Goal: Task Accomplishment & Management: Manage account settings

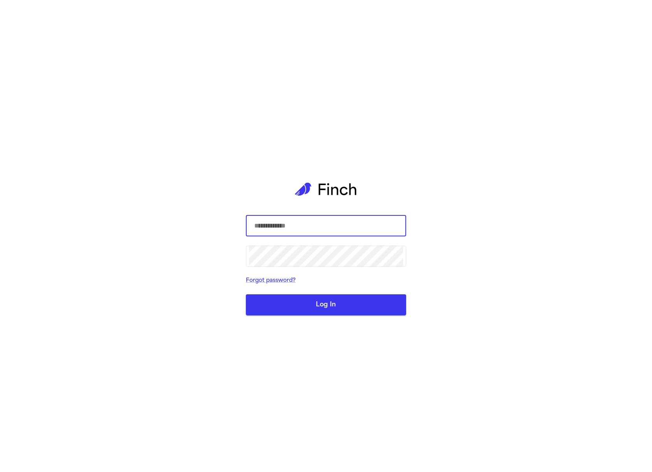
type input "**********"
click at [355, 300] on button "Log In" at bounding box center [326, 305] width 160 height 21
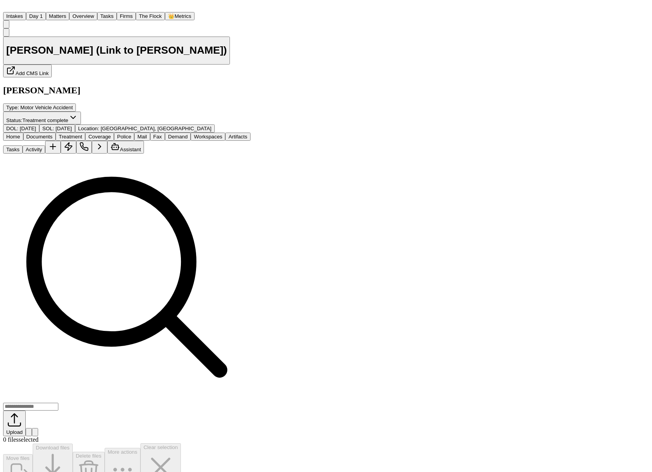
click at [69, 17] on button "Matters" at bounding box center [57, 16] width 23 height 8
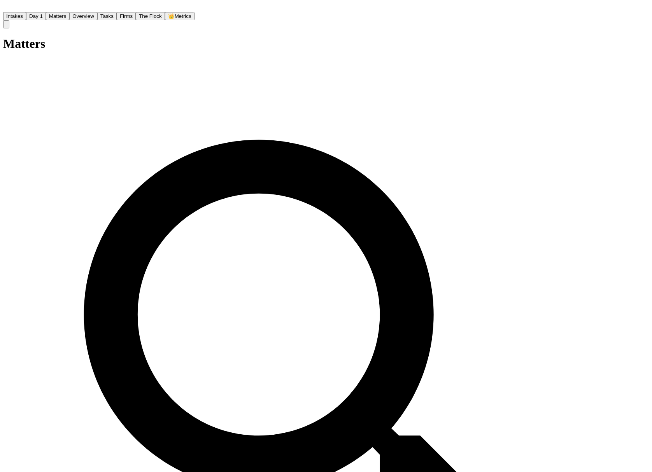
click at [69, 12] on button "Matters" at bounding box center [57, 16] width 23 height 8
type input "*"
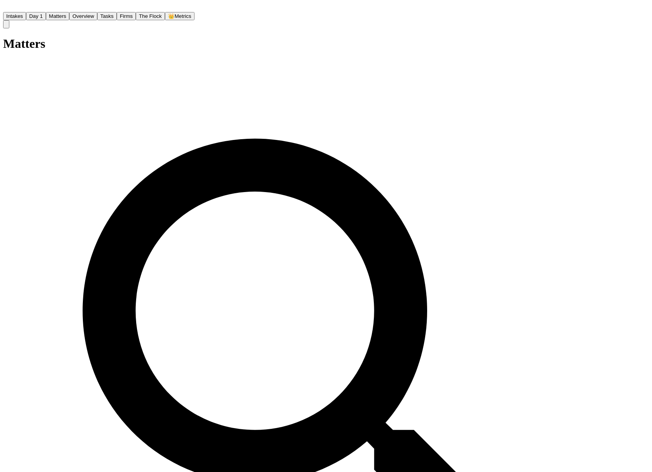
type input "******"
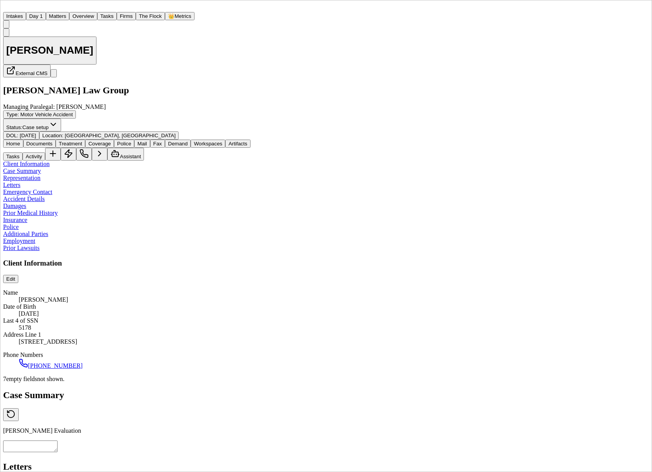
click at [114, 140] on button "Coverage" at bounding box center [99, 144] width 29 height 8
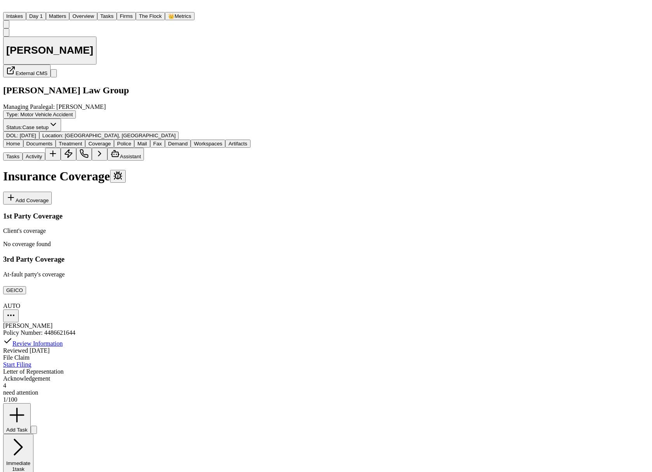
click at [26, 286] on button "GEICO" at bounding box center [14, 290] width 23 height 8
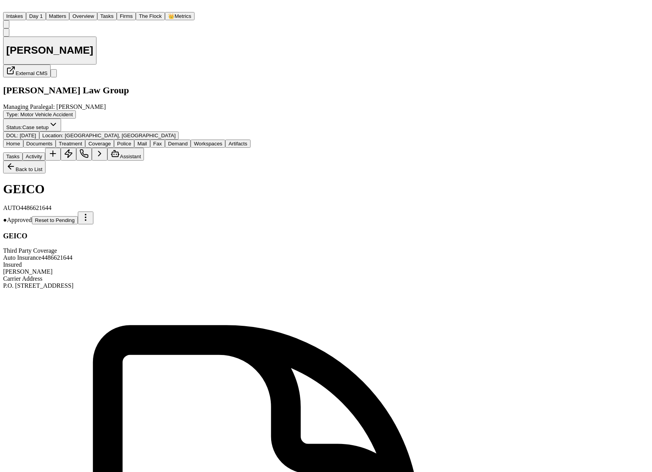
scroll to position [58, 0]
click at [69, 13] on button "Matters" at bounding box center [57, 16] width 23 height 8
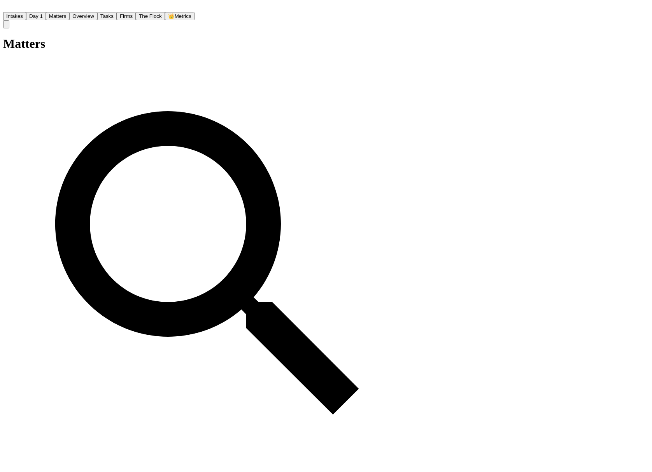
type input "**********"
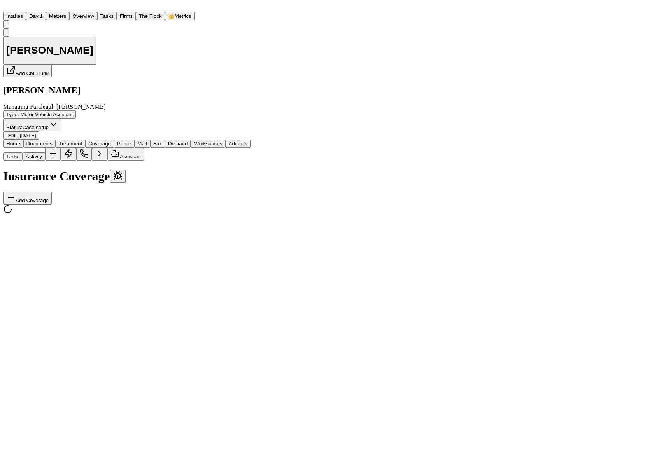
click at [114, 140] on button "Coverage" at bounding box center [99, 144] width 29 height 8
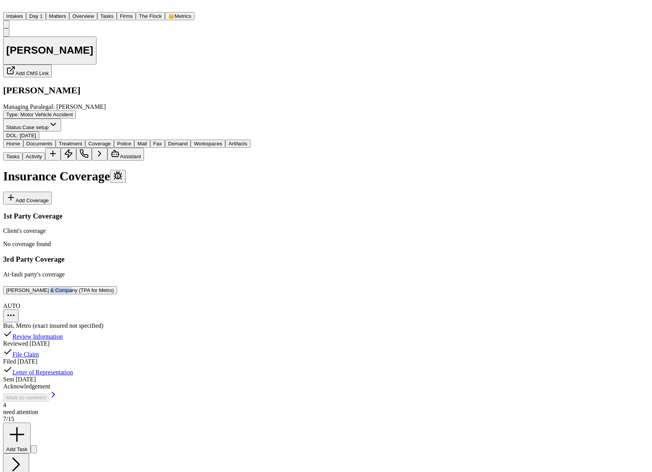
click at [97, 286] on button "Carl Warren & Company (TPA for Metro)" at bounding box center [60, 290] width 114 height 8
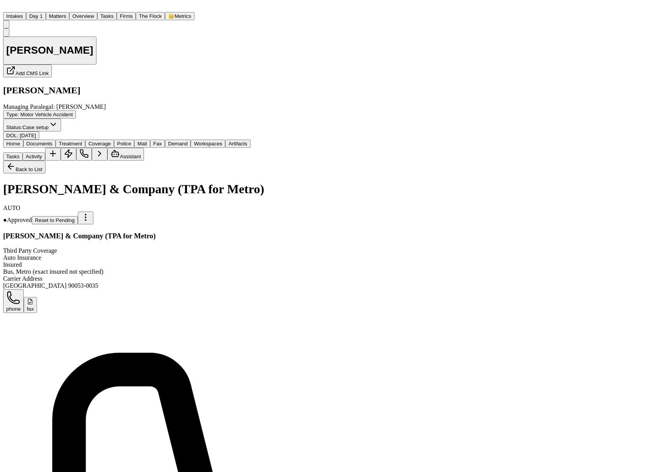
scroll to position [83, 0]
type textarea "*"
type textarea "**********"
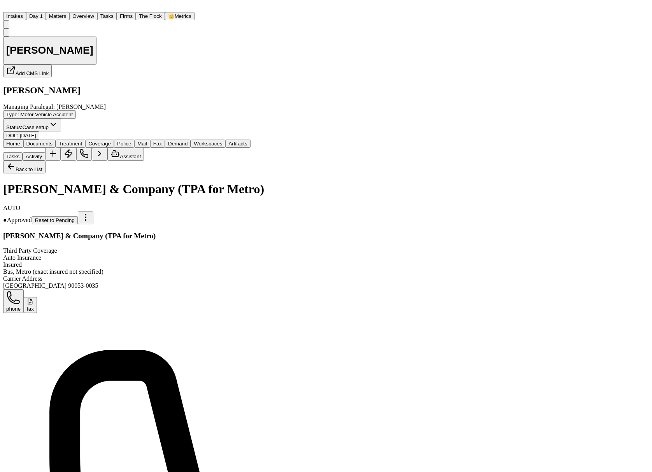
scroll to position [5, 0]
click at [69, 13] on button "Matters" at bounding box center [57, 16] width 23 height 8
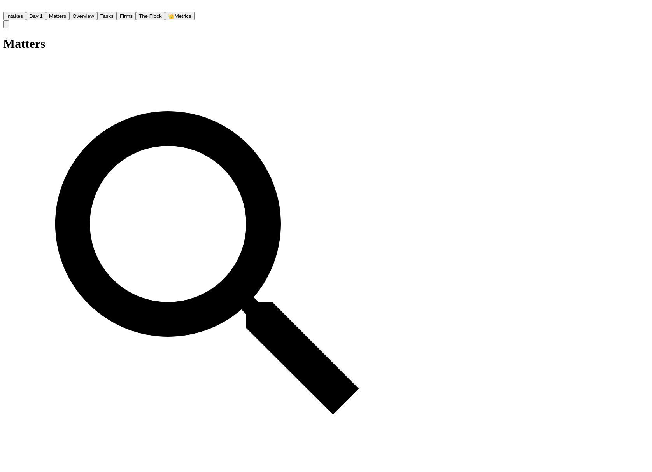
paste input "**********"
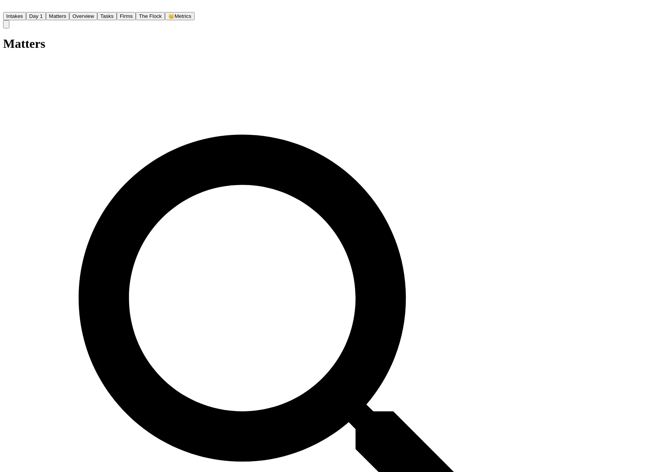
type input "**********"
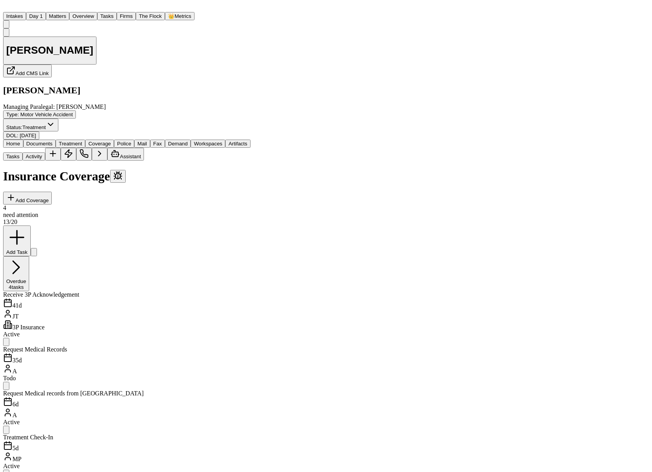
click at [111, 141] on span "Coverage" at bounding box center [99, 144] width 23 height 6
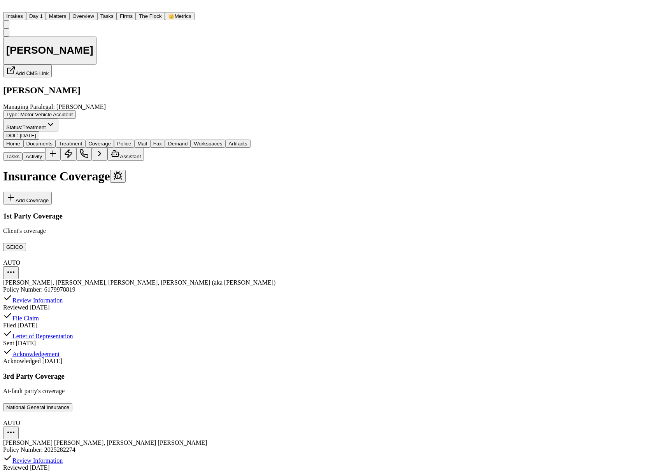
click at [72, 404] on button "National General Insurance" at bounding box center [37, 408] width 69 height 8
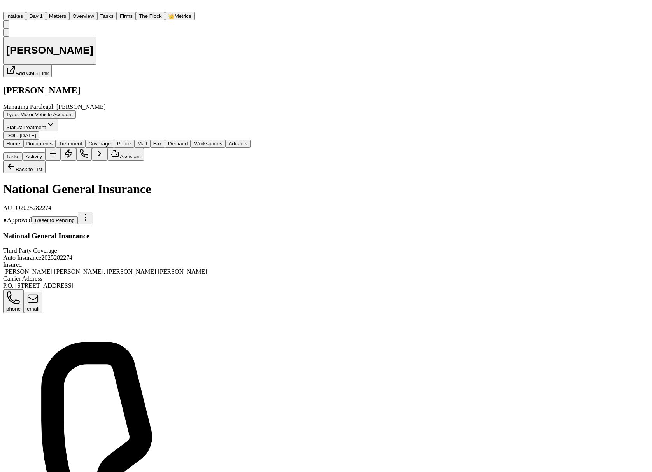
scroll to position [45, 0]
click at [93, 46] on h1 "[PERSON_NAME]" at bounding box center [49, 50] width 87 height 12
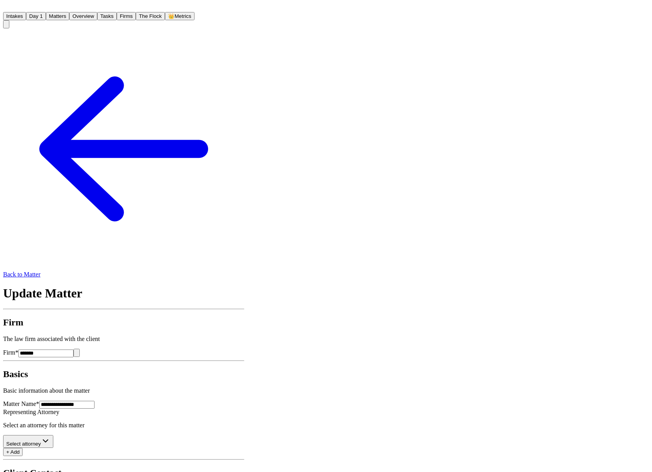
click at [13, 40] on icon at bounding box center [123, 148] width 241 height 241
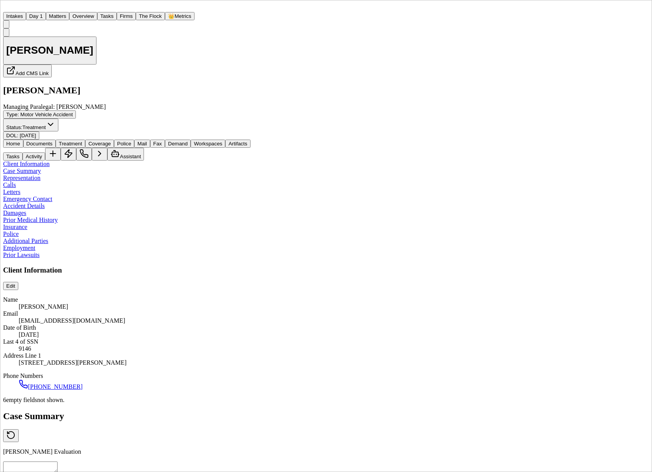
click at [93, 3] on nav "Intakes Day 1 Matters Overview Tasks Firms The Flock 👑 Metrics NH" at bounding box center [326, 15] width 646 height 25
click at [69, 12] on button "Matters" at bounding box center [57, 16] width 23 height 8
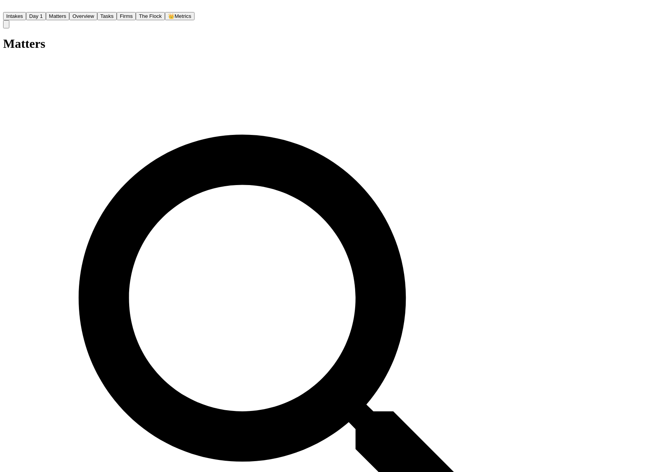
paste input "**"
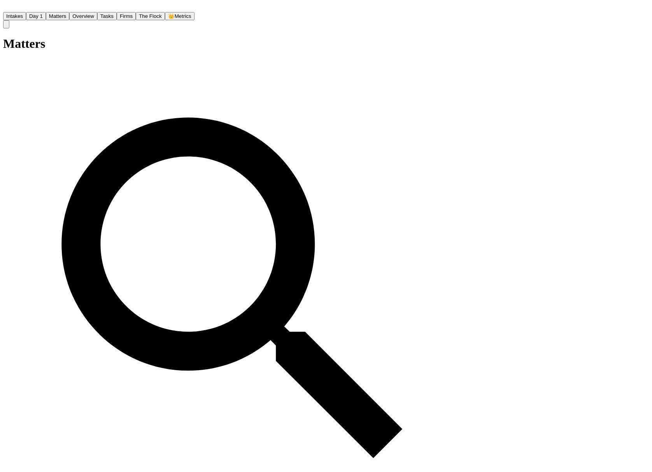
type input "**********"
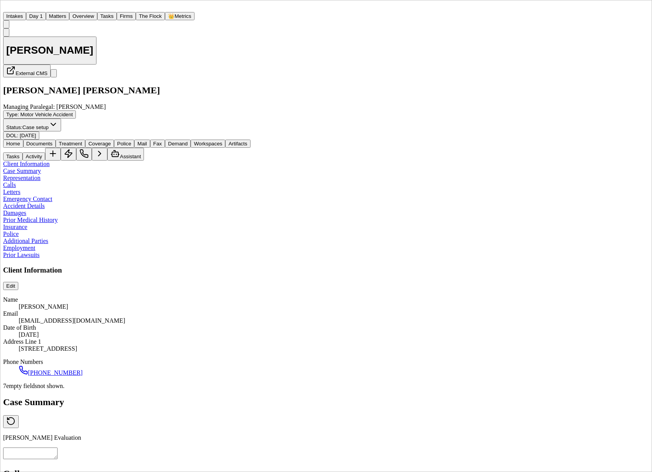
click at [111, 141] on span "Coverage" at bounding box center [99, 144] width 23 height 6
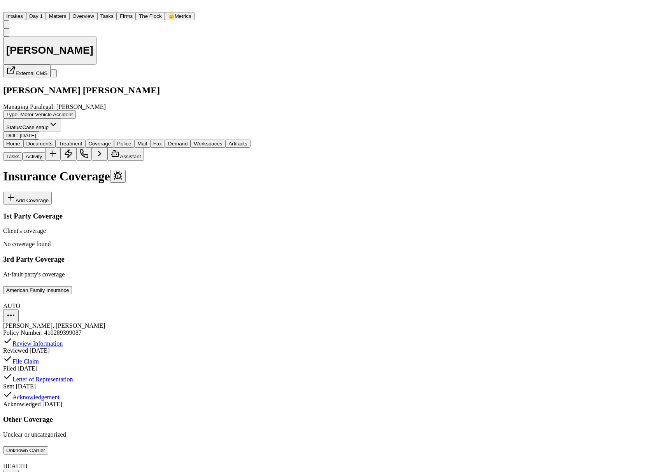
scroll to position [54, 0]
click at [72, 286] on button "American Family Insurance" at bounding box center [37, 290] width 69 height 8
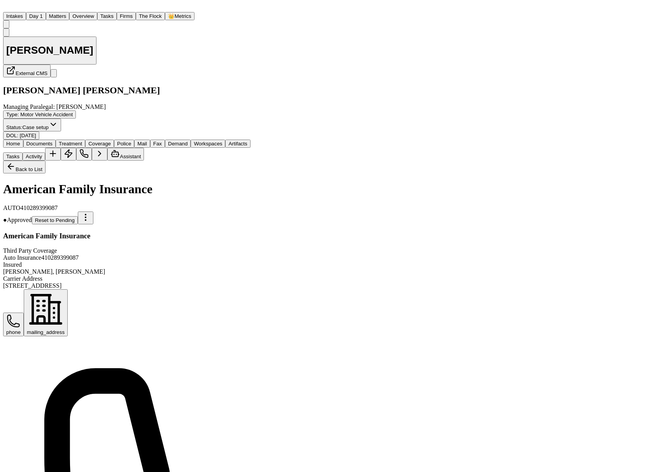
click at [89, 28] on div "David Fuentes External CMS Steele Adams Hosman Managing Paralegal: Jacqueline M…" at bounding box center [216, 84] width 426 height 112
click at [69, 19] on button "Matters" at bounding box center [57, 16] width 23 height 8
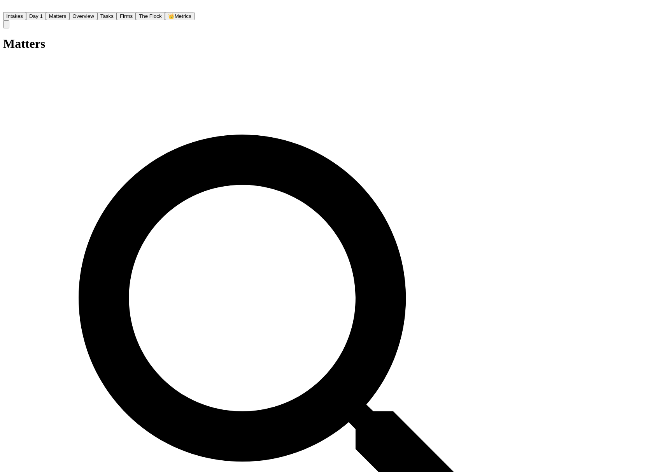
type input "**********"
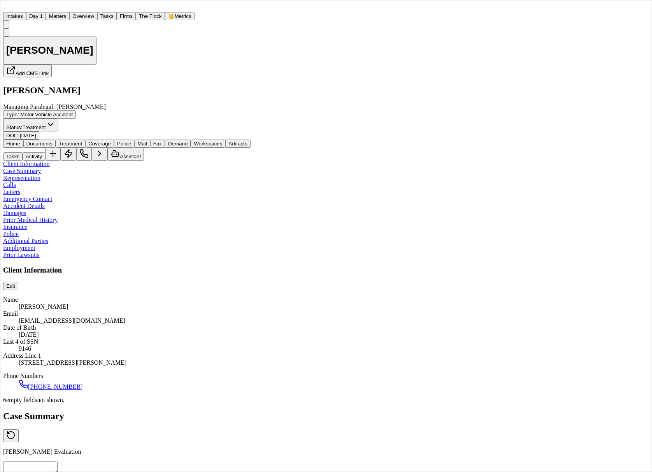
type textarea "**********"
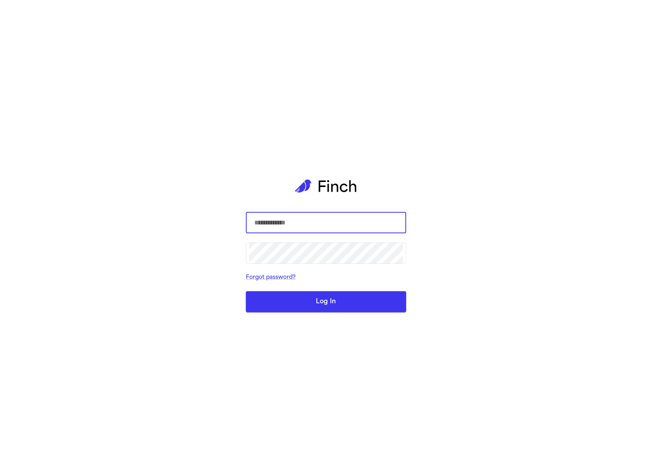
type input "**********"
click at [341, 301] on button "Log In" at bounding box center [326, 301] width 160 height 21
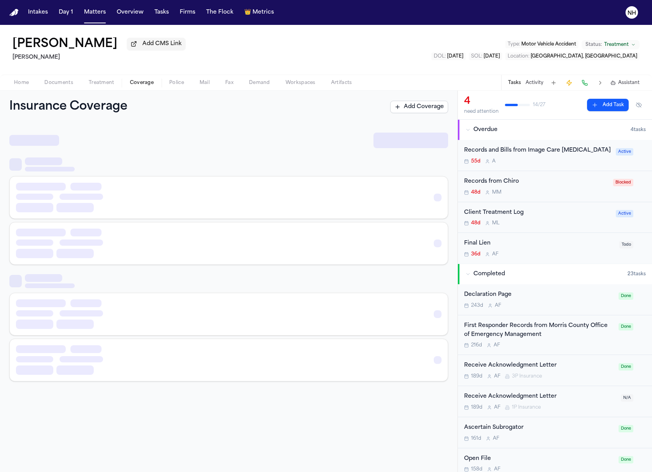
click at [150, 84] on span "Coverage" at bounding box center [142, 83] width 24 height 6
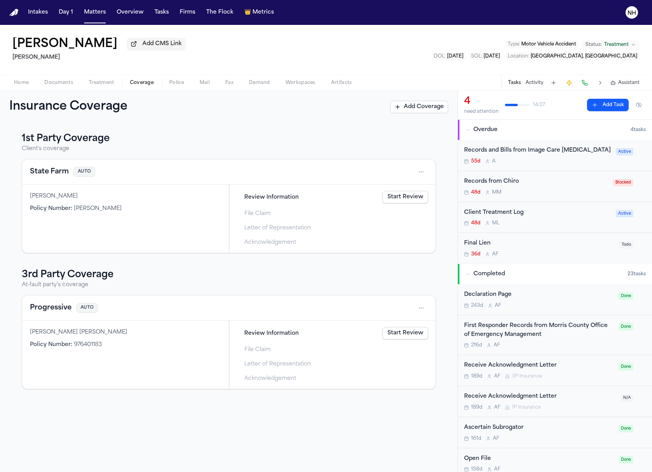
click at [67, 311] on button "Progressive" at bounding box center [51, 308] width 42 height 11
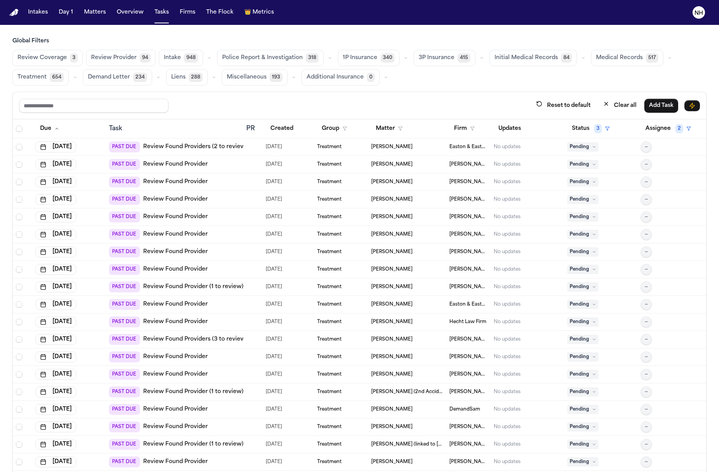
click at [217, 148] on link "Review Found Providers (2 to review)" at bounding box center [195, 147] width 104 height 8
click at [173, 151] on link "Review Found Providers (2 to review)" at bounding box center [195, 147] width 104 height 8
click at [479, 57] on icon "button" at bounding box center [481, 58] width 5 height 5
click at [451, 112] on span "LOR Acknowledgement" at bounding box center [446, 112] width 54 height 16
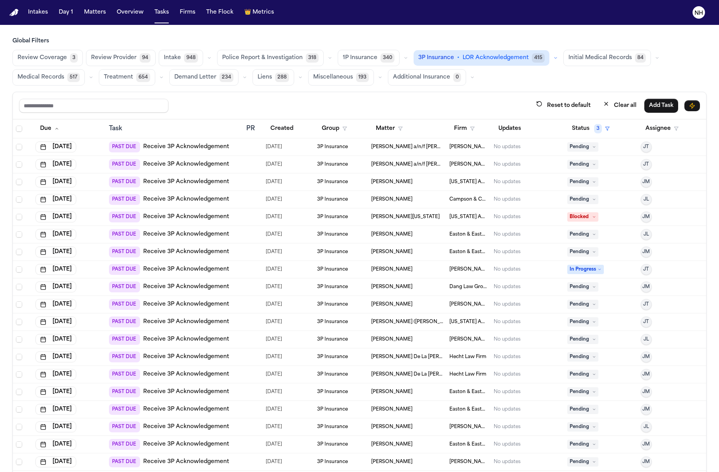
click at [95, 111] on input "text" at bounding box center [93, 106] width 149 height 14
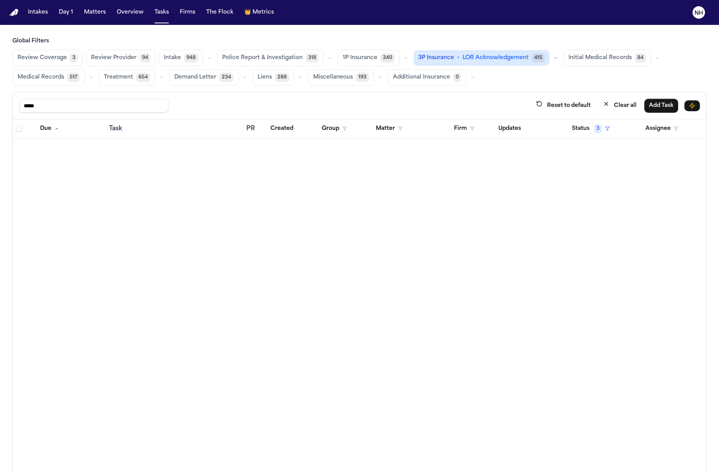
type input "*****"
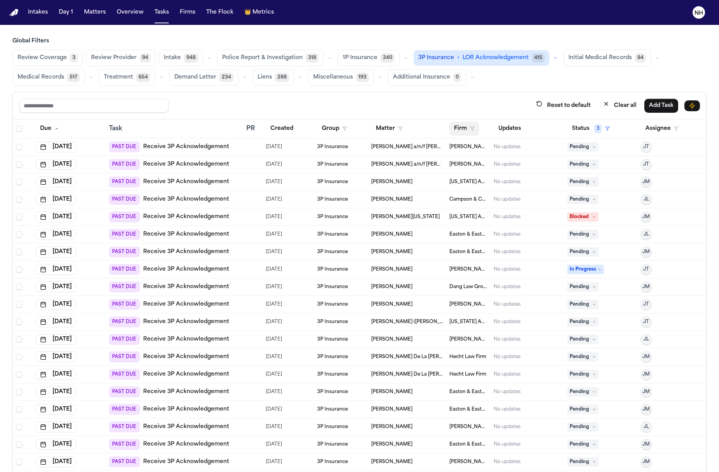
click at [474, 131] on icon "button" at bounding box center [472, 128] width 5 height 5
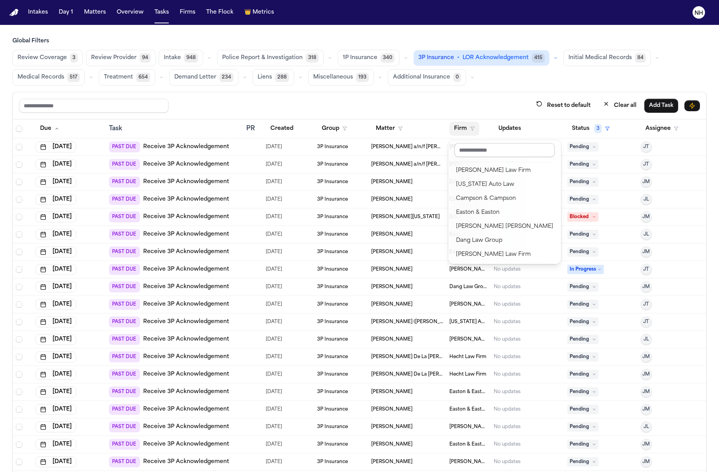
click at [474, 149] on input "text" at bounding box center [505, 150] width 100 height 14
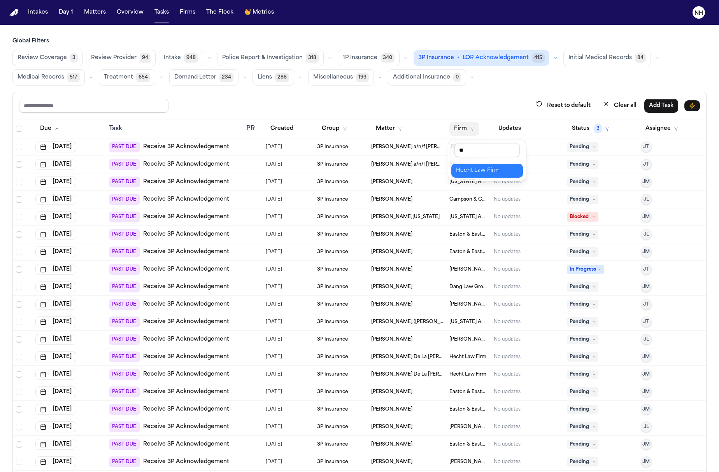
type input "**"
click at [503, 173] on div "Hecht Law Firm" at bounding box center [487, 170] width 62 height 9
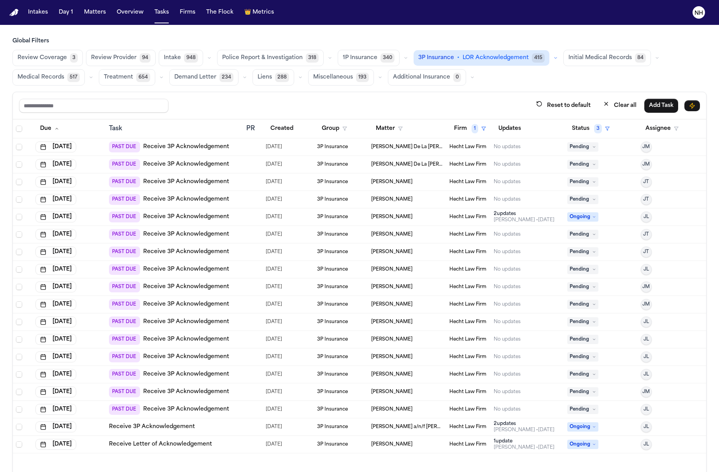
click at [236, 144] on div "PAST DUE Receive 3P Acknowledgement" at bounding box center [174, 147] width 131 height 11
click at [172, 139] on th "Task" at bounding box center [174, 128] width 137 height 19
click at [172, 153] on td "PAST DUE Receive 3P Acknowledgement" at bounding box center [174, 148] width 137 height 18
click at [174, 147] on link "Receive 3P Acknowledgement" at bounding box center [186, 147] width 86 height 8
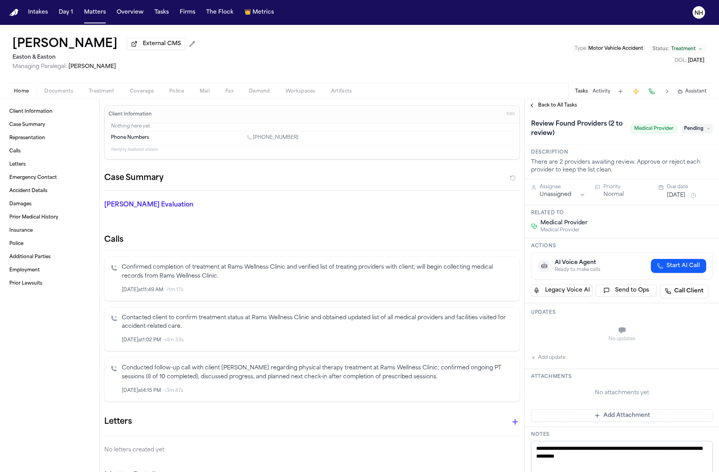
click at [142, 98] on div "Home Documents Treatment Coverage Police Mail Fax Demand Workspaces Artifacts T…" at bounding box center [359, 91] width 719 height 16
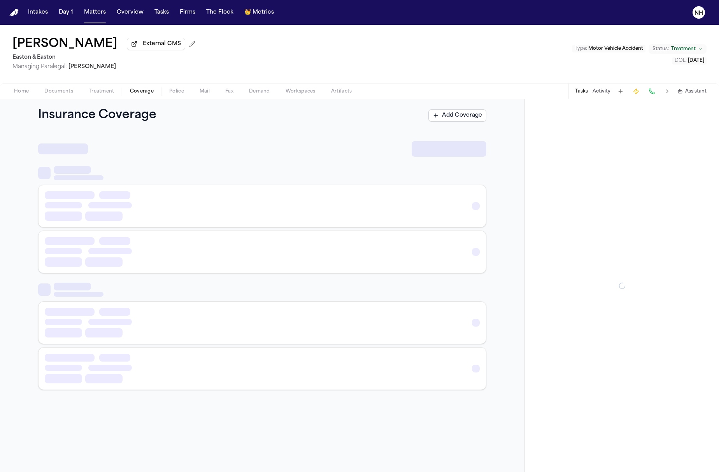
click at [141, 93] on span "Coverage" at bounding box center [142, 91] width 24 height 6
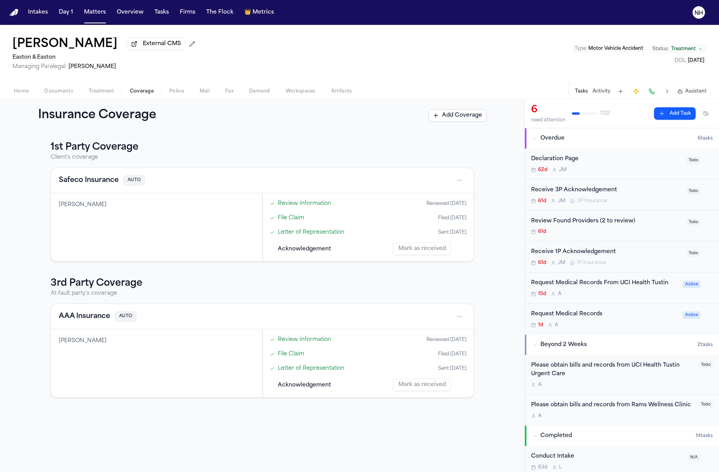
click at [617, 2] on nav "Intakes Day 1 Matters Overview Tasks Firms The Flock 👑 Metrics NH" at bounding box center [359, 12] width 719 height 25
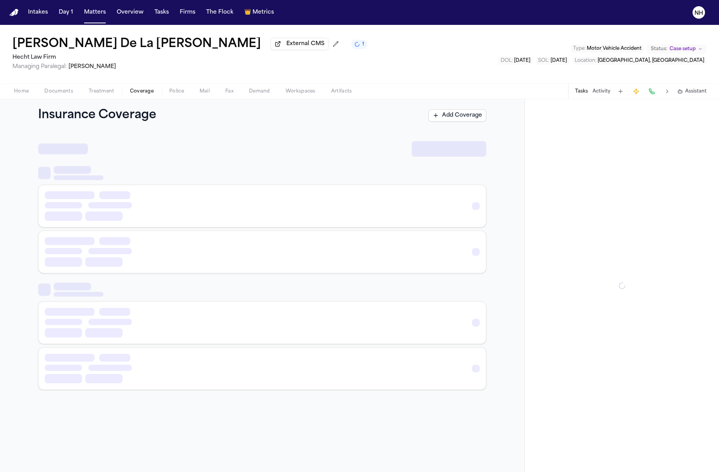
click at [139, 90] on span "Coverage" at bounding box center [142, 91] width 24 height 6
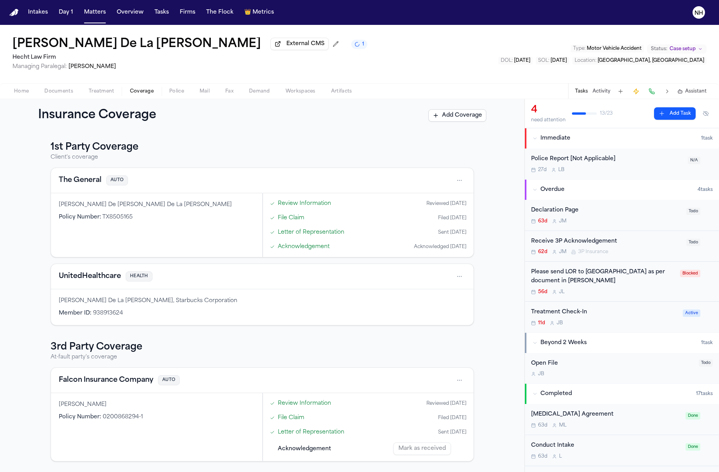
click at [121, 377] on button "Falcon Insurance Company" at bounding box center [106, 380] width 95 height 11
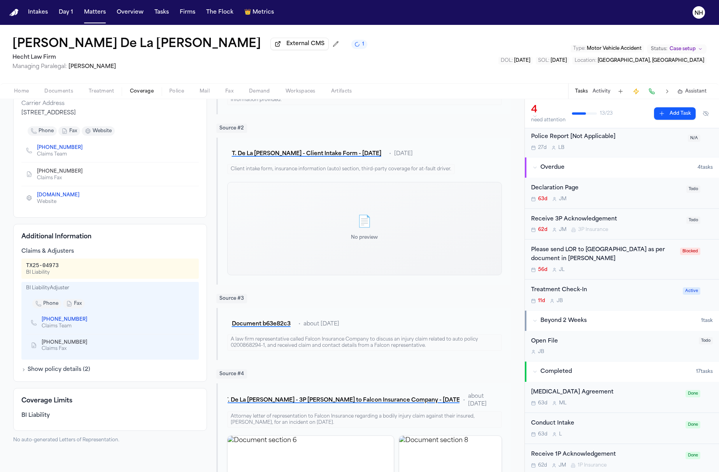
scroll to position [17, 0]
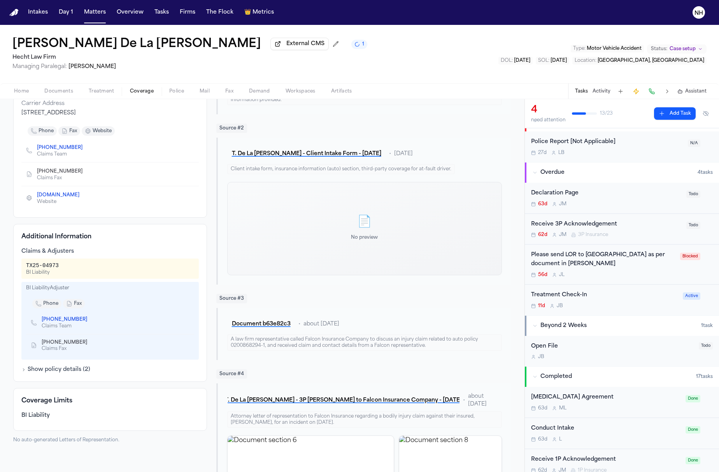
click at [649, 242] on div "Receive 3P Acknowledgement 62d J M 3P Insurance Todo" at bounding box center [622, 229] width 194 height 31
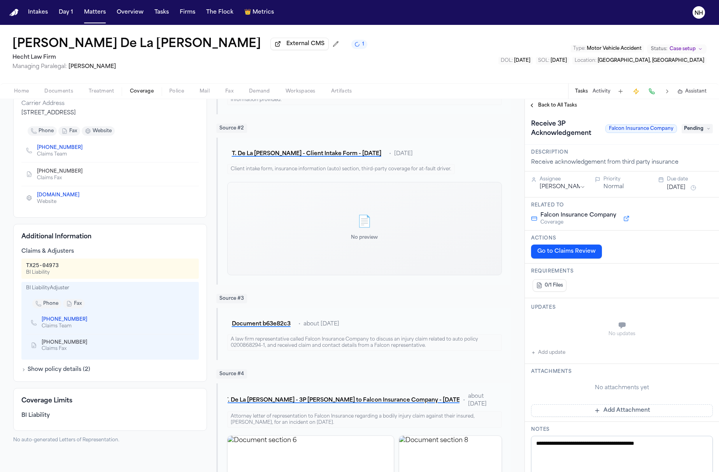
click at [532, 109] on button "Back to All Tasks" at bounding box center [553, 105] width 56 height 6
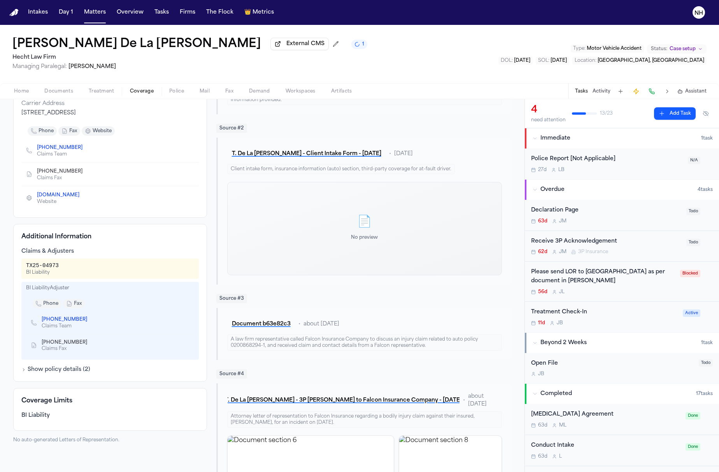
click at [595, 246] on div "Receive 3P Acknowledgement" at bounding box center [606, 241] width 151 height 9
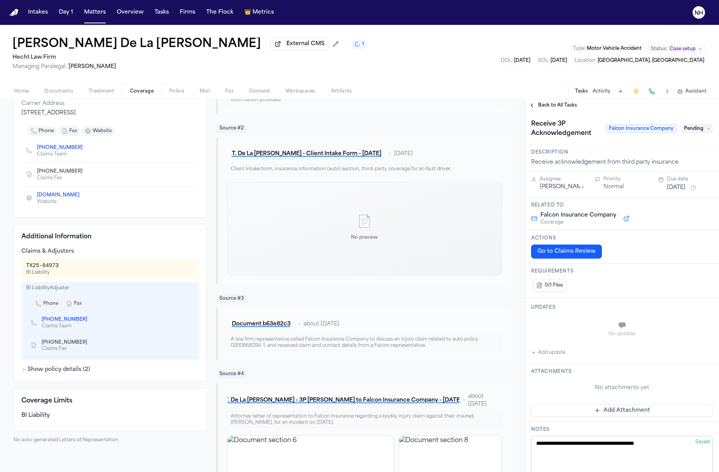
click at [527, 109] on button "Back to All Tasks" at bounding box center [553, 105] width 56 height 6
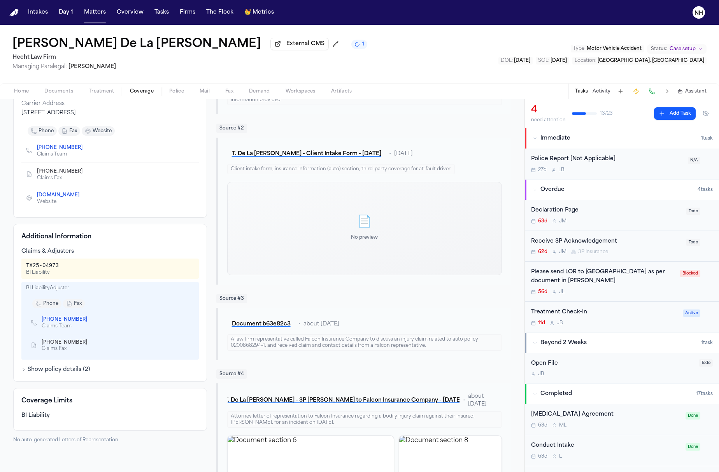
click at [586, 246] on div "Receive 3P Acknowledgement" at bounding box center [606, 241] width 151 height 9
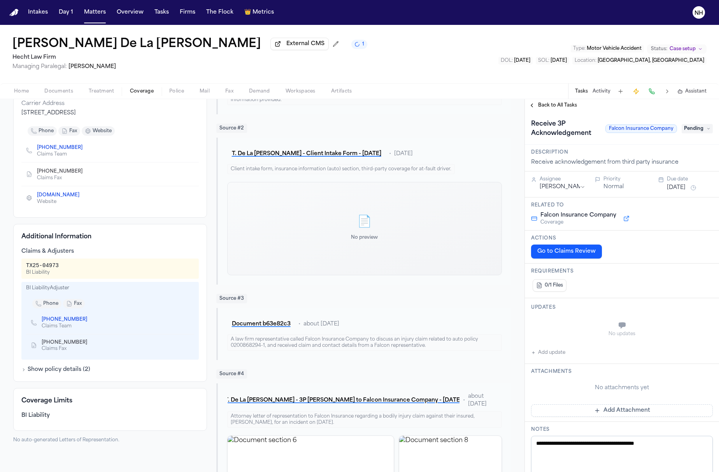
click at [599, 446] on textarea "**********" at bounding box center [622, 459] width 182 height 47
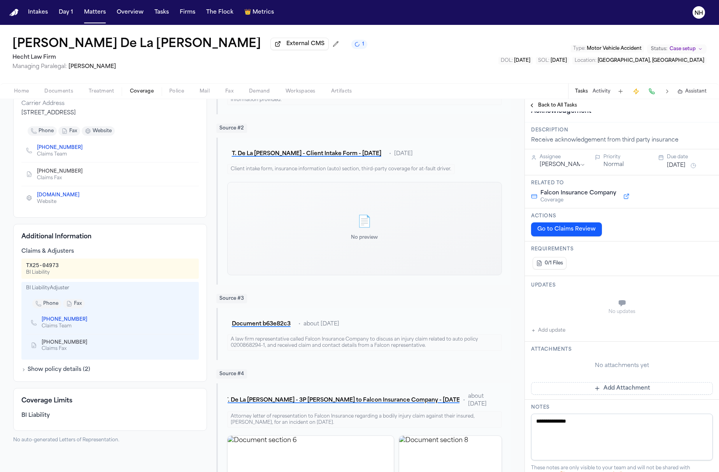
type textarea "******"
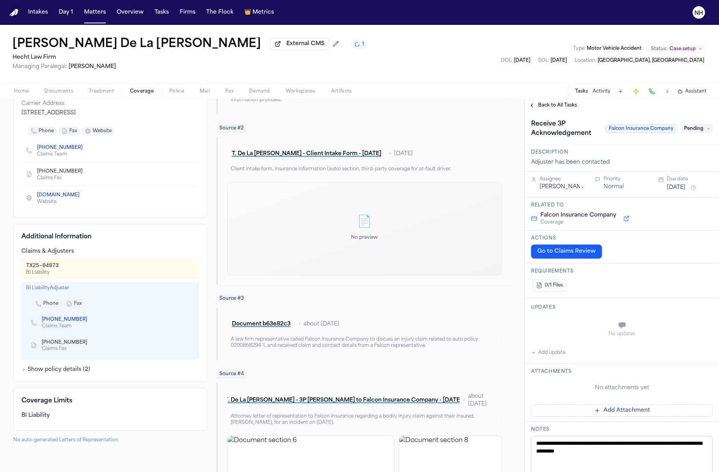
scroll to position [0, 0]
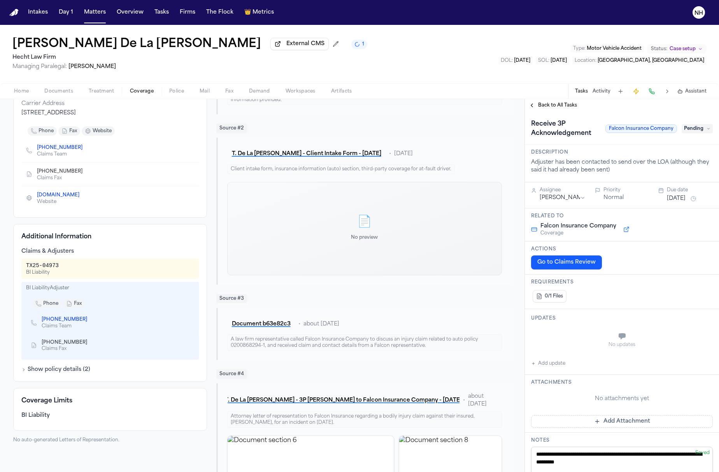
type textarea "**********"
click at [530, 106] on button "Back to All Tasks" at bounding box center [553, 105] width 56 height 6
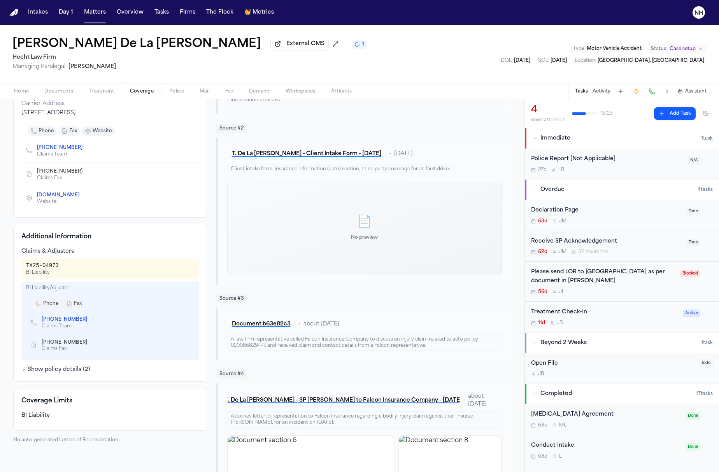
click at [603, 243] on div "Receive 3P Acknowledgement" at bounding box center [606, 241] width 151 height 9
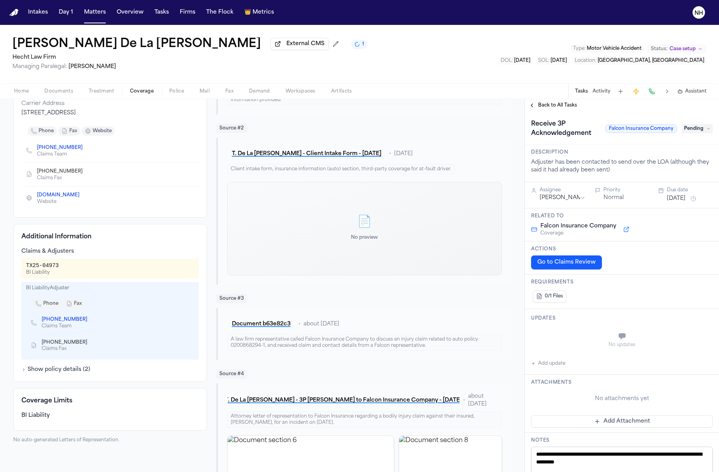
click at [697, 135] on div "Receive 3P Acknowledgement Falcon Insurance Company Pending" at bounding box center [622, 129] width 182 height 22
click at [695, 130] on span "Pending" at bounding box center [697, 128] width 31 height 9
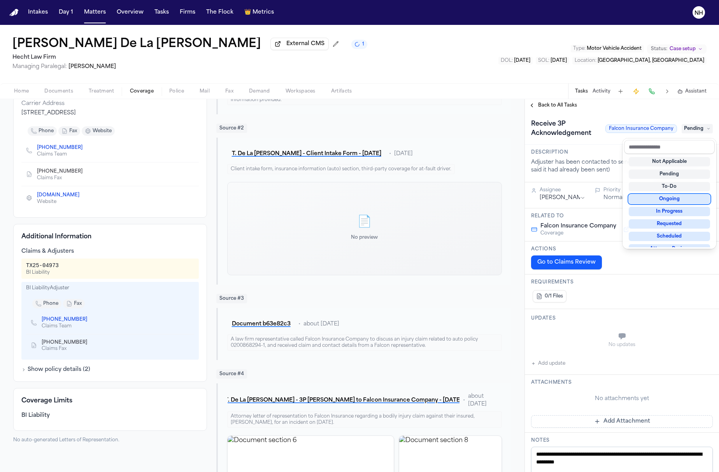
click at [678, 196] on div "Ongoing" at bounding box center [669, 199] width 81 height 9
click at [669, 196] on div "Ongoing" at bounding box center [669, 195] width 81 height 9
click at [646, 295] on div "**********" at bounding box center [622, 391] width 194 height 558
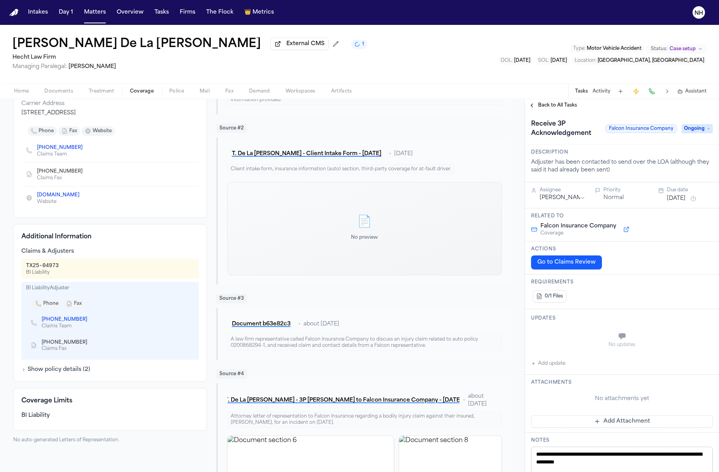
click at [529, 108] on button "Back to All Tasks" at bounding box center [553, 105] width 56 height 6
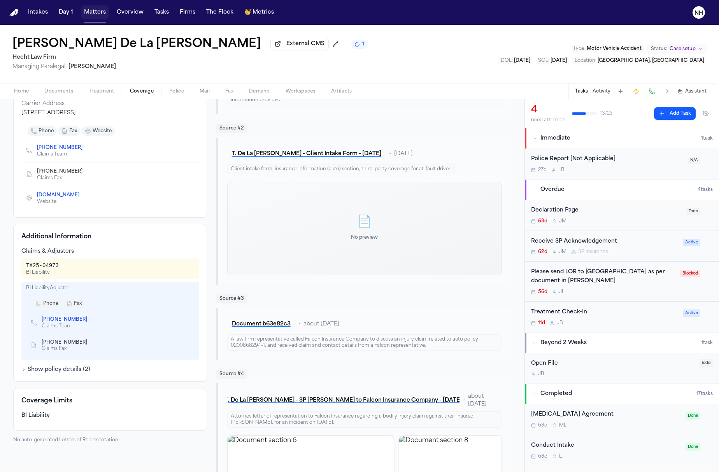
click at [98, 11] on button "Matters" at bounding box center [95, 12] width 28 height 14
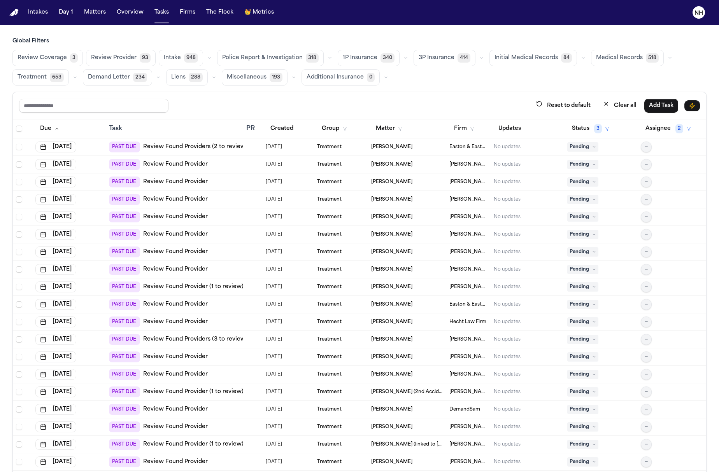
click at [458, 58] on span "414" at bounding box center [464, 57] width 13 height 9
click at [479, 58] on icon "button" at bounding box center [481, 58] width 5 height 5
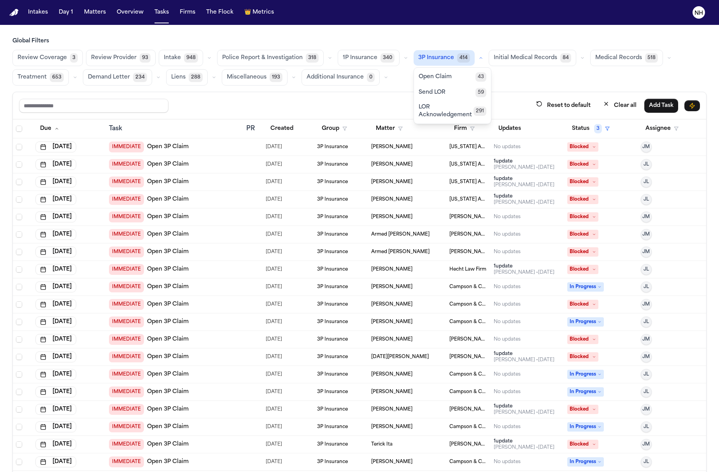
click at [458, 112] on span "LOR Acknowledgement" at bounding box center [446, 112] width 55 height 16
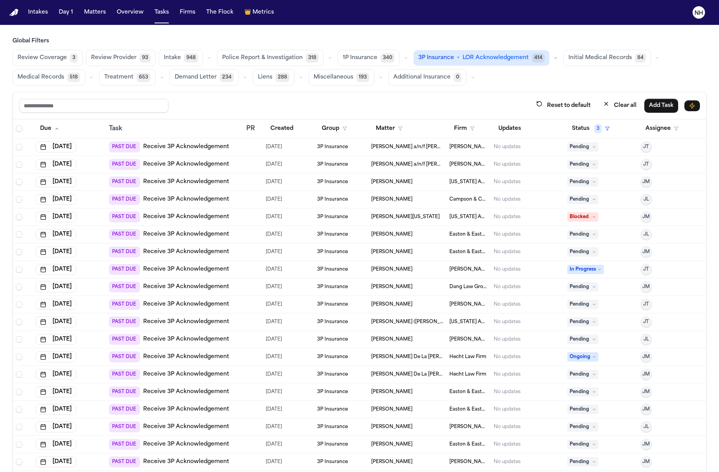
click at [332, 149] on span "3P Insurance" at bounding box center [332, 147] width 31 height 6
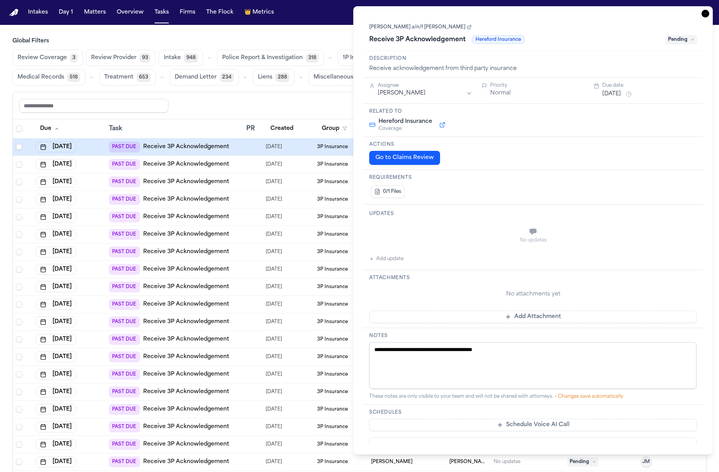
click at [705, 11] on icon "button" at bounding box center [706, 14] width 8 height 8
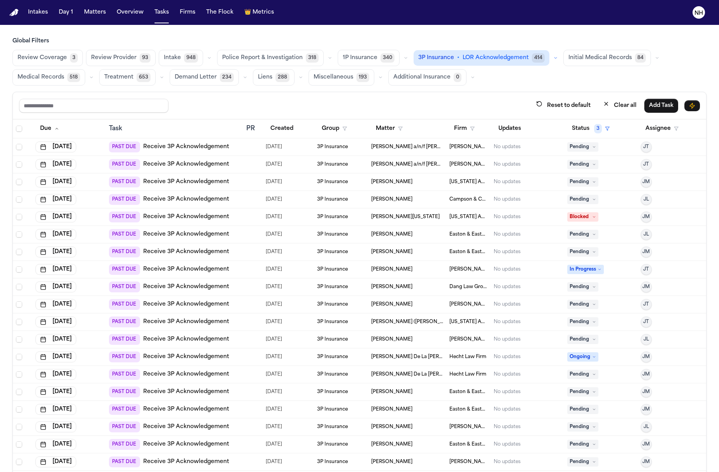
click at [207, 142] on div "PAST DUE Receive 3P Acknowledgement" at bounding box center [169, 147] width 120 height 11
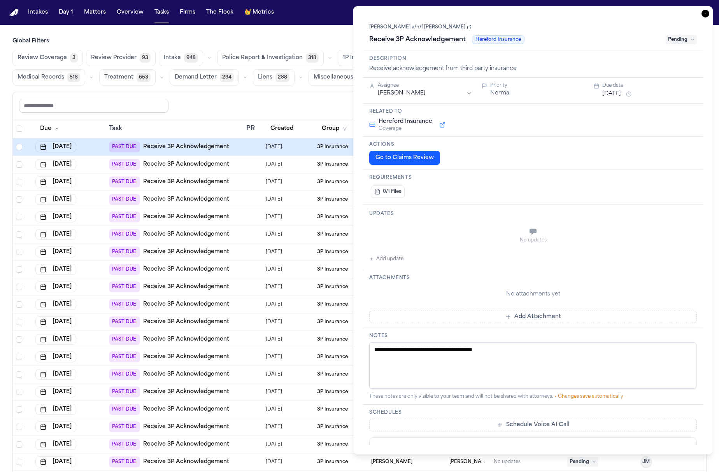
click at [708, 11] on icon "button" at bounding box center [706, 14] width 8 height 8
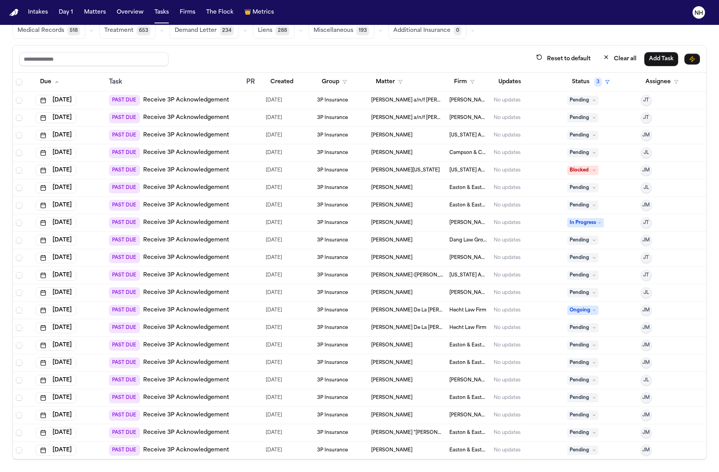
click at [201, 102] on link "Receive 3P Acknowledgement" at bounding box center [186, 101] width 86 height 8
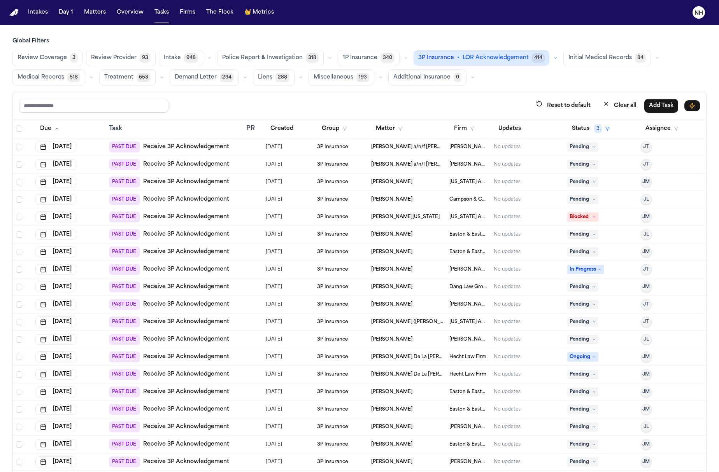
click at [208, 142] on div "PAST DUE Receive 3P Acknowledgement" at bounding box center [169, 147] width 120 height 11
click at [215, 148] on link "Receive 3P Acknowledgement" at bounding box center [186, 147] width 86 height 8
click at [472, 129] on icon "button" at bounding box center [472, 128] width 5 height 5
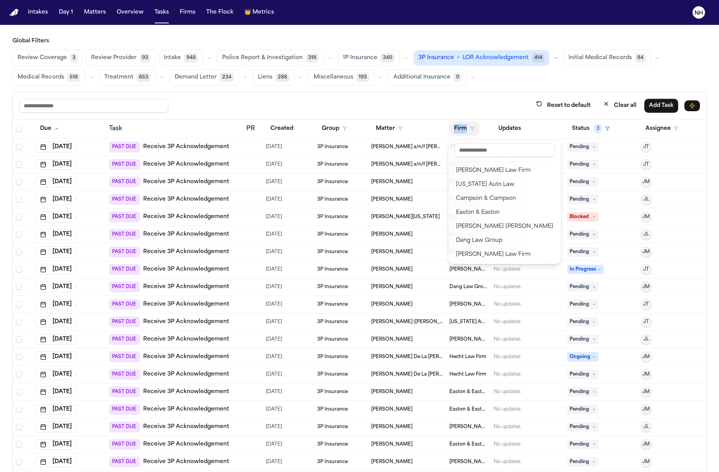
scroll to position [15, 0]
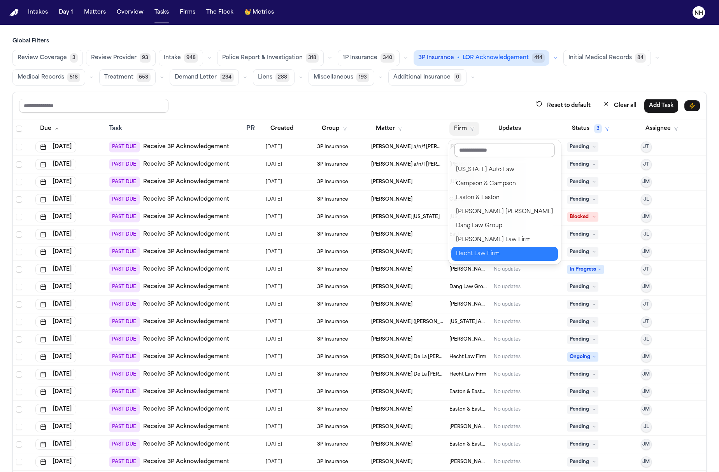
click at [486, 149] on input "text" at bounding box center [505, 150] width 100 height 14
click at [500, 256] on div "Hecht Law Firm" at bounding box center [504, 253] width 97 height 9
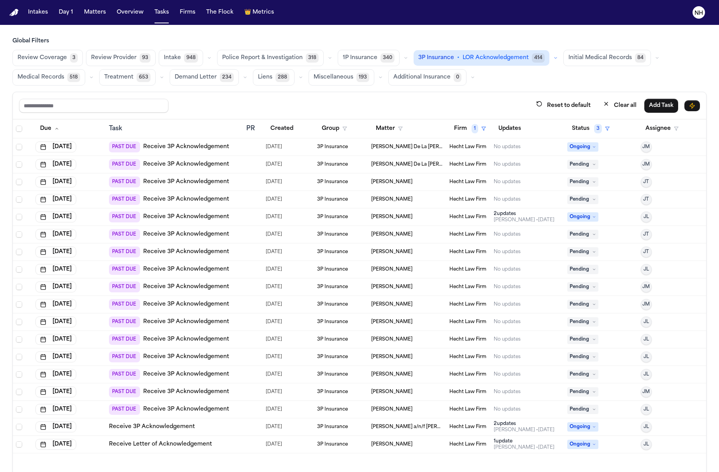
click at [503, 165] on div "No updates" at bounding box center [507, 165] width 27 height 6
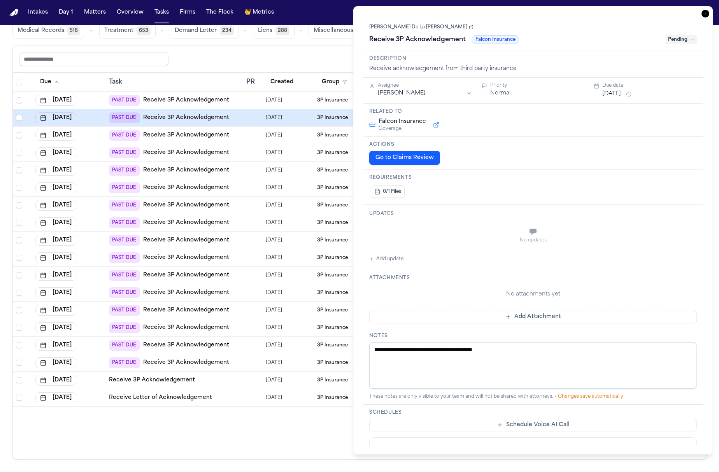
scroll to position [63, 0]
click at [191, 112] on div "PAST DUE Receive 3P Acknowledgement" at bounding box center [169, 117] width 120 height 11
click at [191, 114] on link "Receive 3P Acknowledgement" at bounding box center [186, 118] width 86 height 8
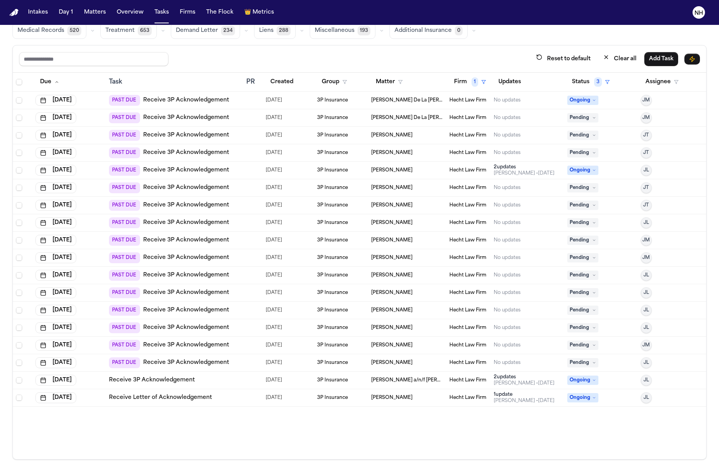
scroll to position [47, 0]
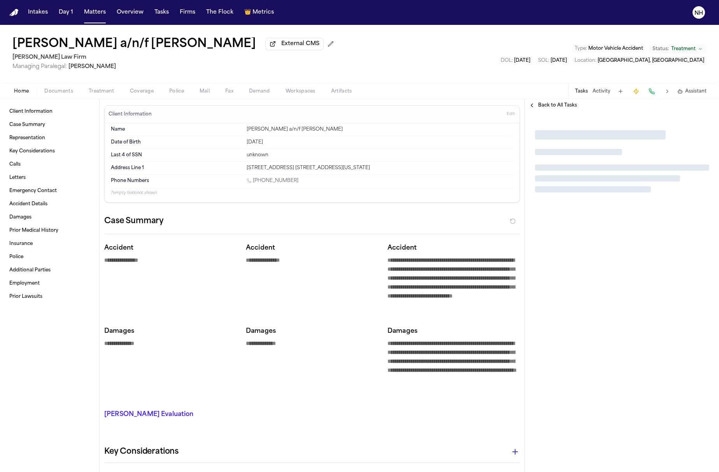
type textarea "*"
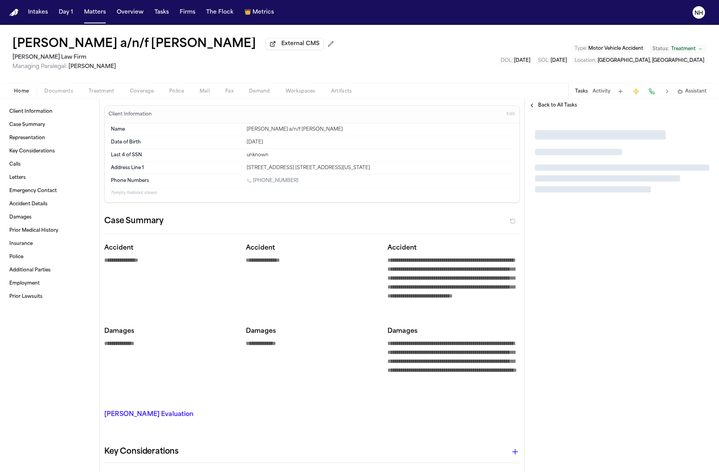
type textarea "*"
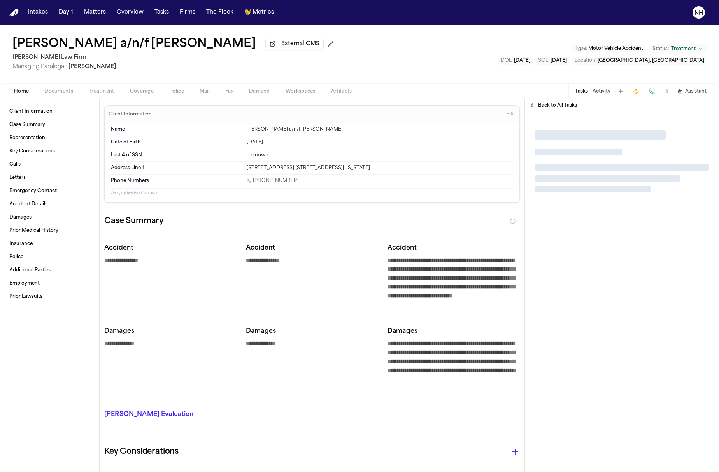
type textarea "*"
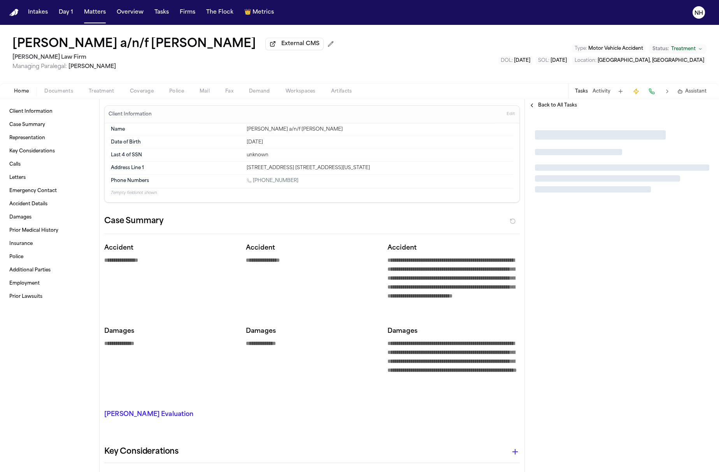
type textarea "*"
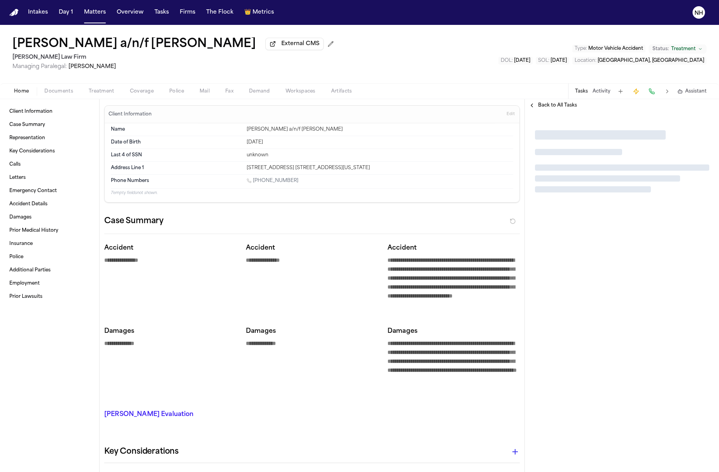
type textarea "*"
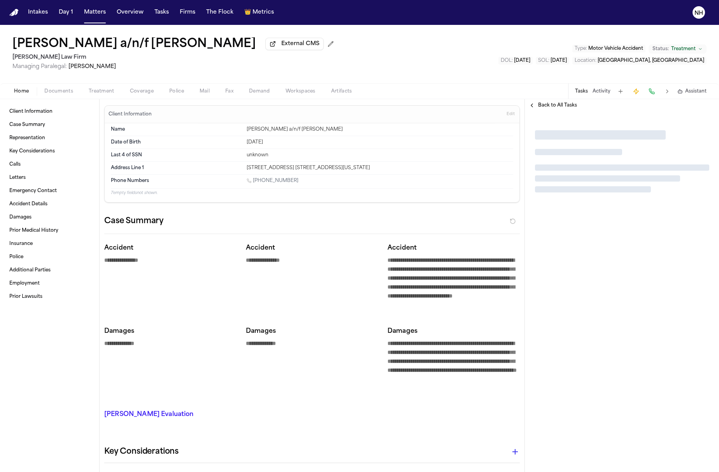
type textarea "*"
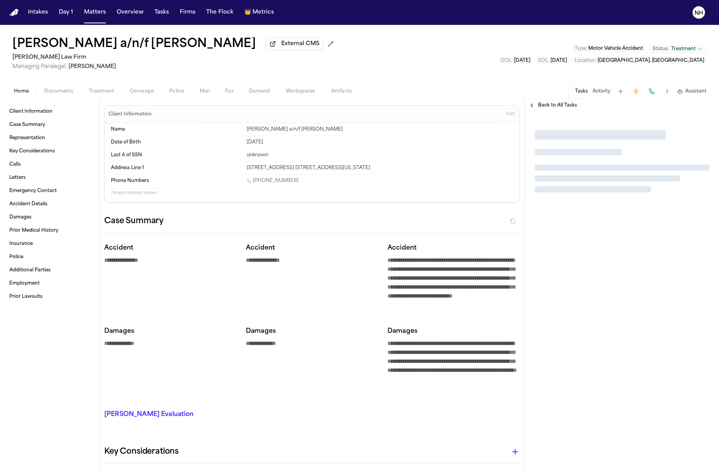
type textarea "*"
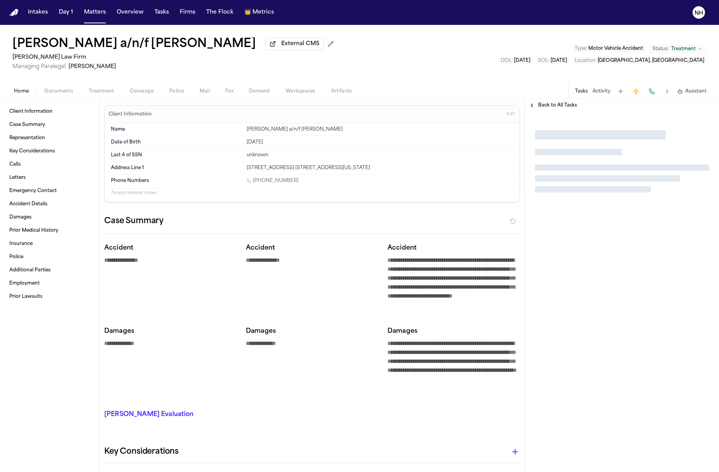
type textarea "*"
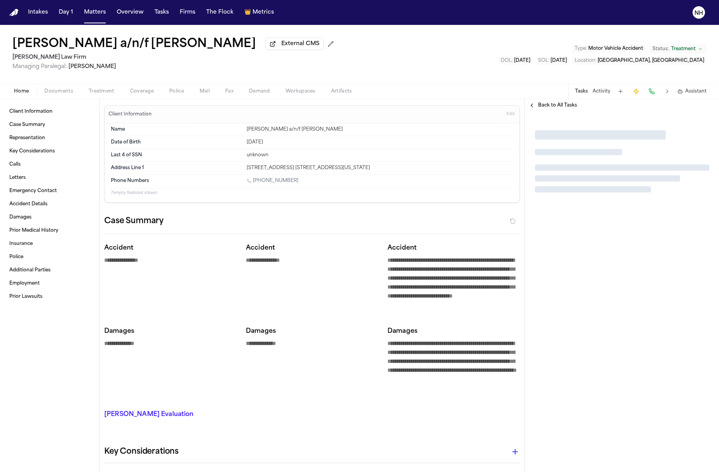
type textarea "*"
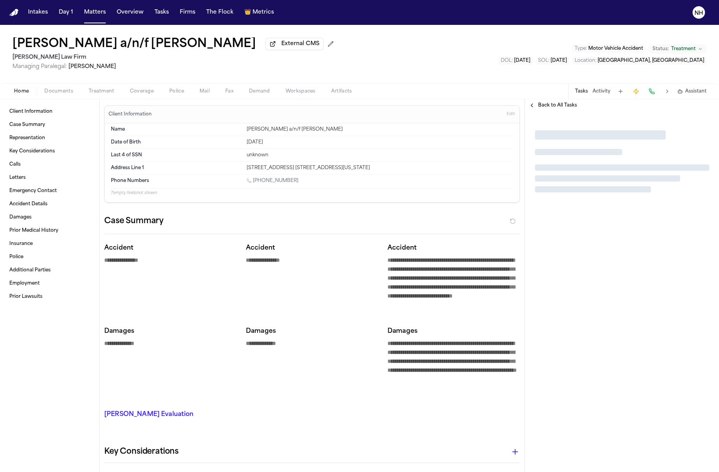
type textarea "*"
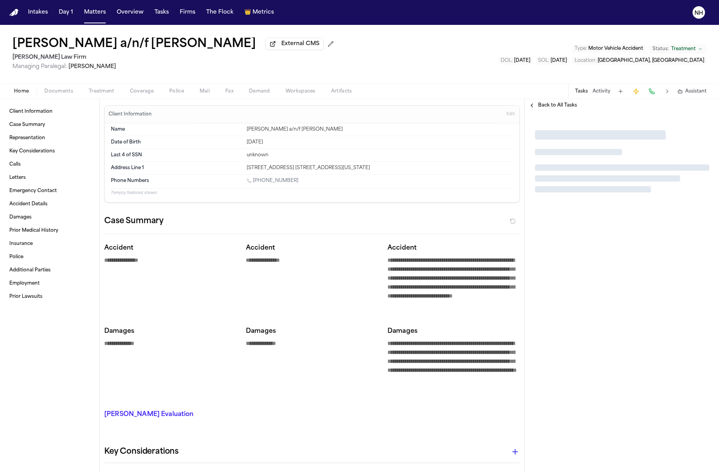
type textarea "*"
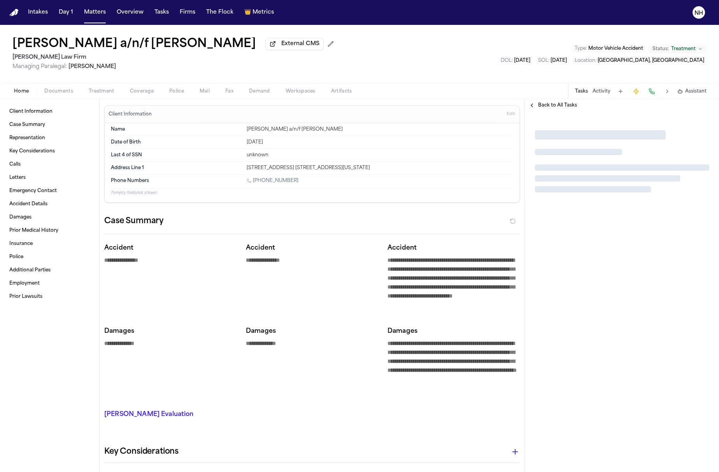
type textarea "*"
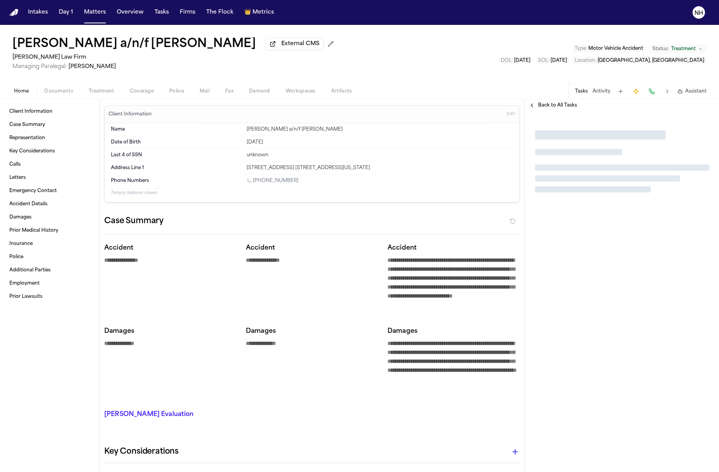
type textarea "*"
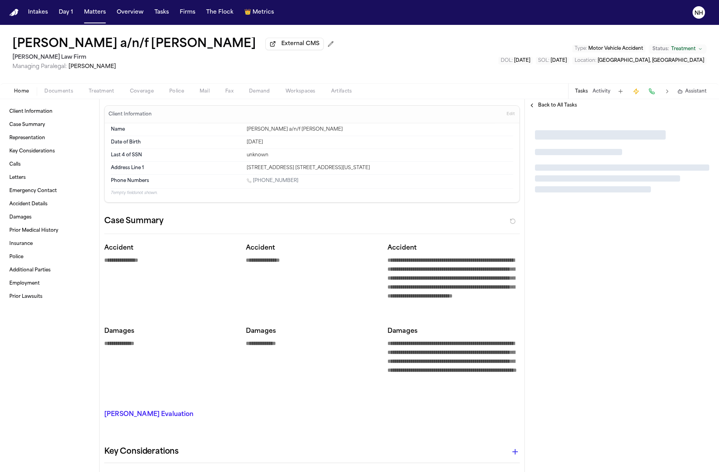
type textarea "*"
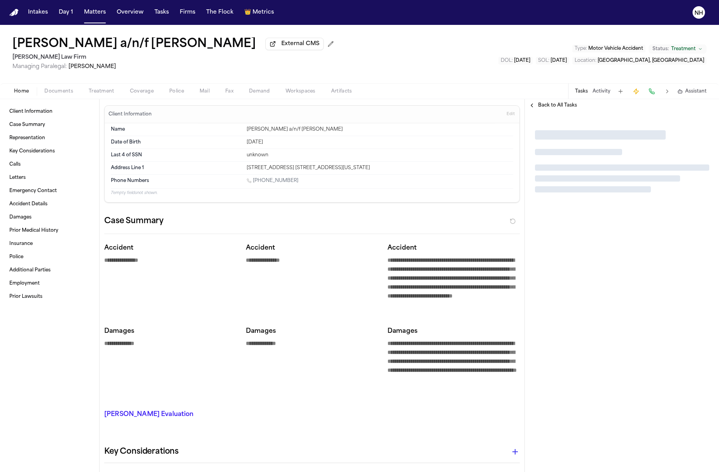
type textarea "*"
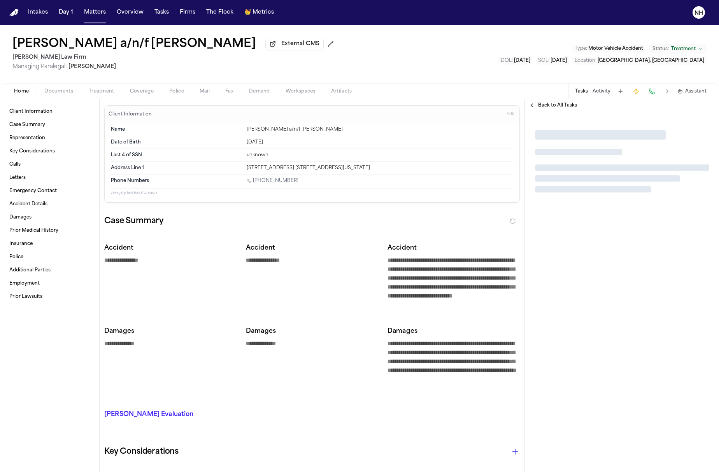
type textarea "*"
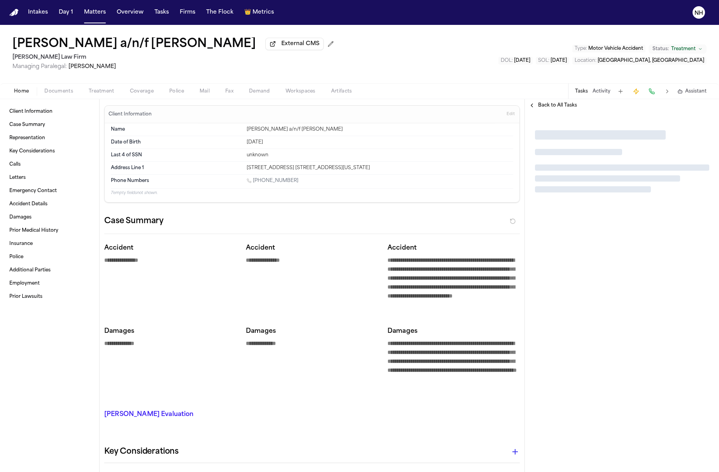
type textarea "*"
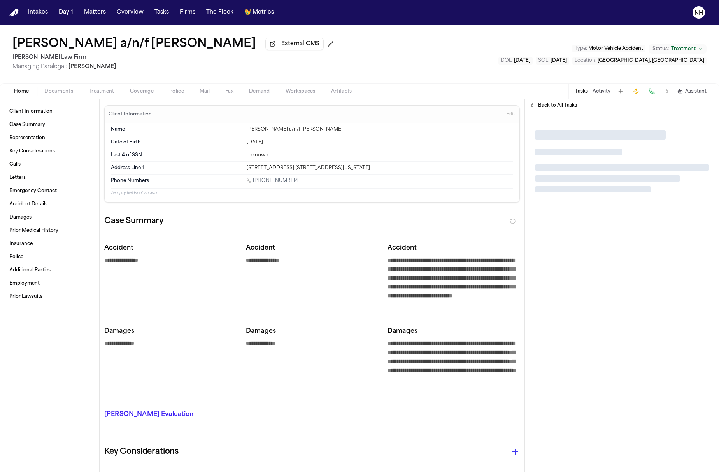
type textarea "*"
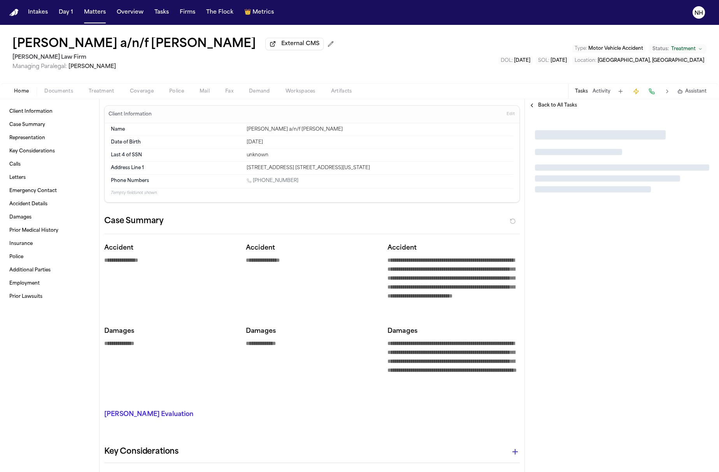
type textarea "*"
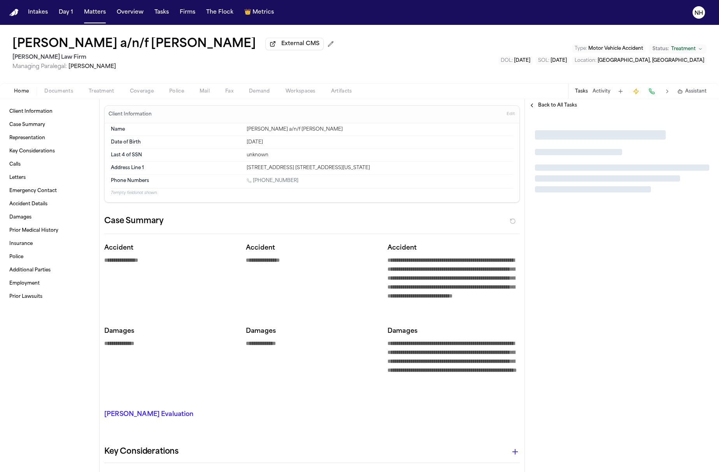
type textarea "*"
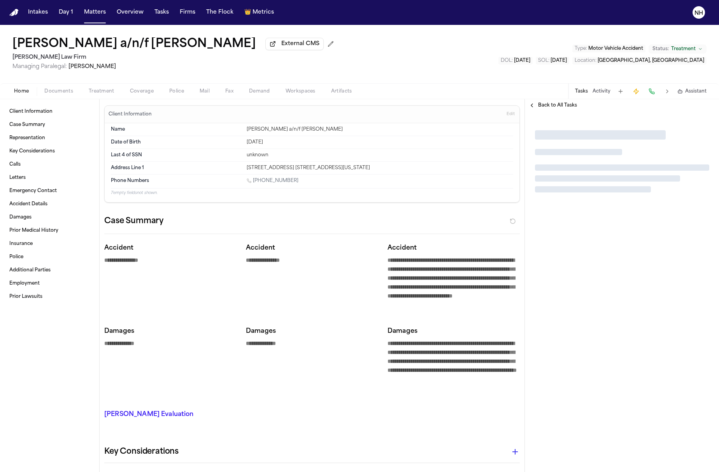
type textarea "*"
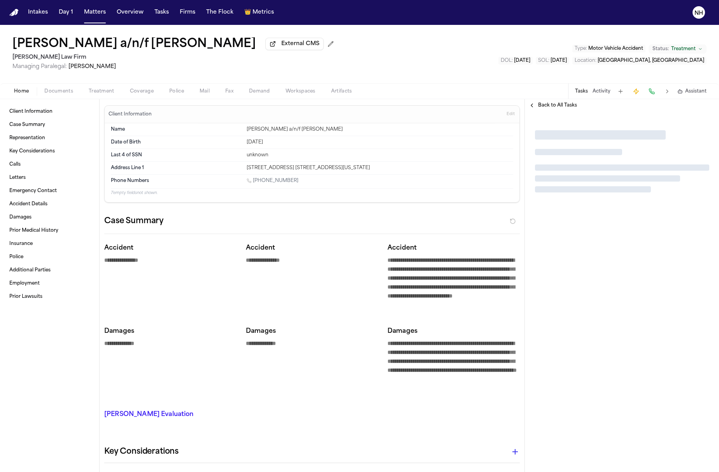
type textarea "*"
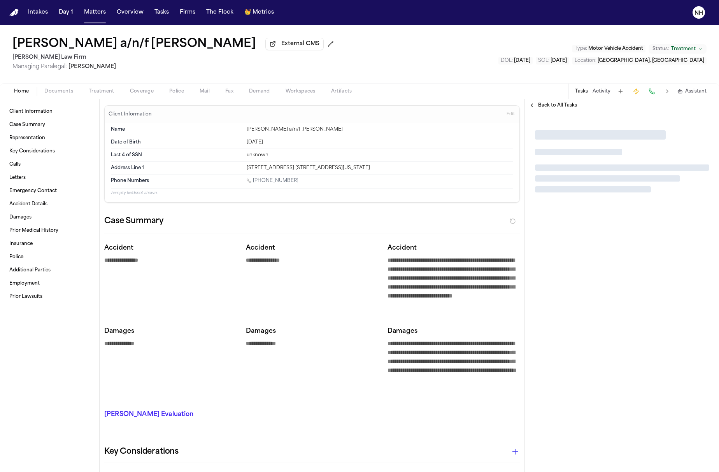
type textarea "*"
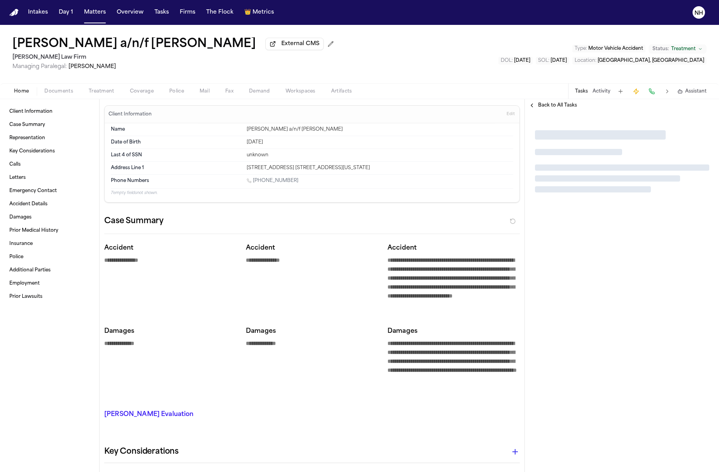
type textarea "*"
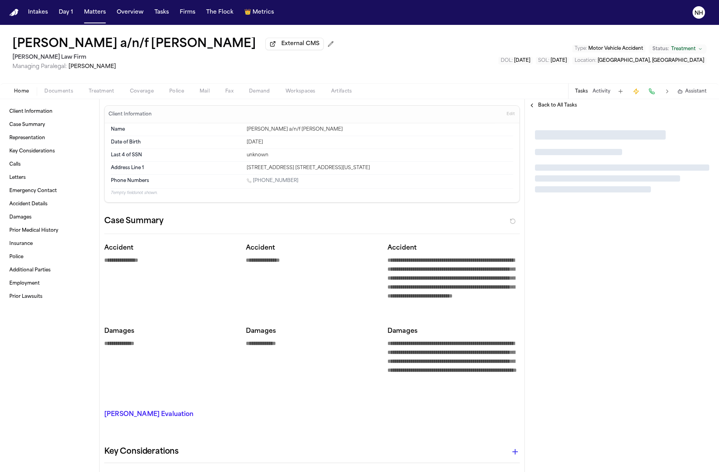
type textarea "*"
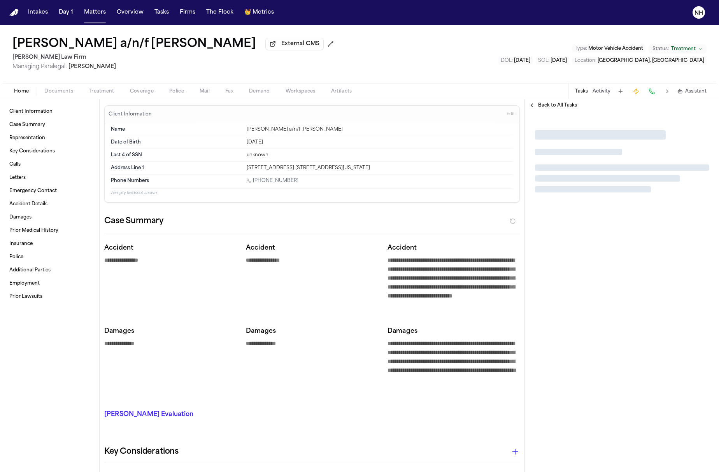
type textarea "*"
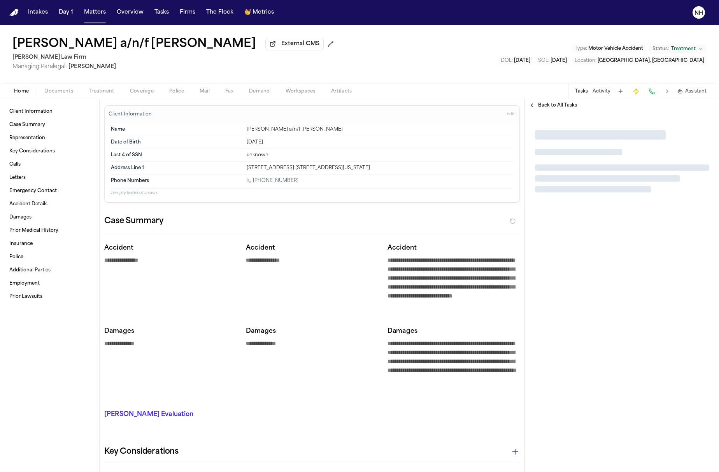
type textarea "*"
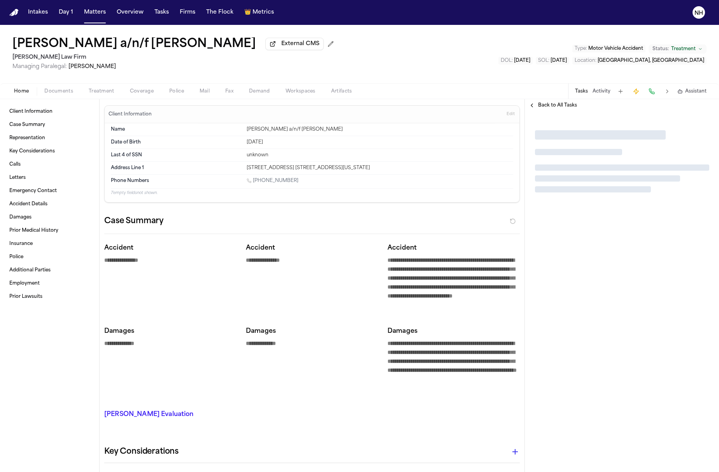
type textarea "*"
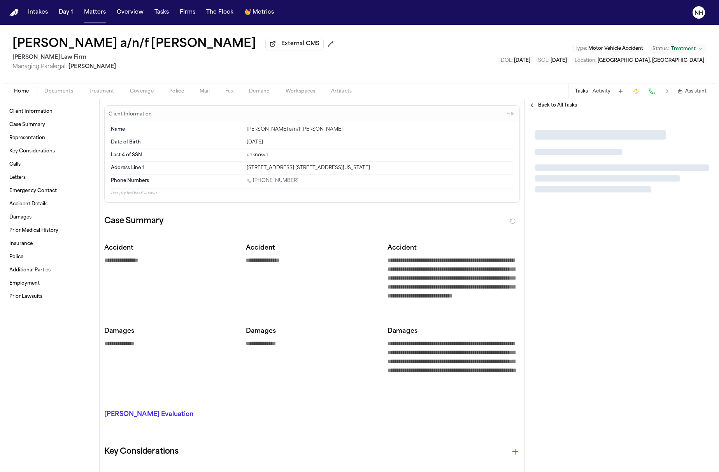
type textarea "*"
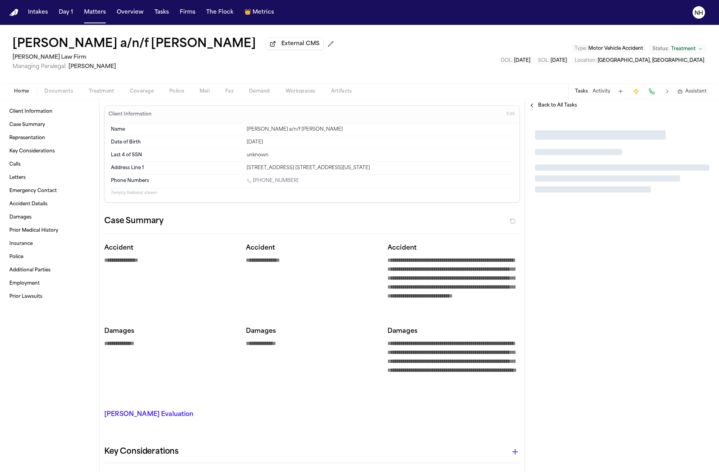
type textarea "*"
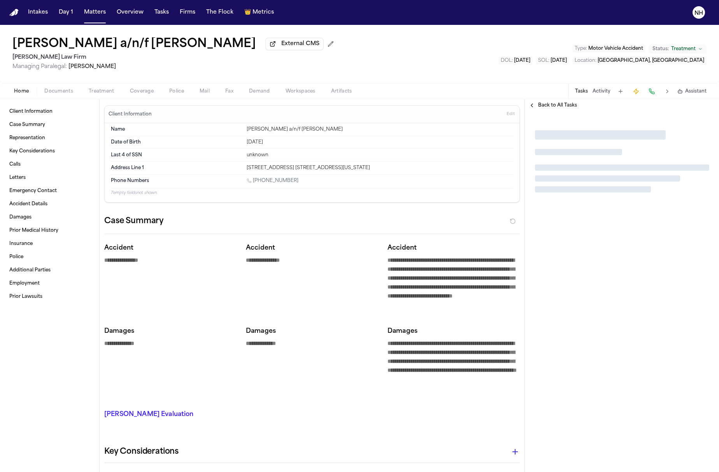
type textarea "*"
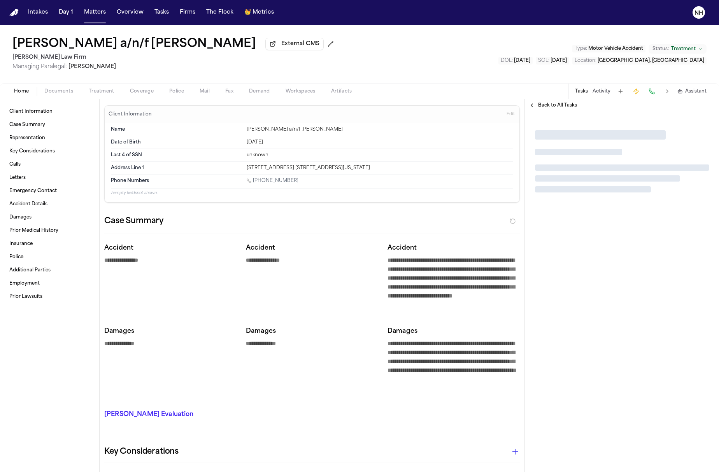
type textarea "*"
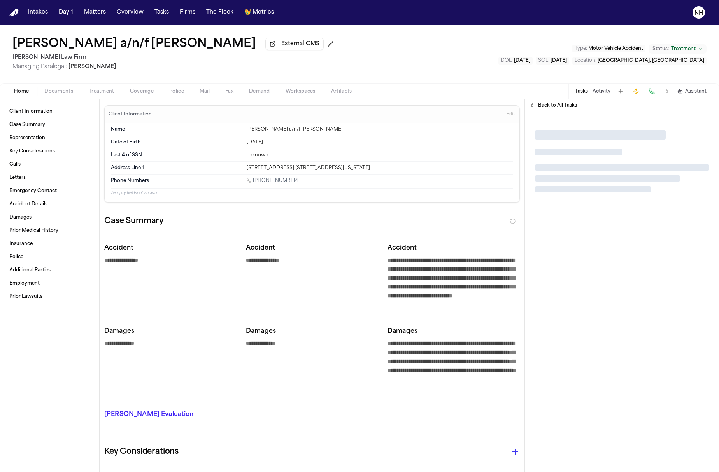
type textarea "*"
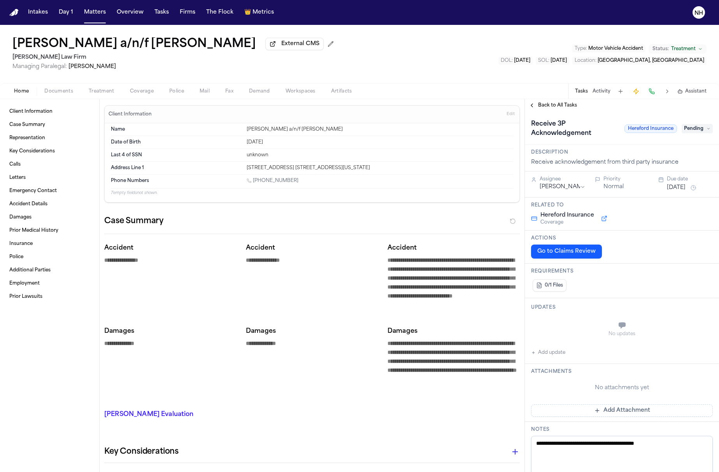
type textarea "*"
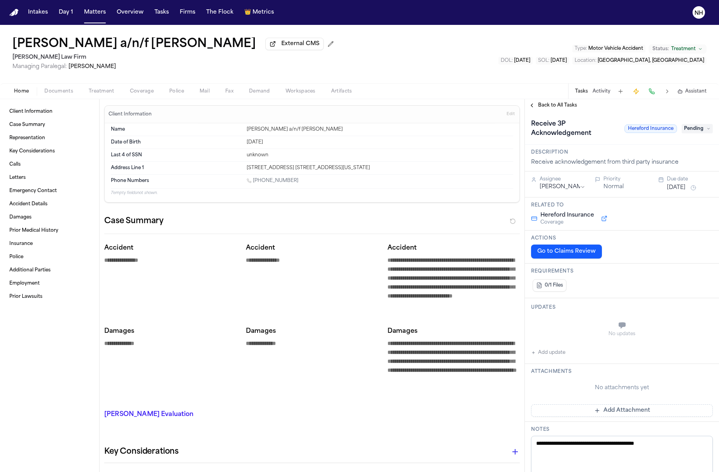
type textarea "*"
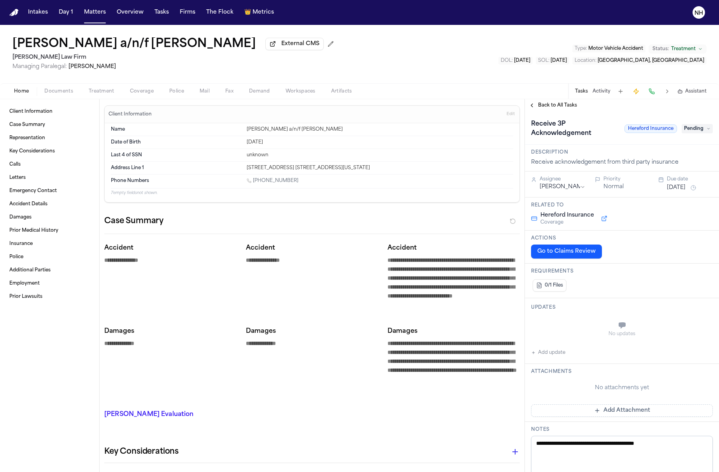
type textarea "*"
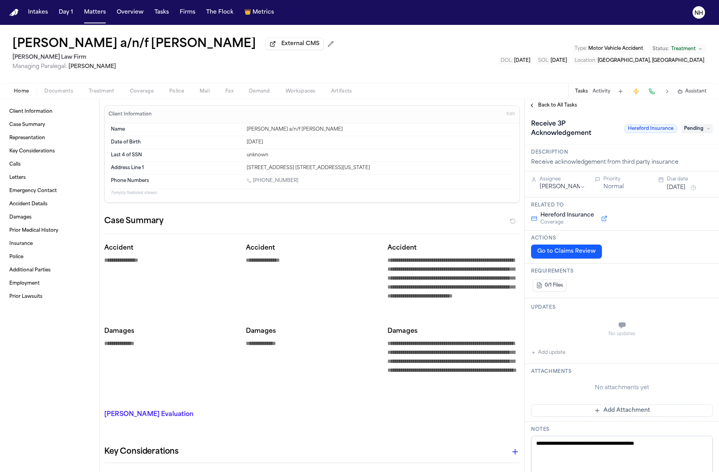
type textarea "*"
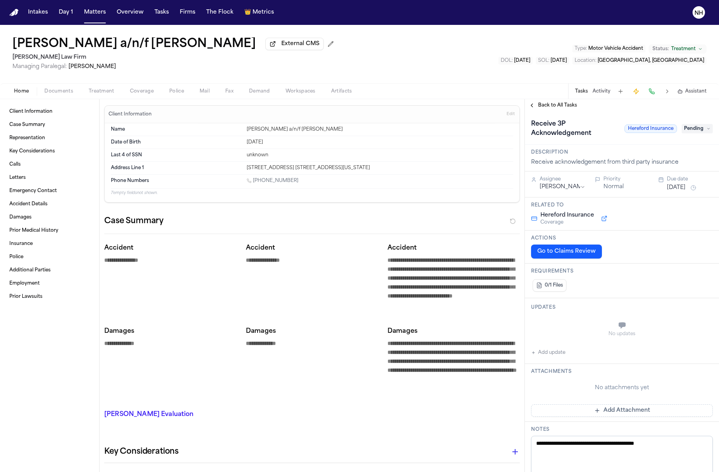
type textarea "*"
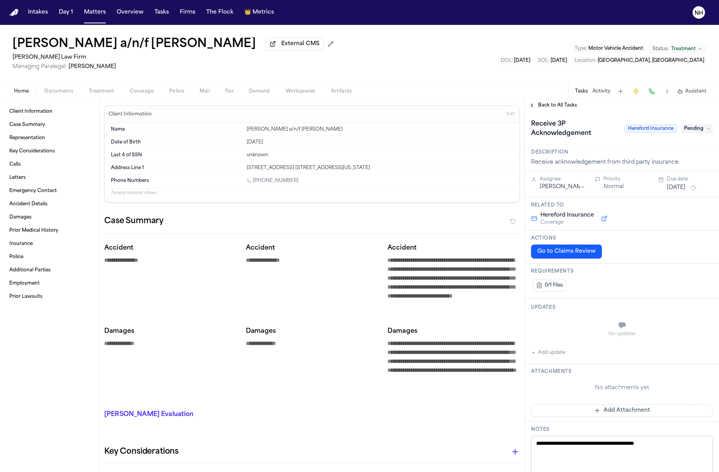
type textarea "*"
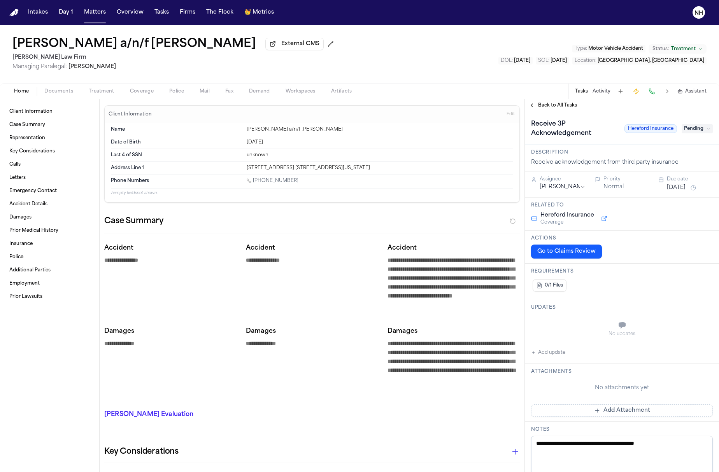
type textarea "*"
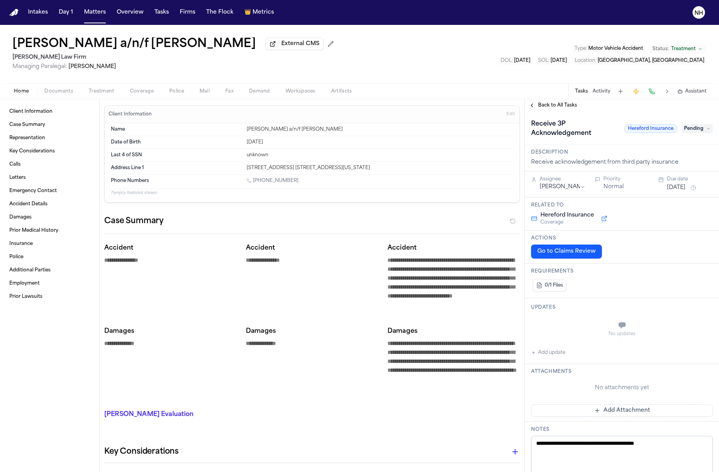
click at [136, 99] on div "Home Documents Treatment Coverage Police Mail Fax Demand Workspaces Artifacts T…" at bounding box center [359, 91] width 719 height 16
click at [147, 88] on button "Coverage" at bounding box center [141, 91] width 39 height 9
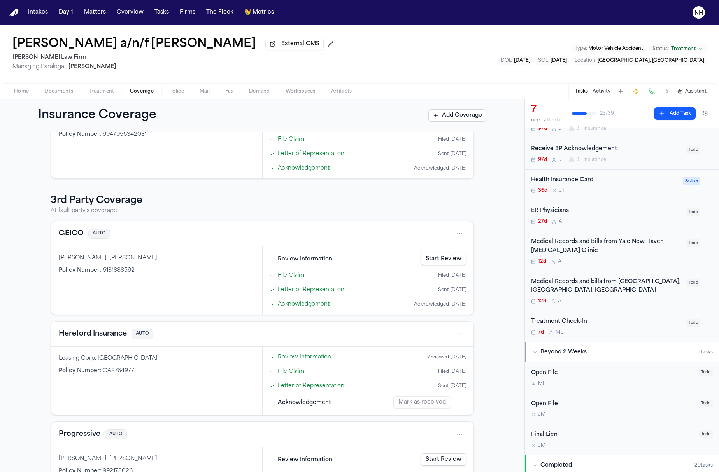
scroll to position [194, 0]
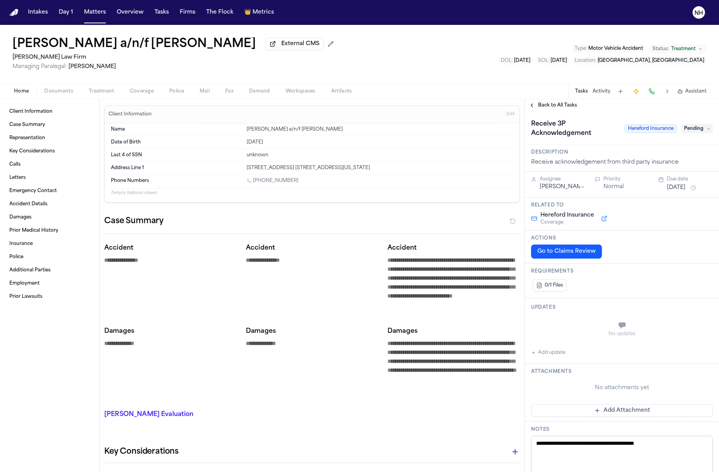
click at [144, 91] on span "Coverage" at bounding box center [142, 91] width 24 height 6
click at [93, 11] on button "Matters" at bounding box center [95, 12] width 28 height 14
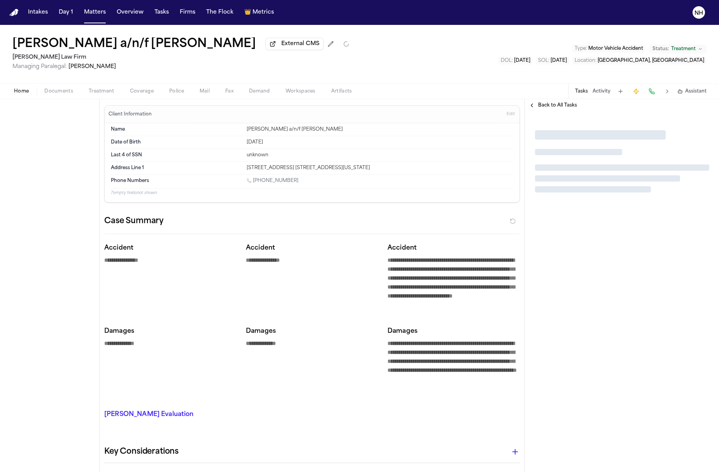
type textarea "*"
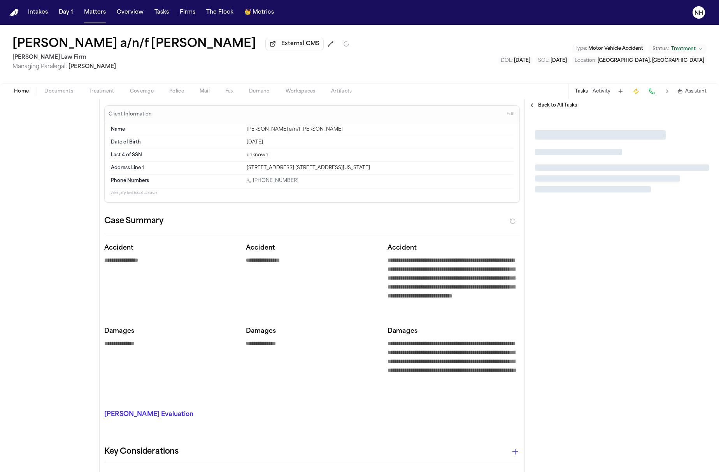
type textarea "*"
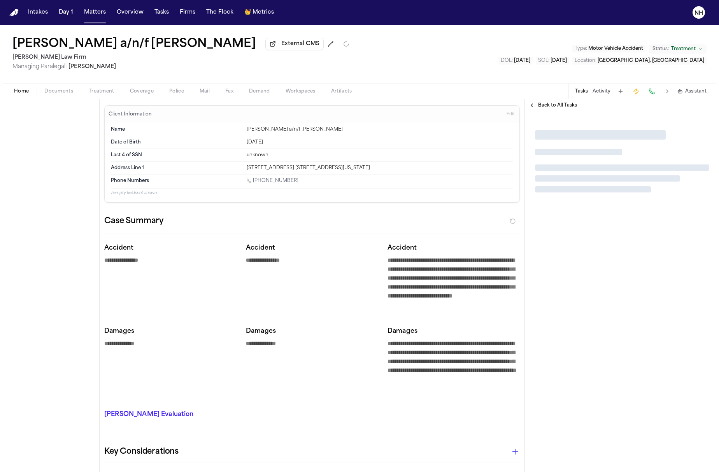
type textarea "*"
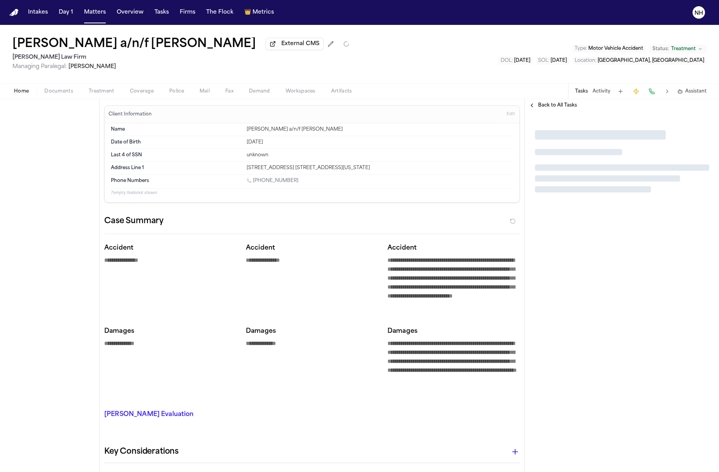
type textarea "*"
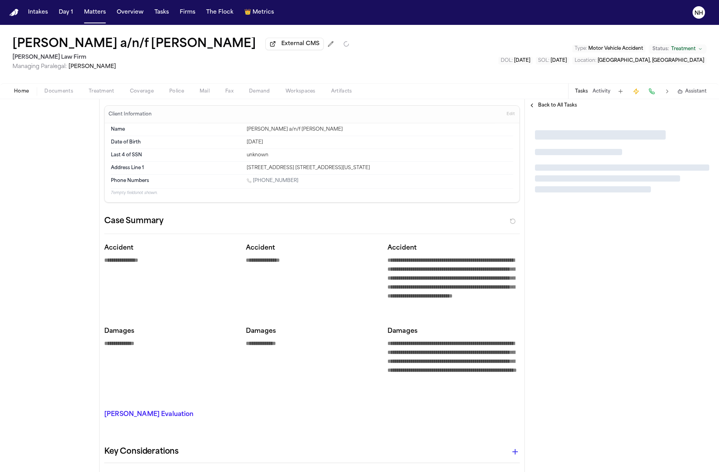
type textarea "*"
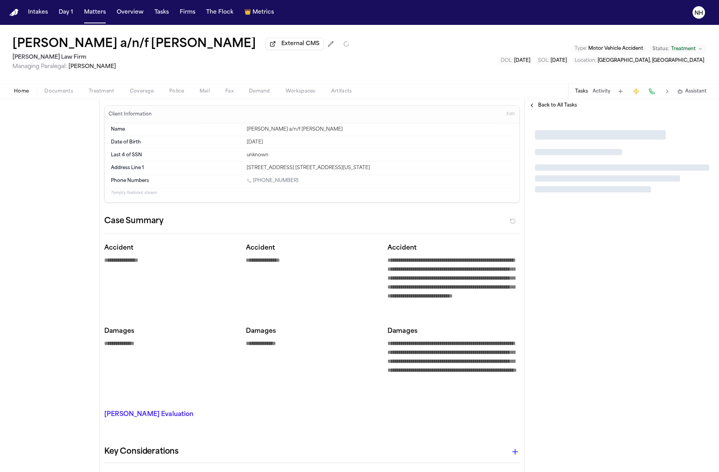
type textarea "*"
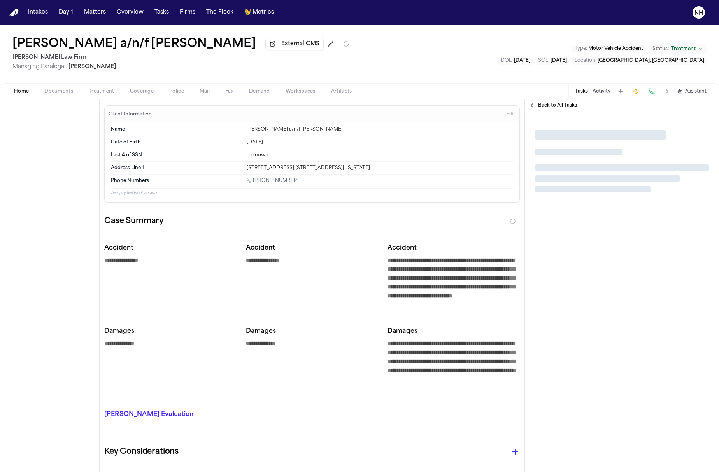
type textarea "*"
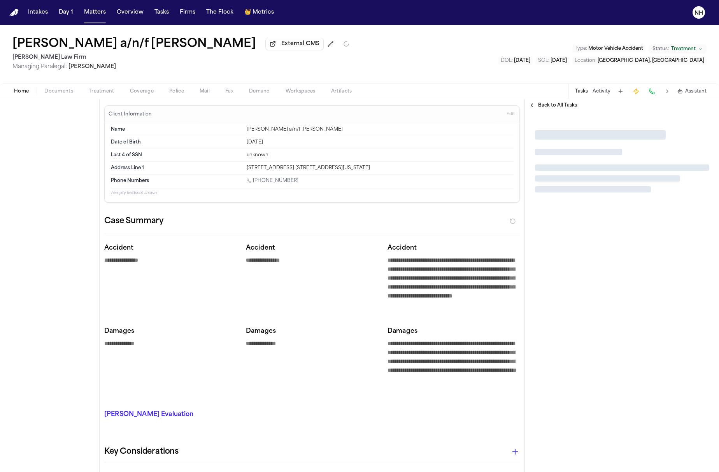
type textarea "*"
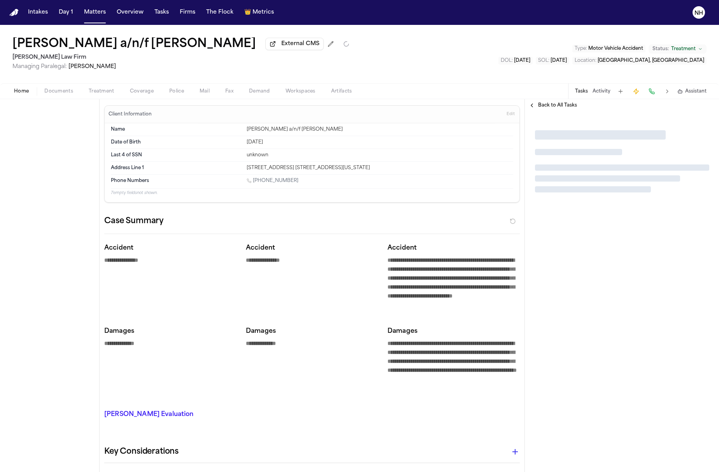
type textarea "*"
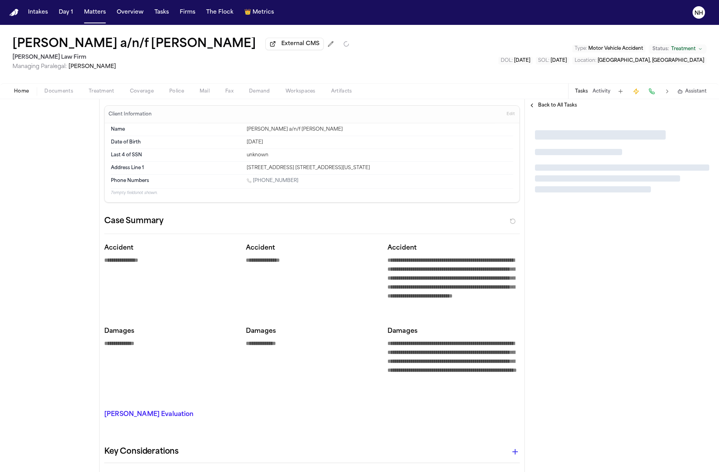
type textarea "*"
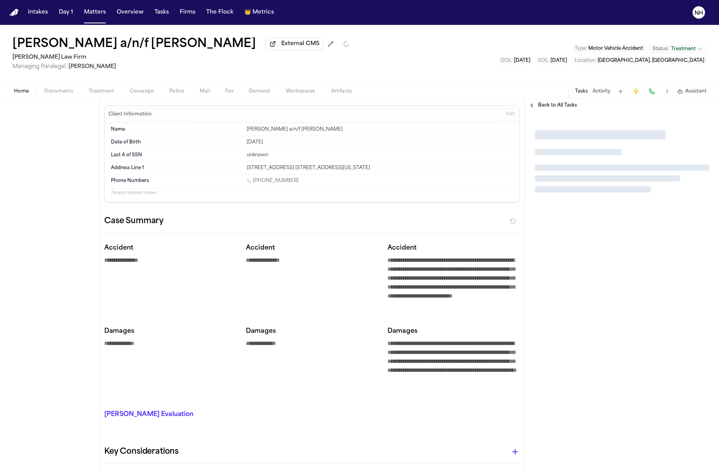
type textarea "*"
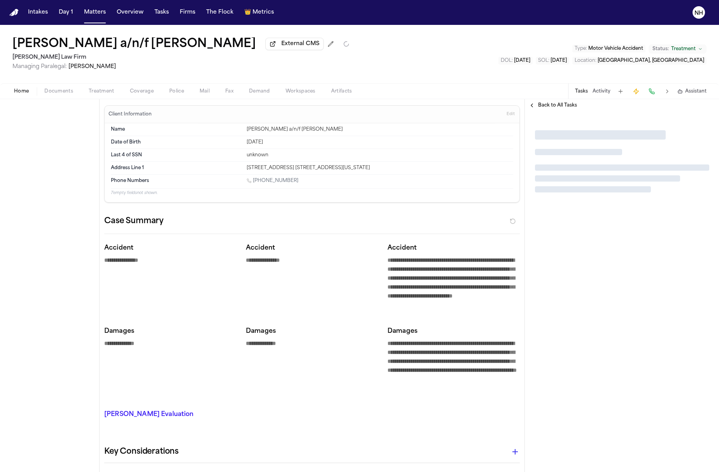
type textarea "*"
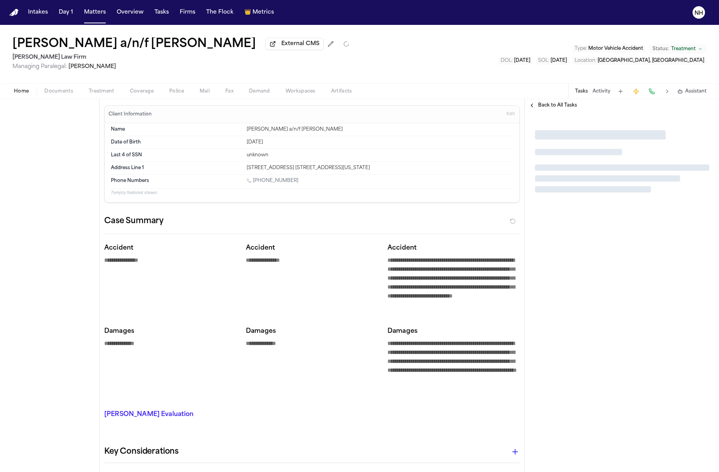
type textarea "*"
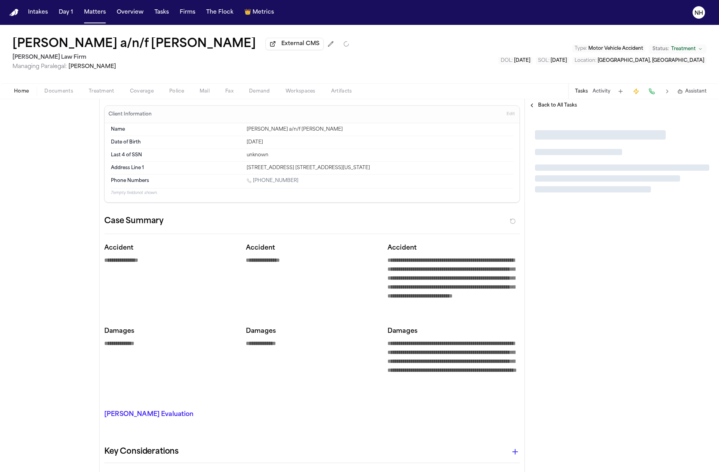
type textarea "*"
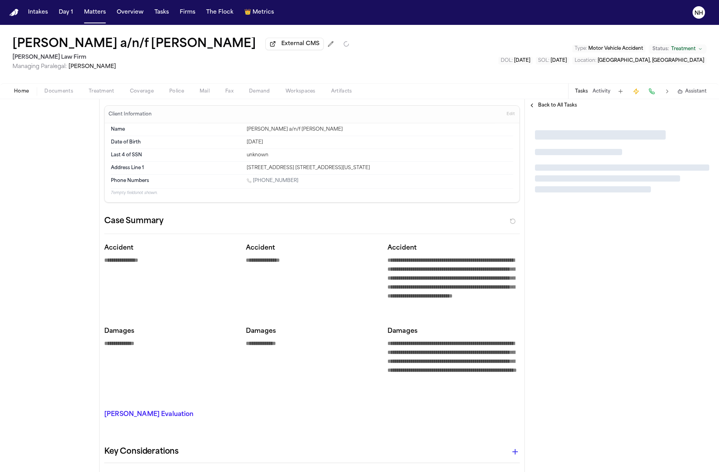
type textarea "*"
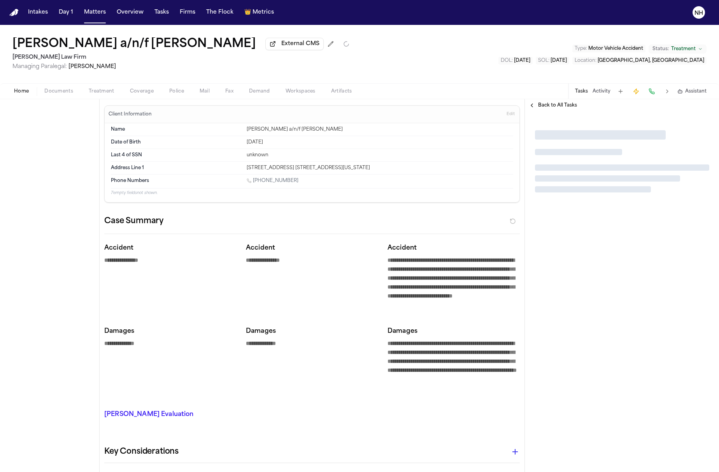
type textarea "*"
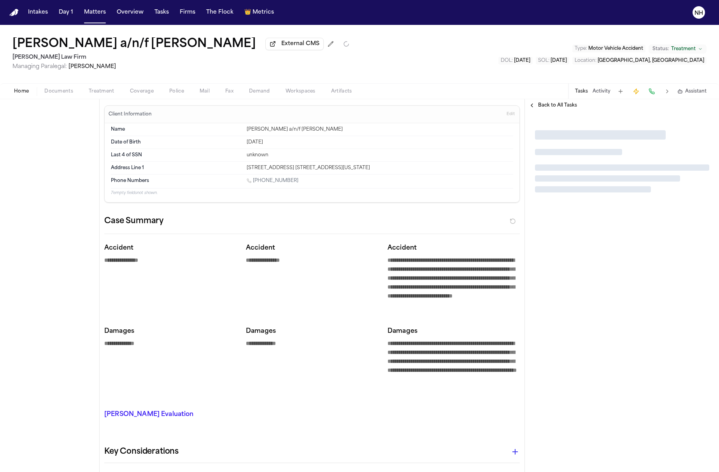
type textarea "*"
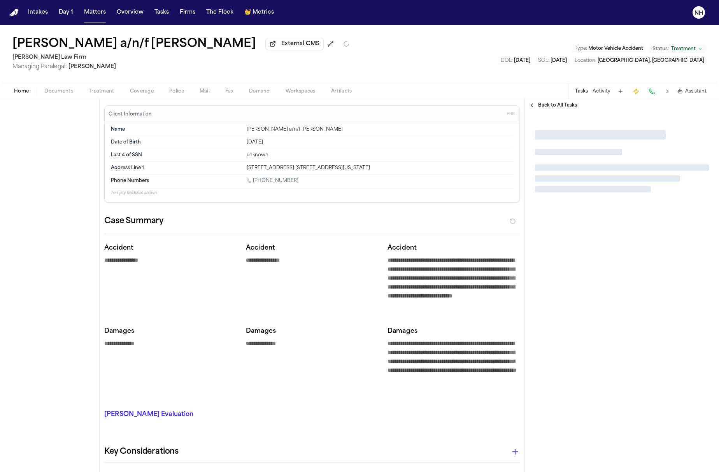
type textarea "*"
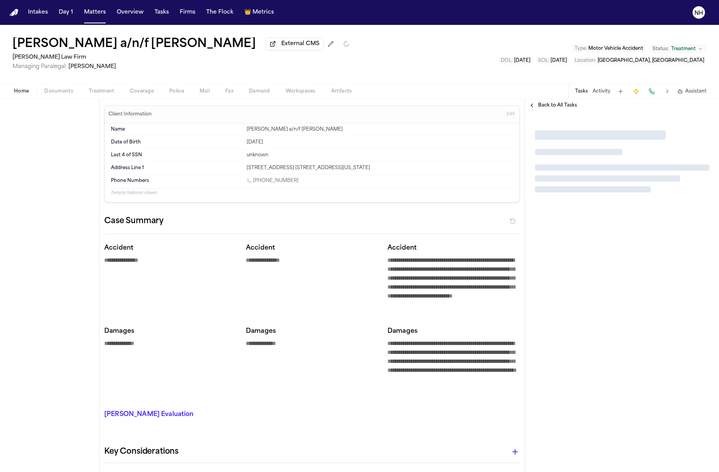
type textarea "*"
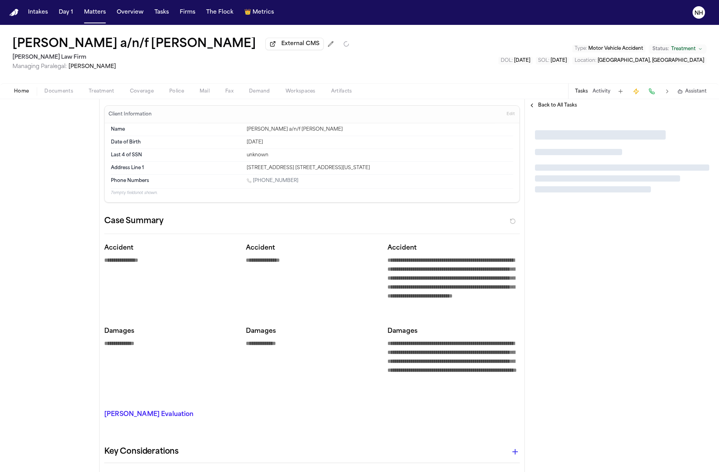
type textarea "*"
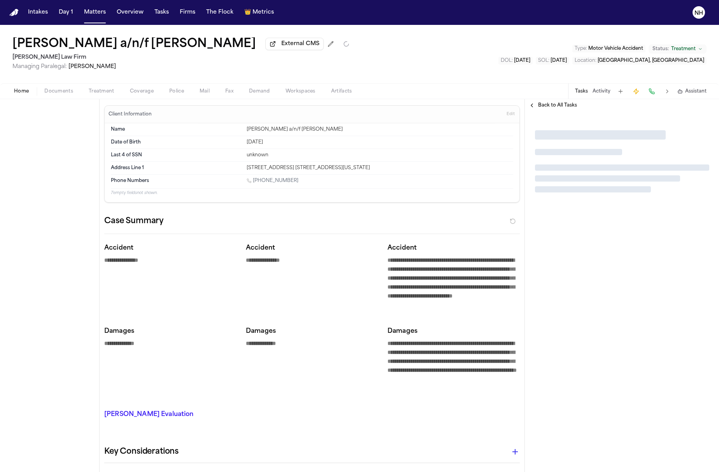
type textarea "*"
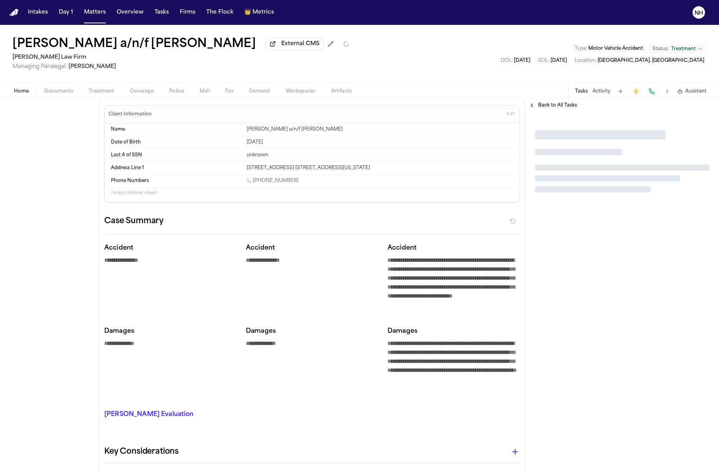
type textarea "*"
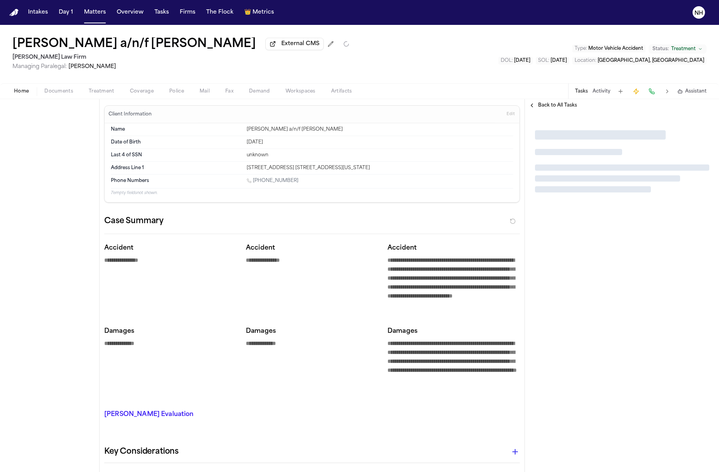
type textarea "*"
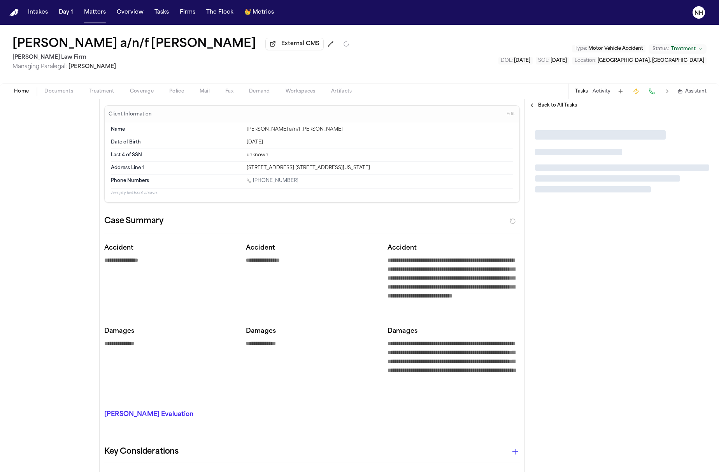
type textarea "*"
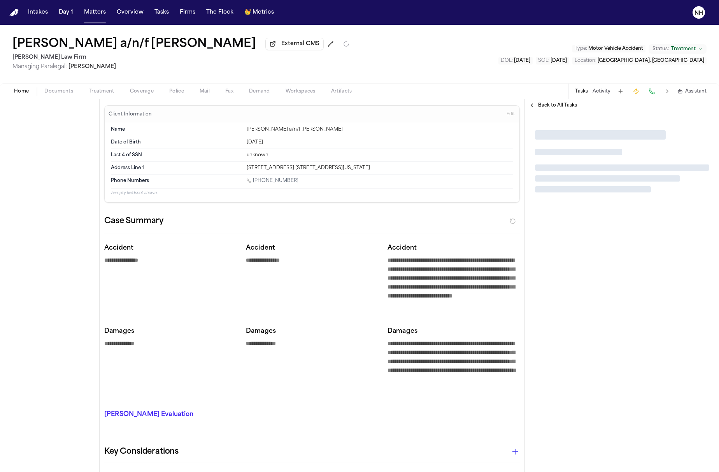
type textarea "*"
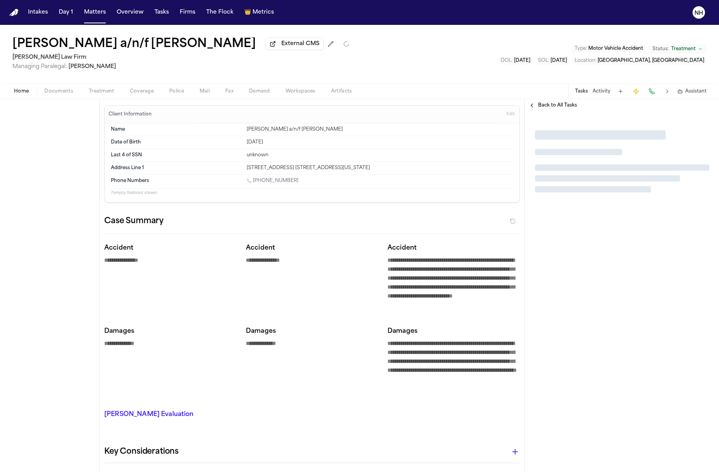
type textarea "*"
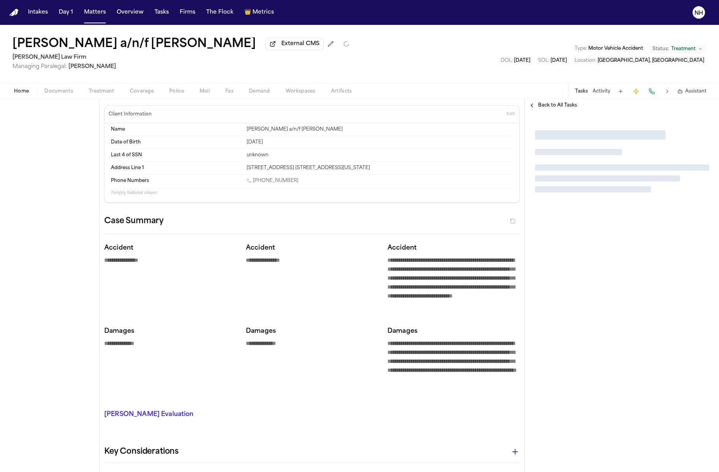
type textarea "*"
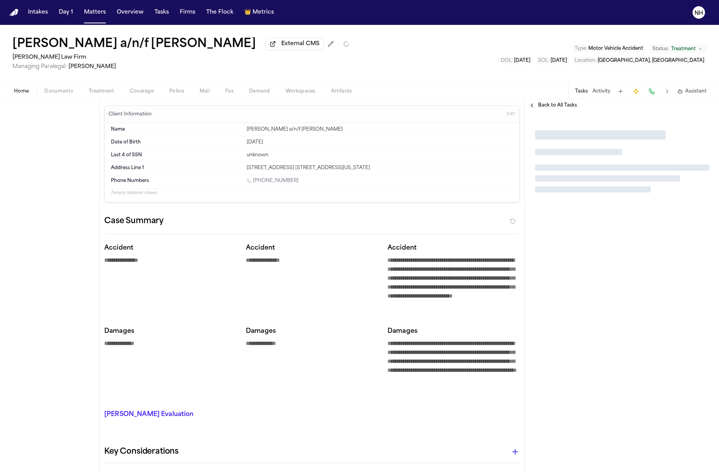
type textarea "*"
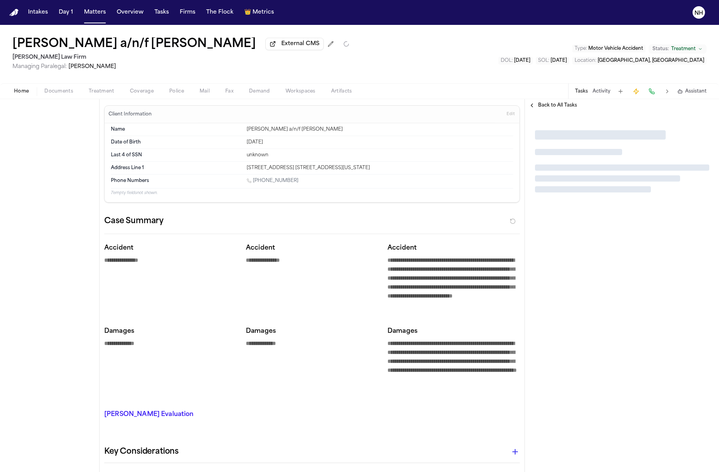
type textarea "*"
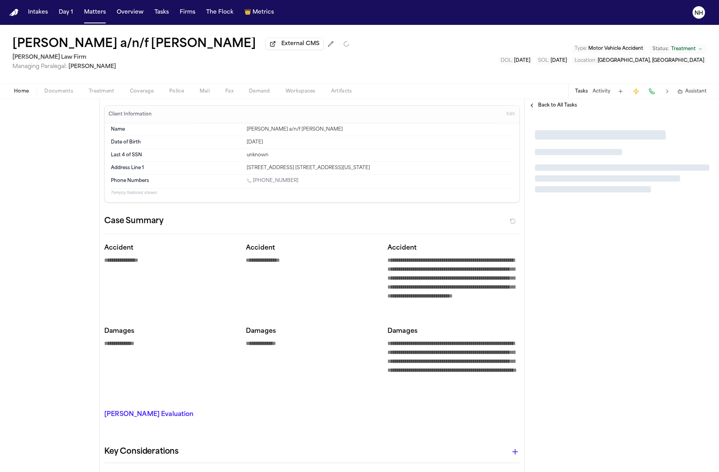
type textarea "*"
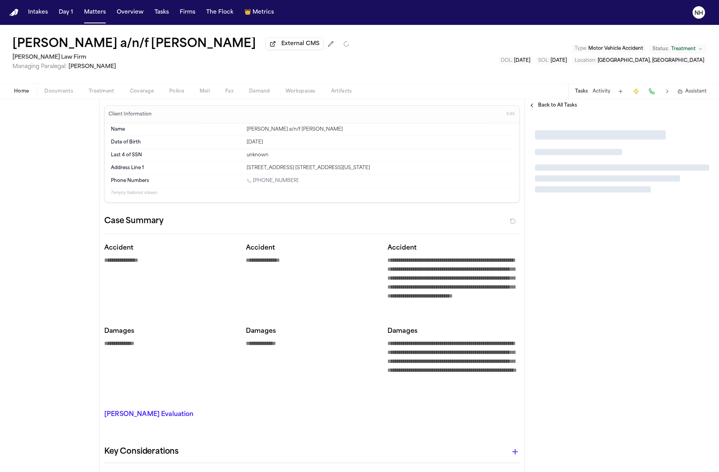
type textarea "*"
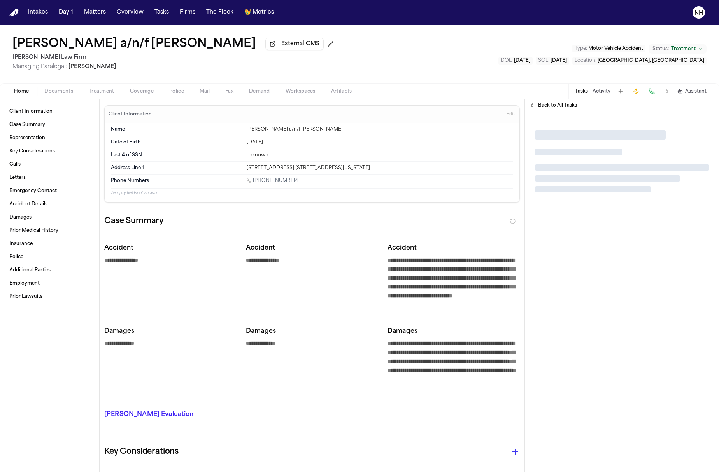
type textarea "*"
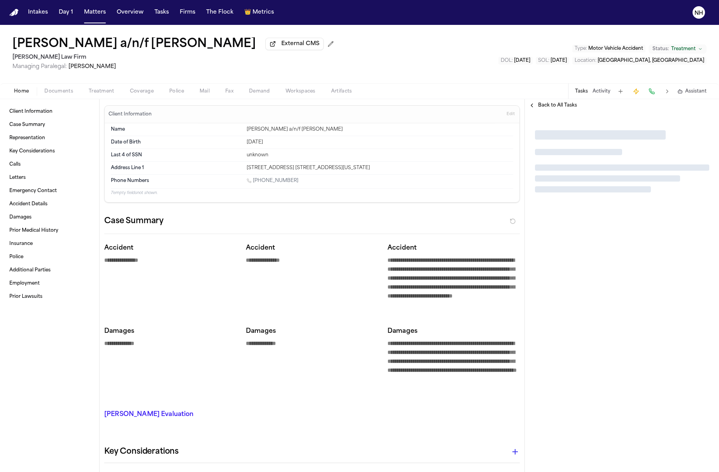
type textarea "*"
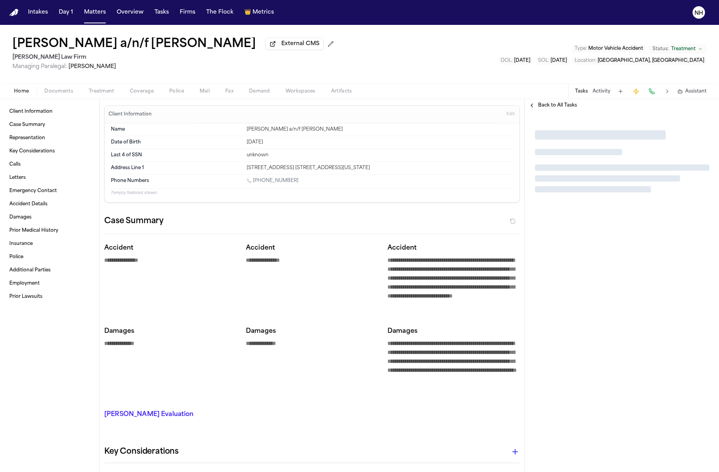
type textarea "*"
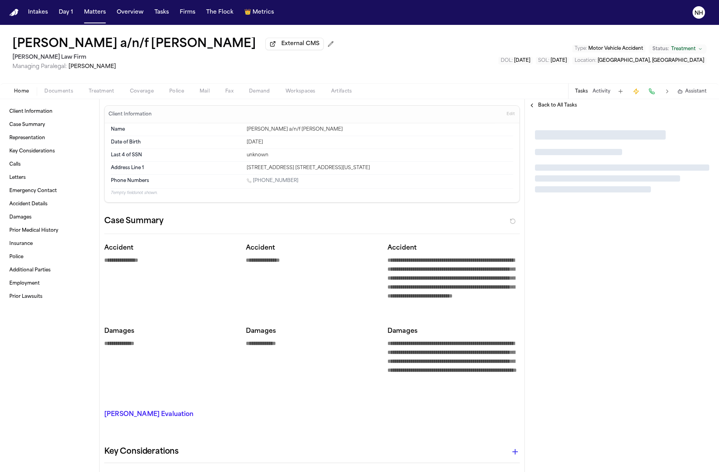
type textarea "*"
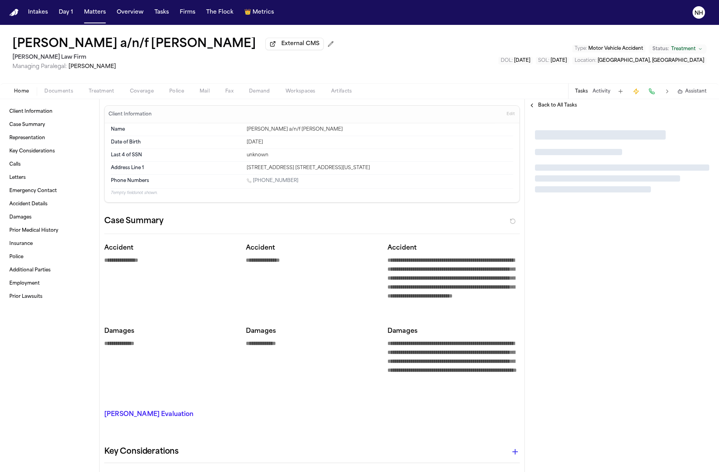
type textarea "*"
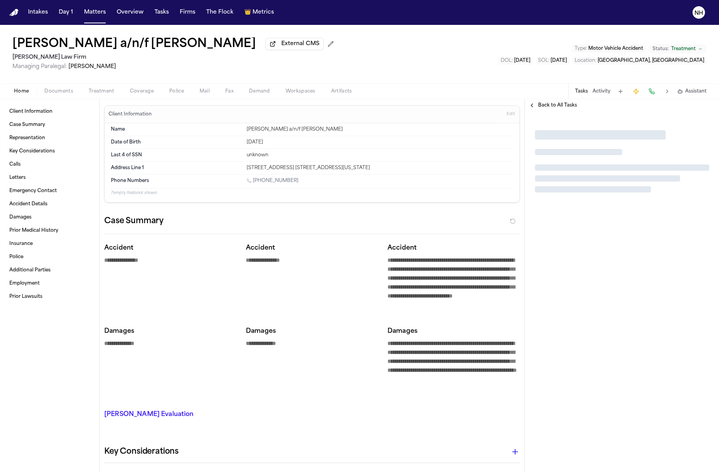
type textarea "*"
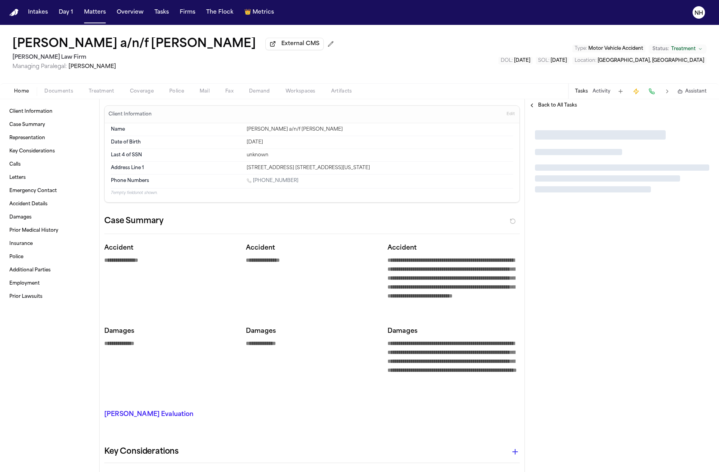
type textarea "*"
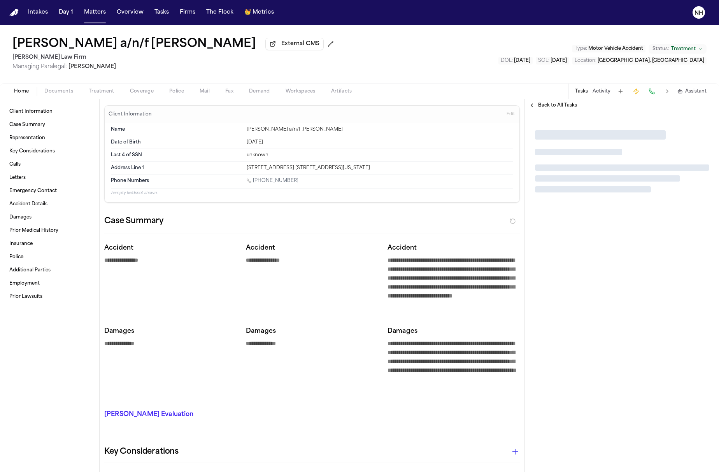
type textarea "*"
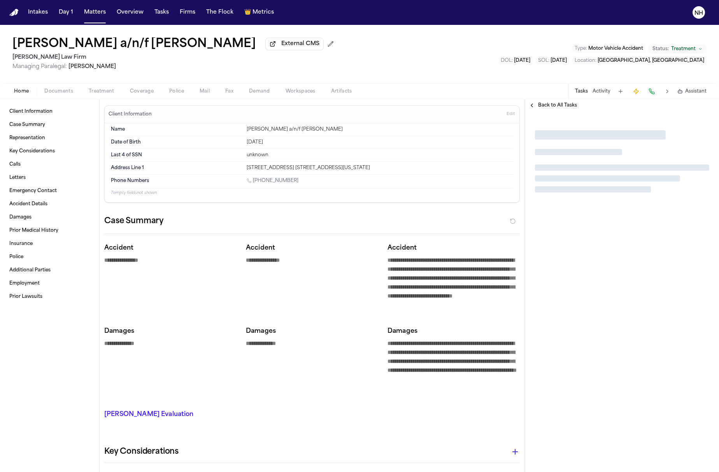
type textarea "*"
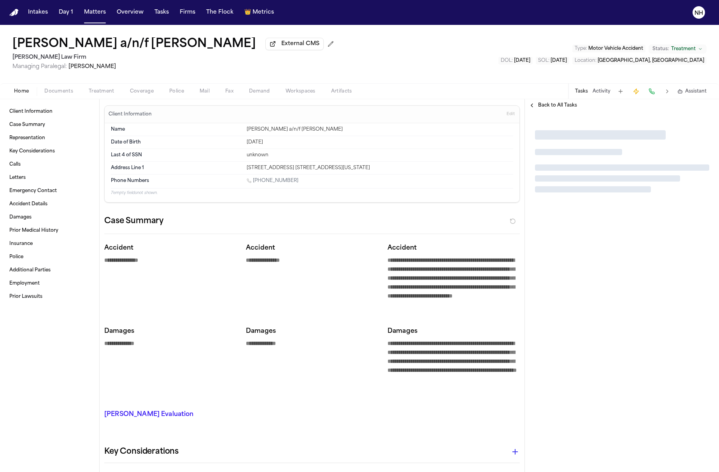
type textarea "*"
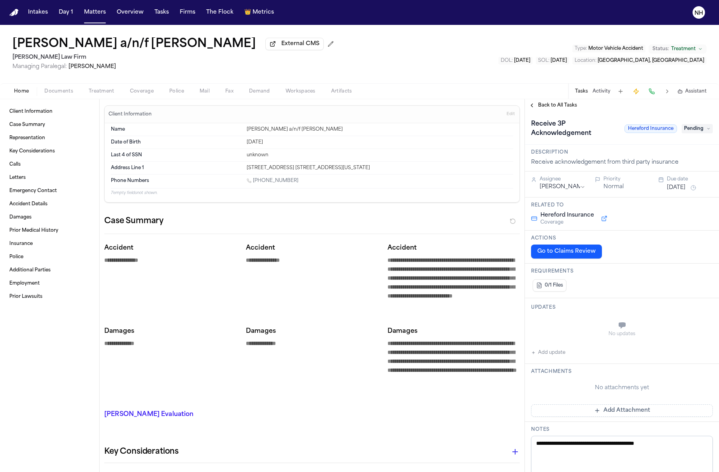
click at [134, 93] on span "Coverage" at bounding box center [142, 91] width 24 height 6
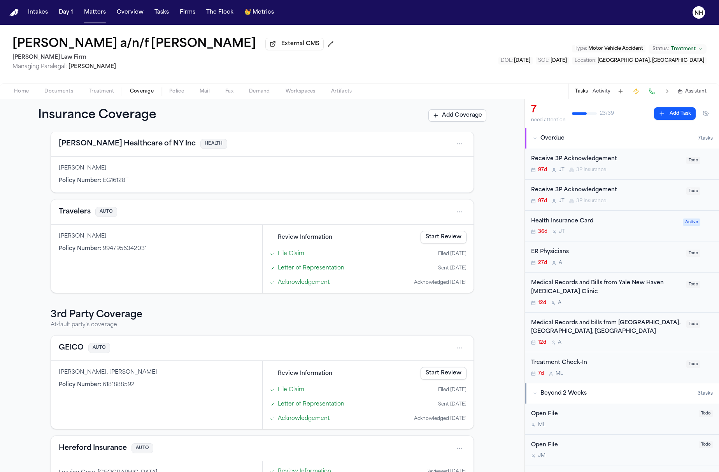
scroll to position [39, 0]
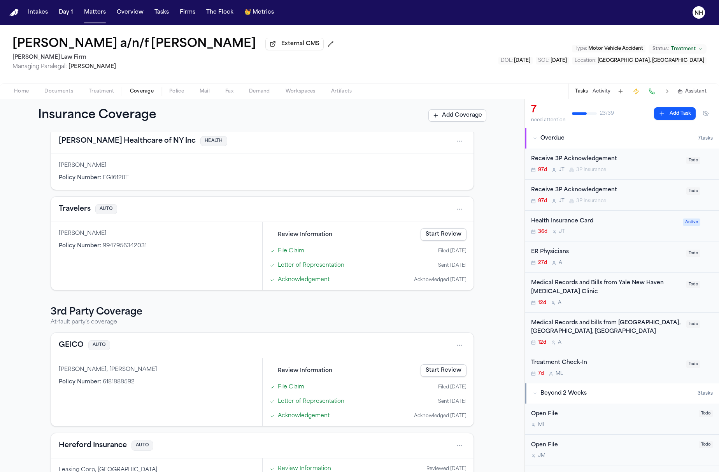
click at [77, 348] on button "GEICO" at bounding box center [71, 345] width 25 height 11
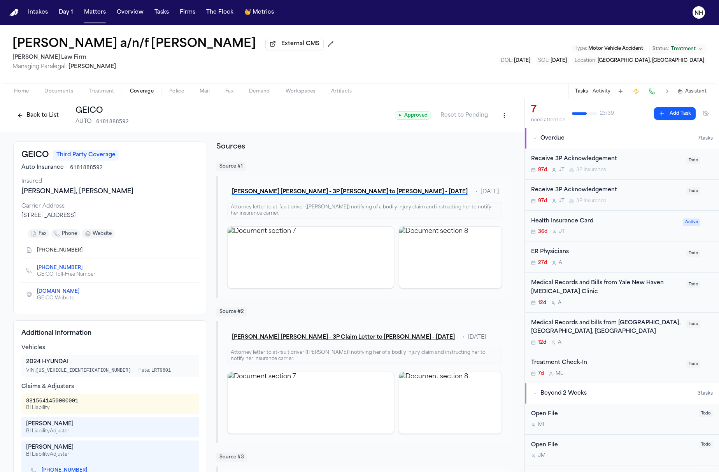
click at [674, 200] on div "97d J T 3P Insurance" at bounding box center [606, 201] width 151 height 6
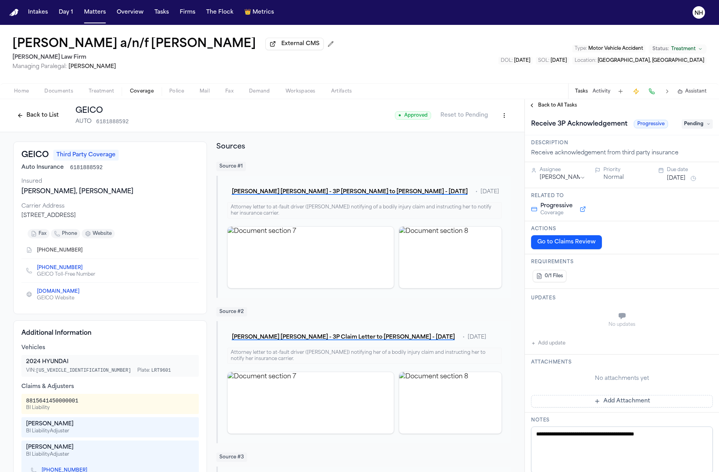
click at [534, 106] on button "Back to All Tasks" at bounding box center [553, 105] width 56 height 6
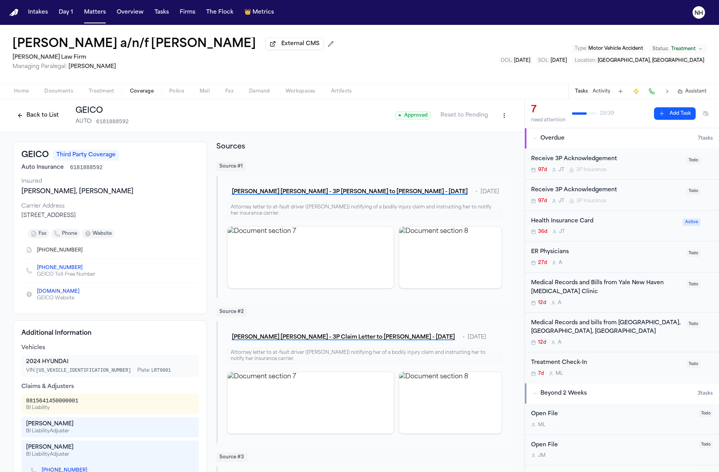
click at [644, 192] on div "Receive 3P Acknowledgement" at bounding box center [606, 190] width 151 height 9
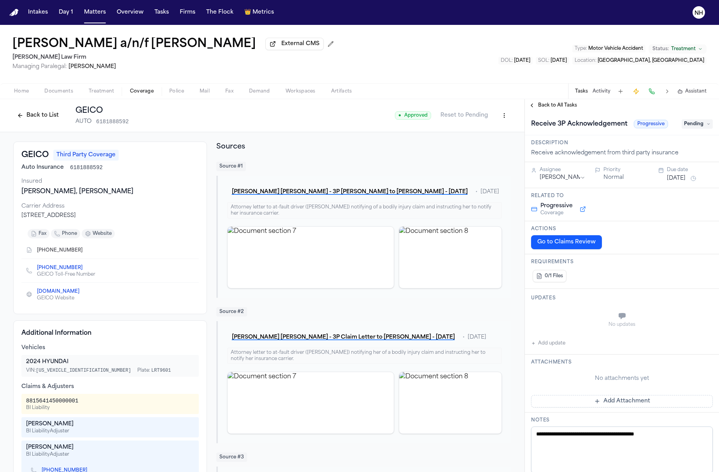
click at [706, 128] on span "Pending" at bounding box center [697, 123] width 31 height 9
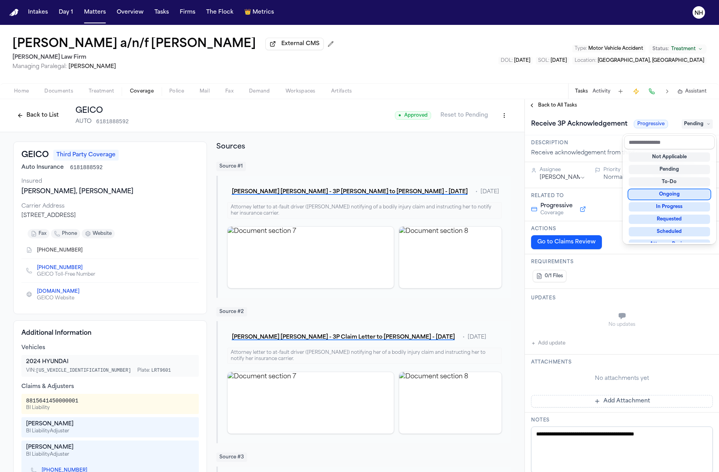
click at [681, 195] on div "Ongoing" at bounding box center [669, 194] width 81 height 9
click at [587, 436] on div "**********" at bounding box center [622, 381] width 194 height 538
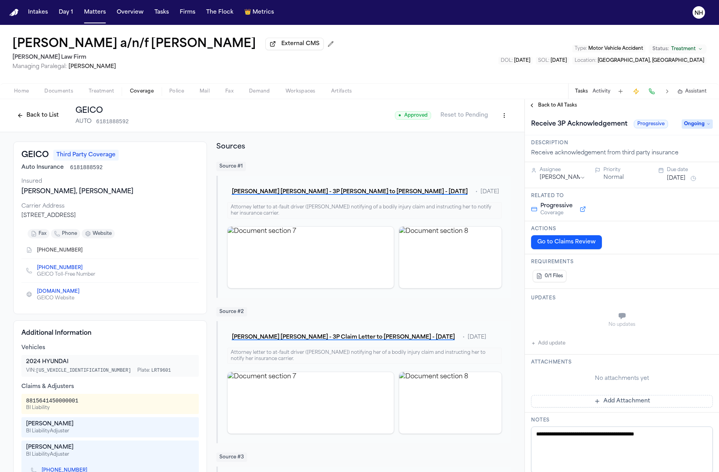
click at [597, 436] on textarea "**********" at bounding box center [622, 450] width 182 height 47
click at [688, 437] on textarea "**********" at bounding box center [622, 450] width 182 height 47
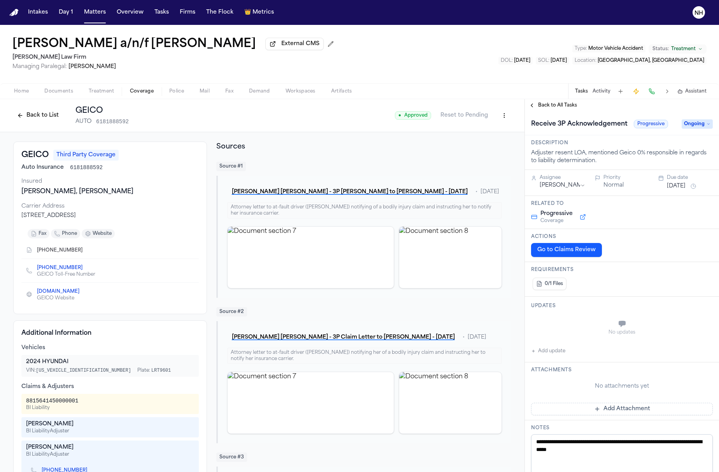
click at [530, 107] on button "Back to All Tasks" at bounding box center [553, 105] width 56 height 6
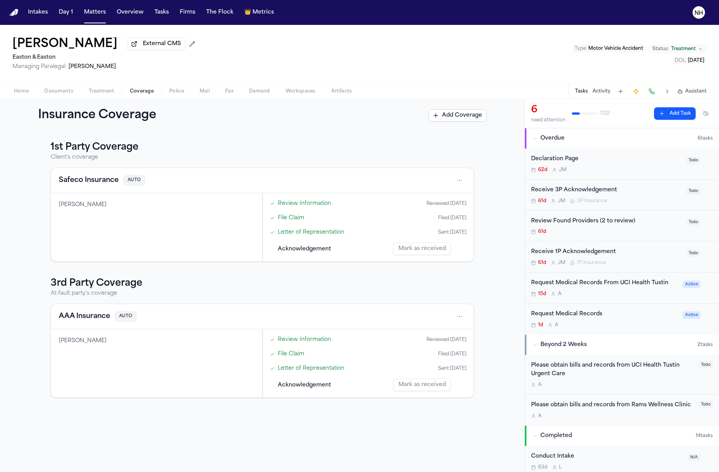
click at [190, 0] on nav "Intakes Day 1 Matters Overview Tasks Firms The Flock 👑 Metrics NH" at bounding box center [359, 12] width 719 height 25
click at [623, 198] on div "Receive 3P Acknowledgement 61d [PERSON_NAME] 3P Insurance" at bounding box center [606, 195] width 151 height 18
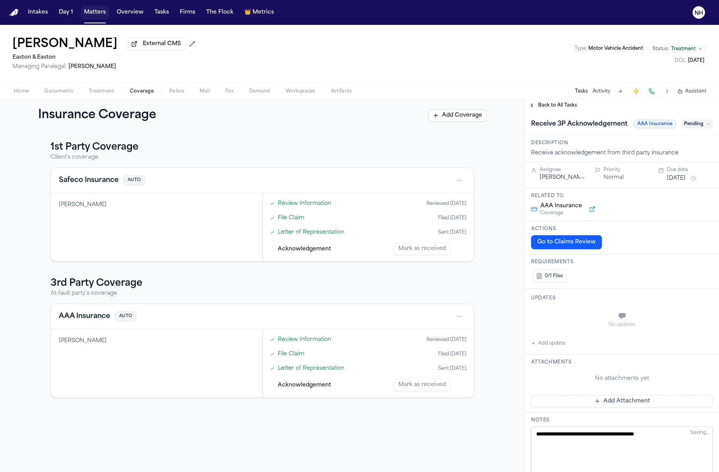
click at [87, 11] on button "Matters" at bounding box center [95, 12] width 28 height 14
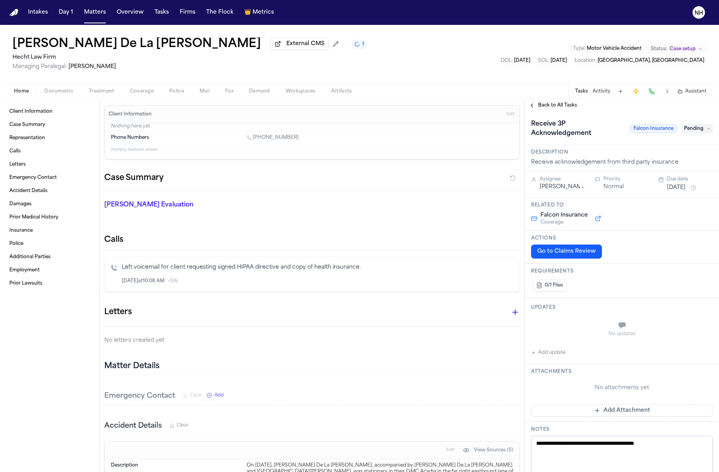
click at [146, 93] on span "Coverage" at bounding box center [142, 91] width 24 height 6
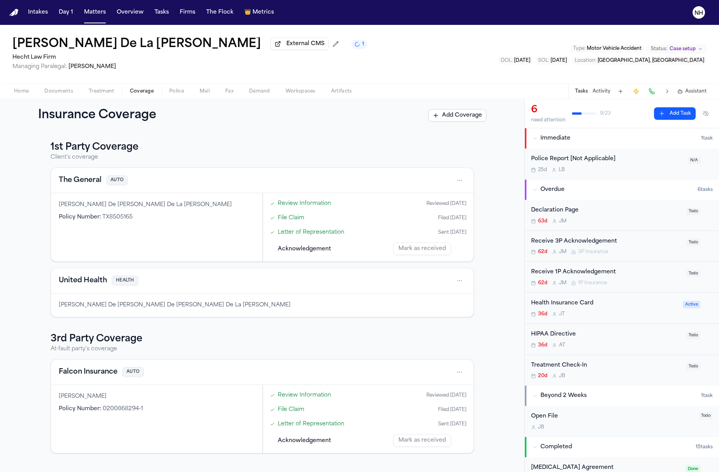
click at [100, 374] on button "Falcon Insurance" at bounding box center [88, 372] width 59 height 11
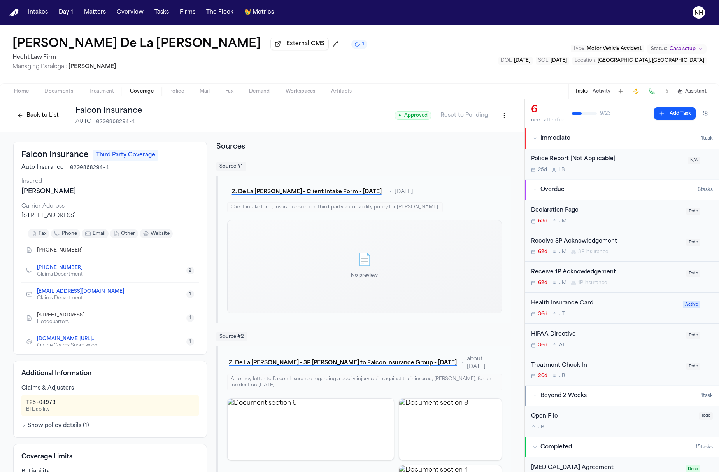
click at [35, 122] on button "Back to List" at bounding box center [37, 115] width 49 height 12
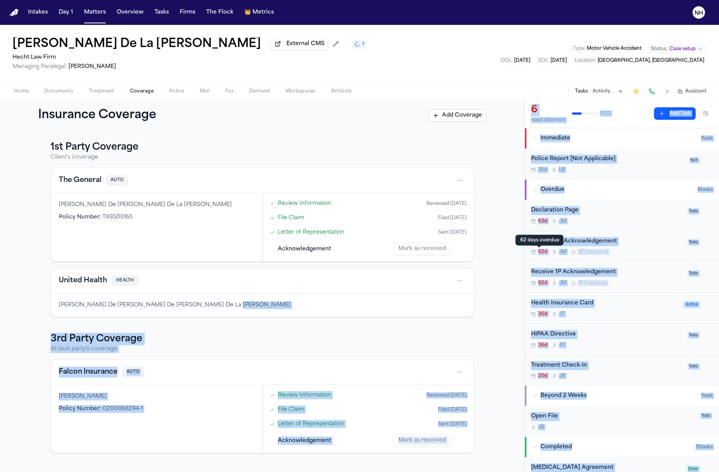
drag, startPoint x: 561, startPoint y: 244, endPoint x: 398, endPoint y: 327, distance: 183.1
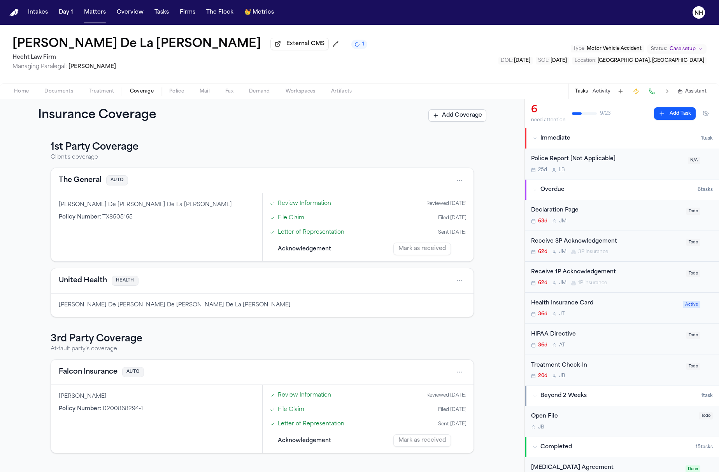
click at [245, 314] on div "[PERSON_NAME] De [PERSON_NAME] De [PERSON_NAME] De La [PERSON_NAME]" at bounding box center [262, 305] width 423 height 23
click at [115, 334] on h3 "3rd Party Coverage" at bounding box center [262, 339] width 423 height 12
click at [99, 379] on div "Falcon Insurance AUTO" at bounding box center [262, 372] width 407 height 12
click at [619, 253] on div "62d [PERSON_NAME] 3P Insurance" at bounding box center [606, 252] width 151 height 6
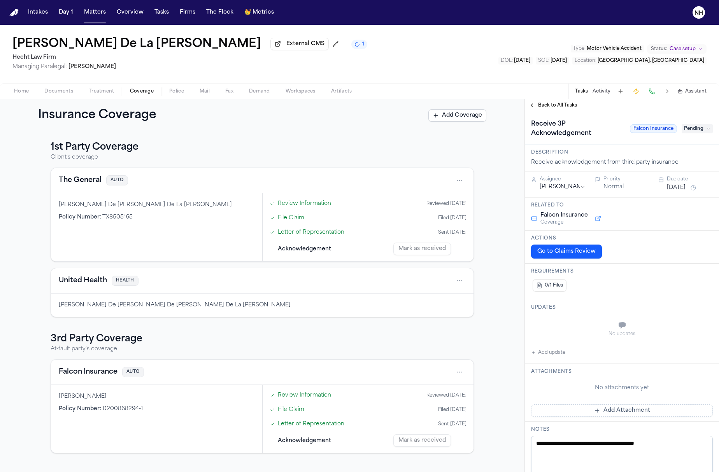
click at [626, 453] on textarea "**********" at bounding box center [622, 459] width 182 height 47
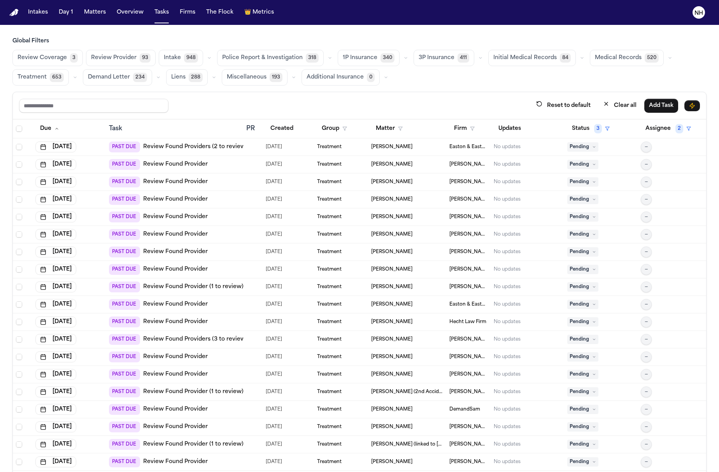
click at [479, 58] on icon "button" at bounding box center [480, 58] width 2 height 1
click at [445, 121] on button "LOR Acknowledgement 288" at bounding box center [452, 112] width 77 height 22
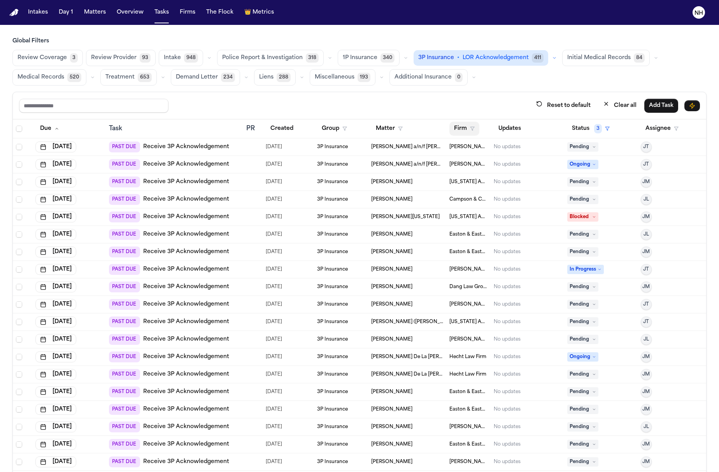
click at [476, 130] on button "Firm" at bounding box center [464, 129] width 30 height 14
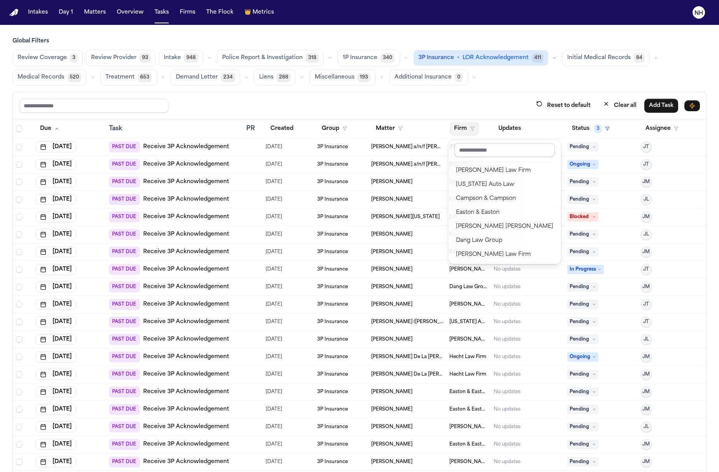
click at [488, 143] on input "text" at bounding box center [505, 150] width 100 height 14
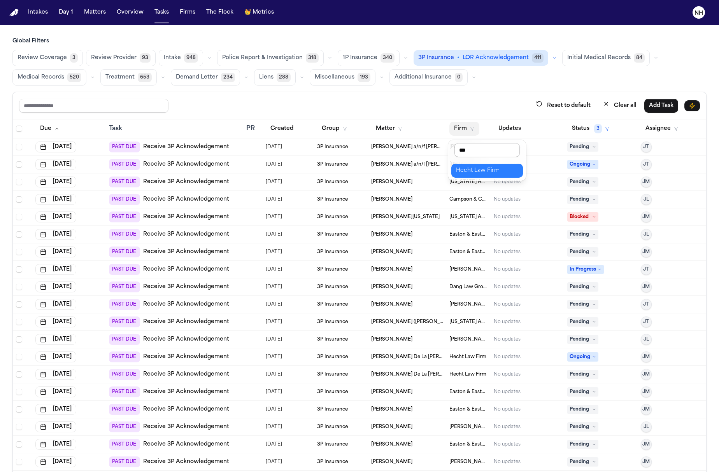
type input "****"
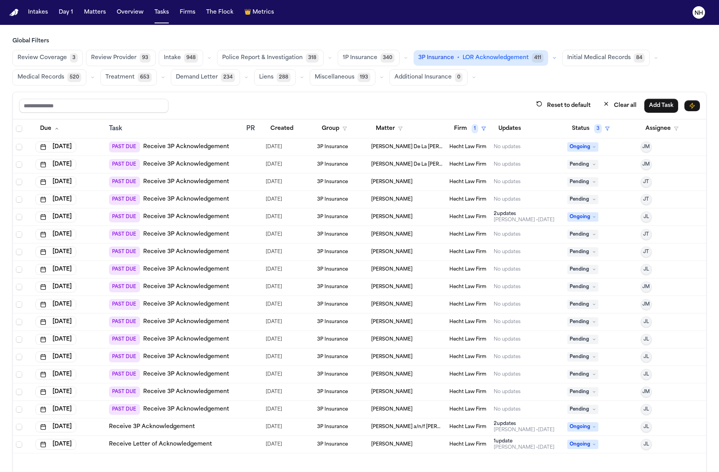
click at [417, 185] on div "[PERSON_NAME]" at bounding box center [407, 182] width 72 height 6
click at [273, 188] on span "[DATE]" at bounding box center [274, 182] width 16 height 11
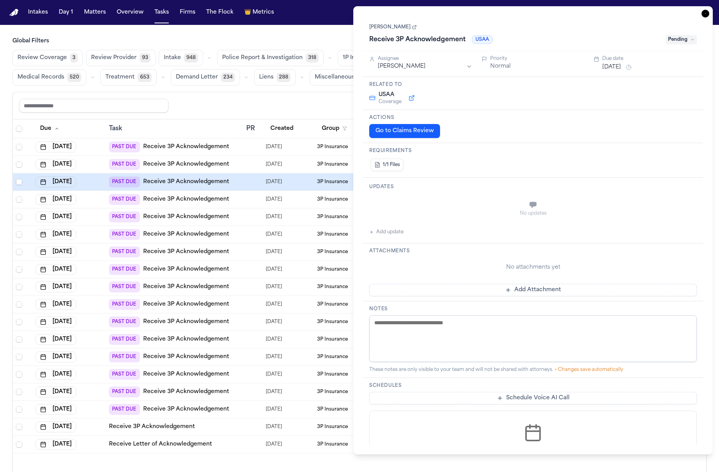
click at [203, 183] on link "Receive 3P Acknowledgement" at bounding box center [186, 182] width 86 height 8
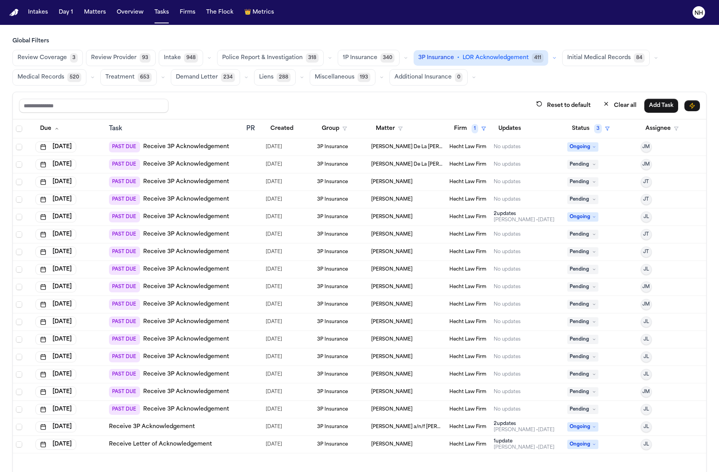
click at [581, 184] on span "Pending" at bounding box center [582, 181] width 31 height 9
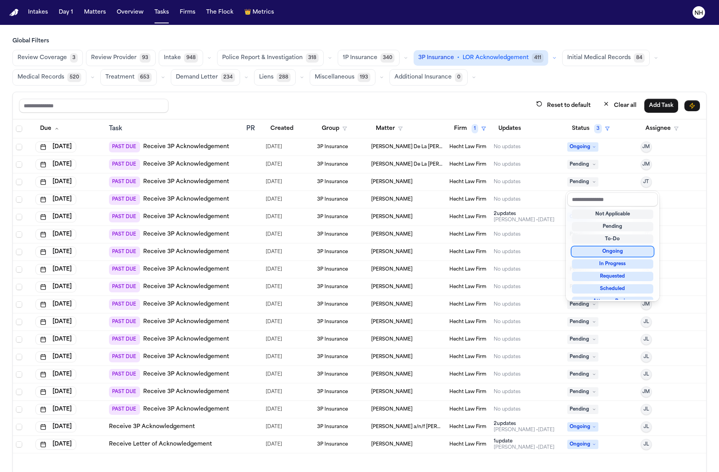
click at [602, 251] on div "Ongoing" at bounding box center [612, 251] width 81 height 9
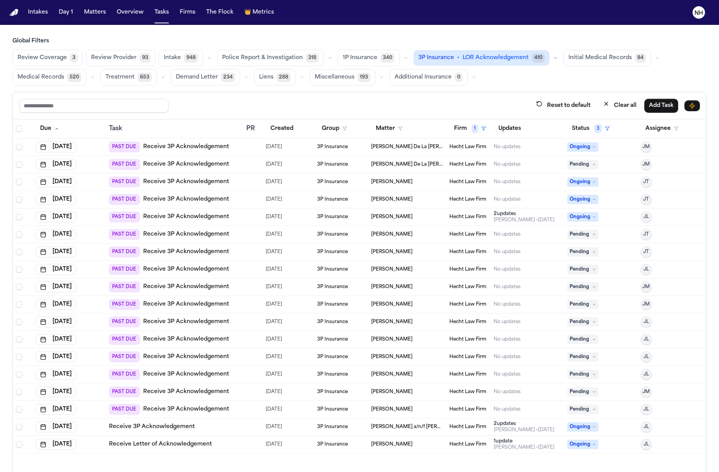
click at [587, 182] on span "Ongoing" at bounding box center [582, 181] width 31 height 9
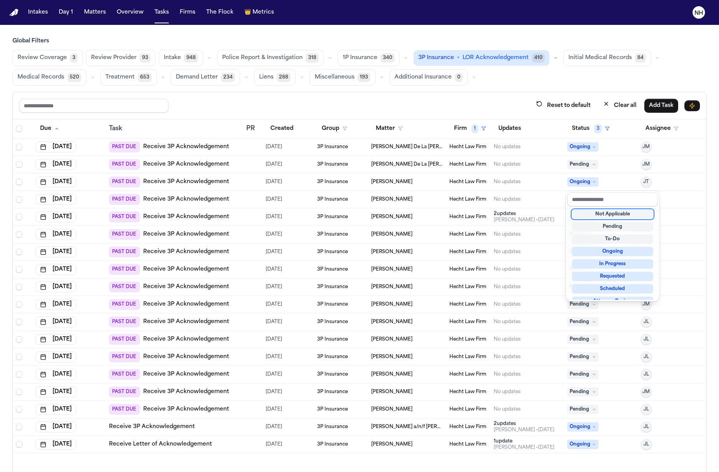
click at [536, 181] on table "Due Task PR Created Group Matter Firm 1 Updates Status 3 Assignee [DATE] PAST D…" at bounding box center [359, 286] width 693 height 334
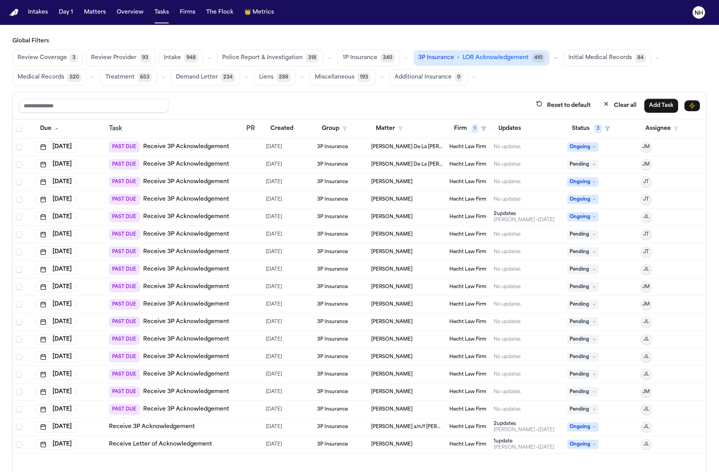
click at [212, 178] on div "PAST DUE Receive 3P Acknowledgement" at bounding box center [169, 182] width 120 height 11
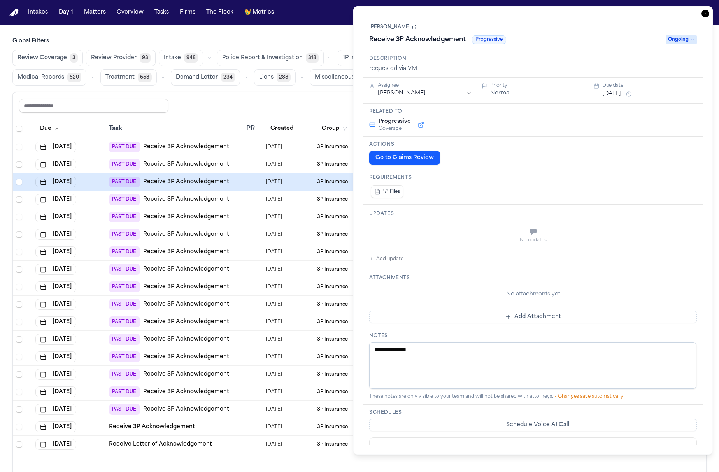
click at [212, 185] on link "Receive 3P Acknowledgement" at bounding box center [186, 182] width 86 height 8
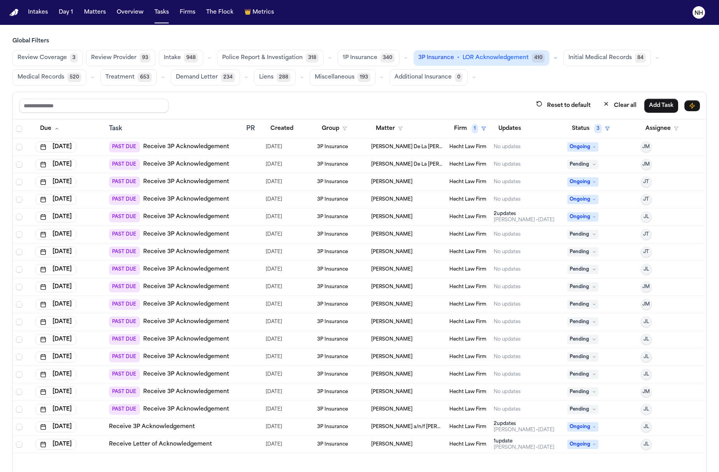
click at [195, 204] on link "Receive 3P Acknowledgement" at bounding box center [186, 200] width 86 height 8
click at [213, 236] on link "Receive 3P Acknowledgement" at bounding box center [186, 235] width 86 height 8
click at [208, 219] on link "Receive 3P Acknowledgement" at bounding box center [186, 217] width 86 height 8
click at [205, 237] on link "Receive 3P Acknowledgement" at bounding box center [186, 235] width 86 height 8
click at [402, 149] on span "[PERSON_NAME] De La [PERSON_NAME]" at bounding box center [407, 147] width 72 height 6
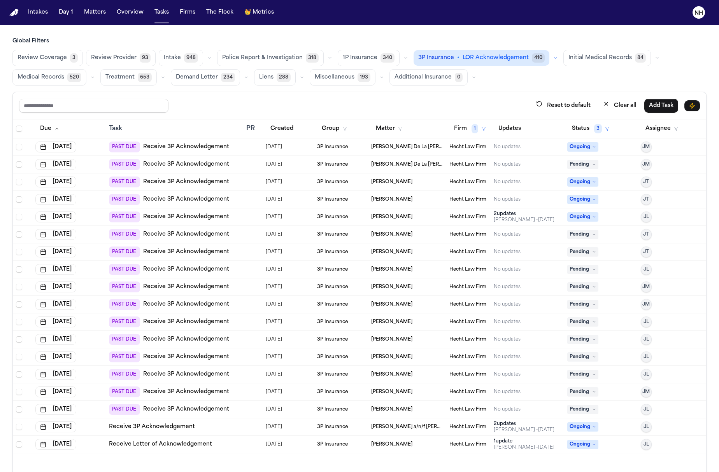
click at [300, 151] on div "[DATE]" at bounding box center [288, 147] width 45 height 11
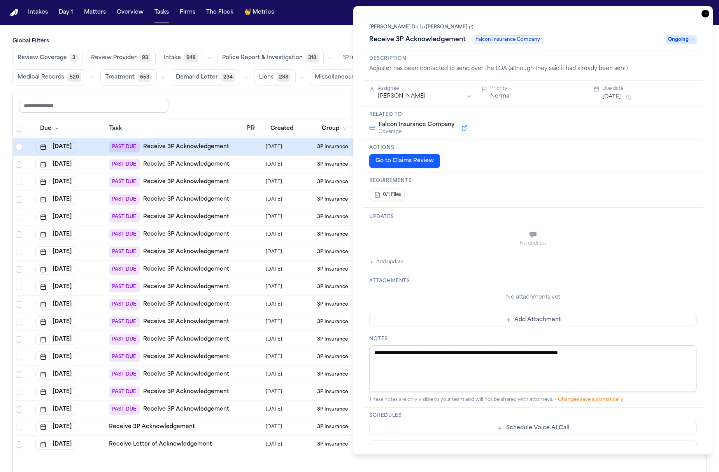
click at [215, 153] on div "PAST DUE Receive 3P Acknowledgement" at bounding box center [169, 147] width 120 height 11
click at [211, 149] on link "Receive 3P Acknowledgement" at bounding box center [186, 147] width 86 height 8
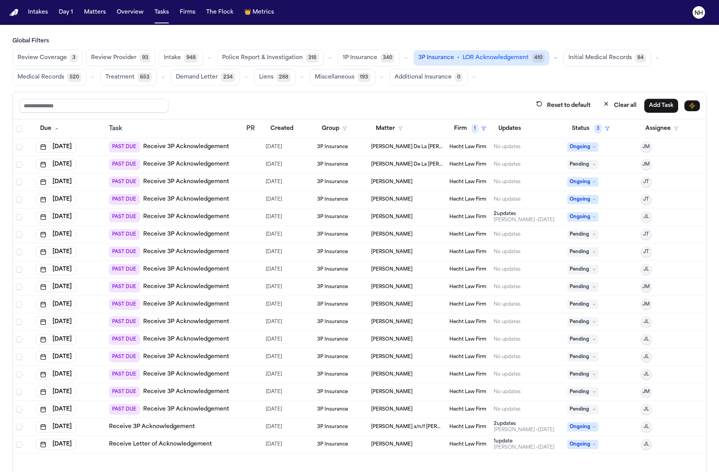
click at [205, 167] on link "Receive 3P Acknowledgement" at bounding box center [186, 165] width 86 height 8
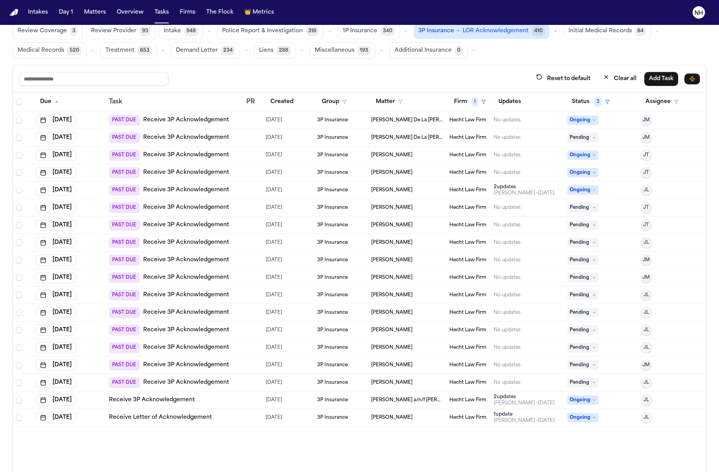
scroll to position [37, 0]
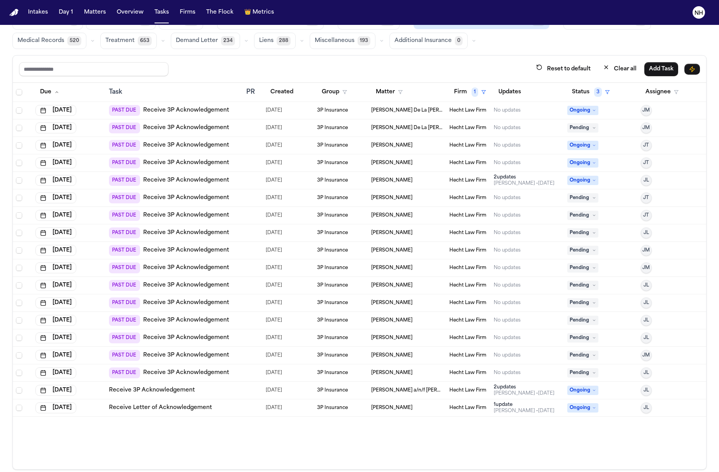
click at [530, 128] on div "No updates" at bounding box center [527, 128] width 67 height 6
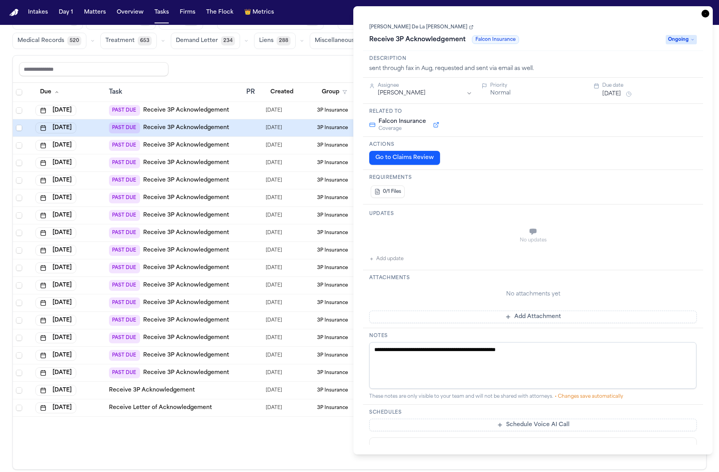
click at [706, 16] on icon "button" at bounding box center [706, 14] width 8 height 8
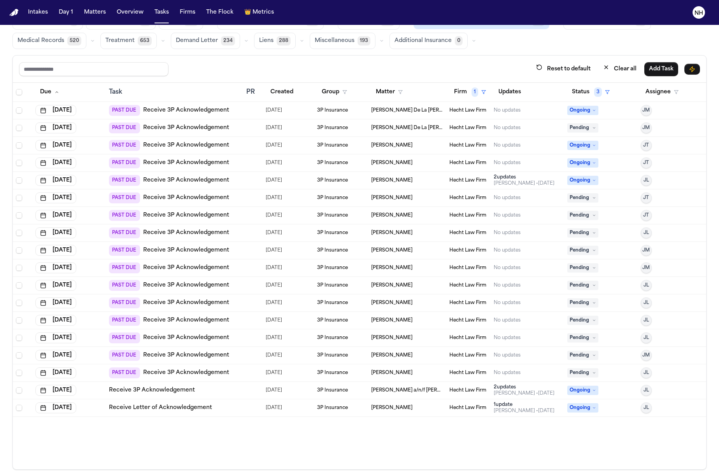
click at [199, 128] on link "Receive 3P Acknowledgement" at bounding box center [186, 128] width 86 height 8
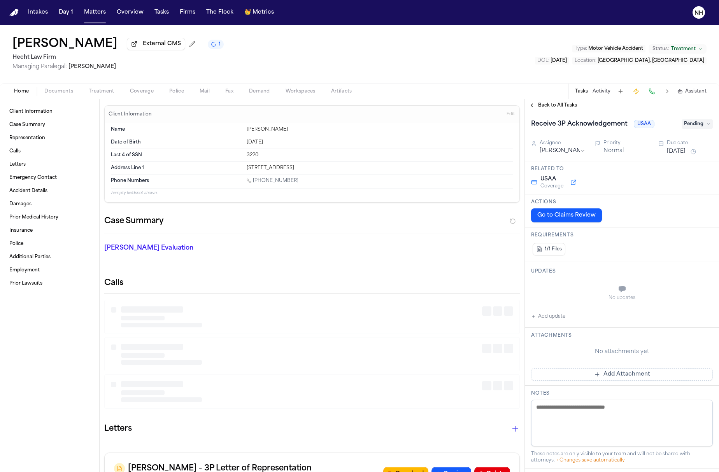
click at [142, 94] on span "Coverage" at bounding box center [142, 91] width 24 height 6
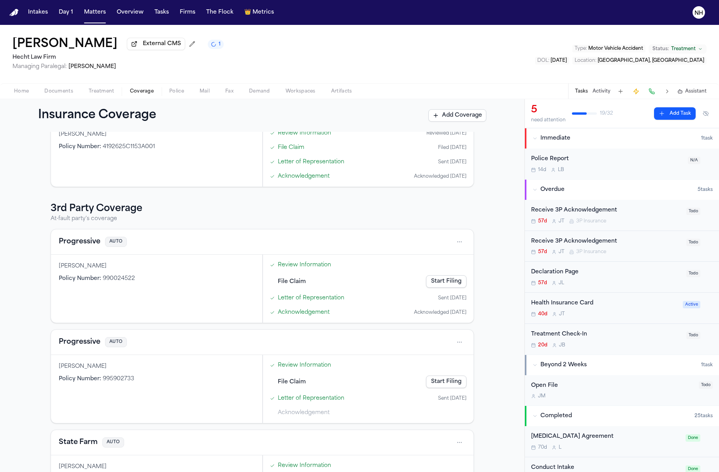
scroll to position [139, 0]
click at [89, 341] on button "Progressive" at bounding box center [80, 342] width 42 height 11
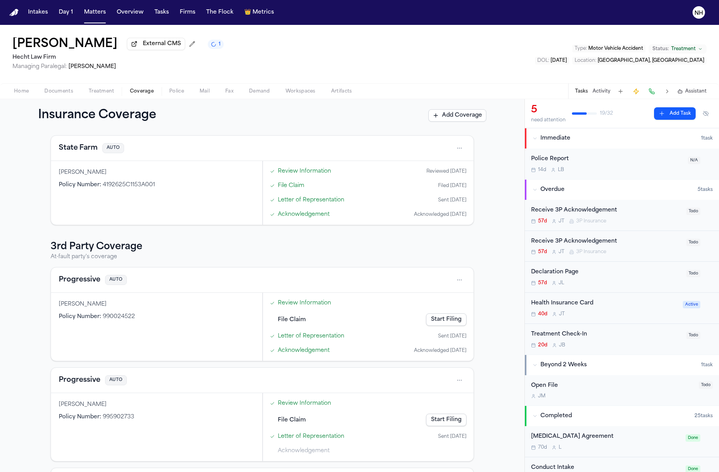
scroll to position [139, 0]
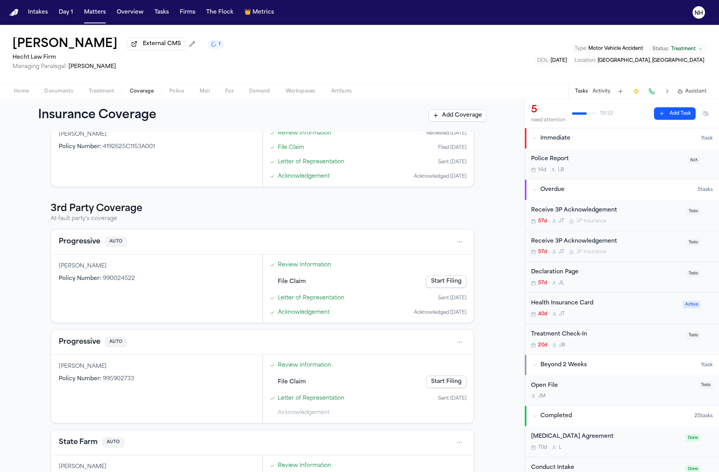
click at [81, 246] on button "Progressive" at bounding box center [80, 242] width 42 height 11
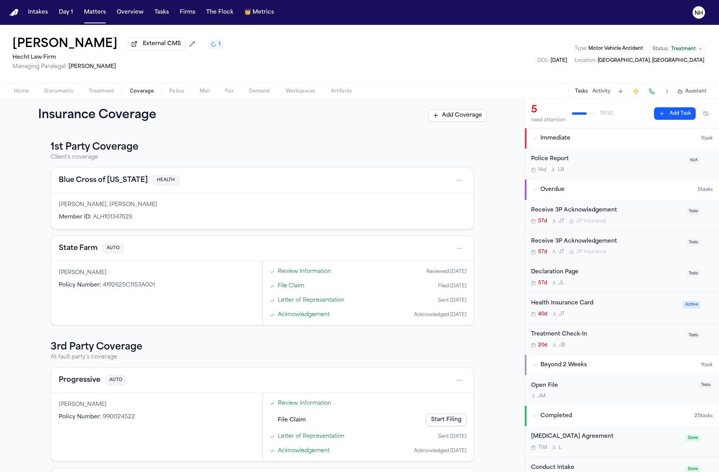
click at [83, 341] on h3 "3rd Party Coverage" at bounding box center [262, 347] width 423 height 12
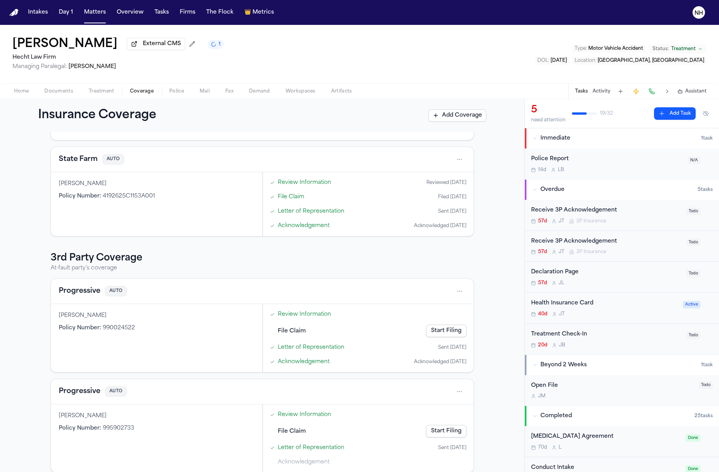
scroll to position [98, 0]
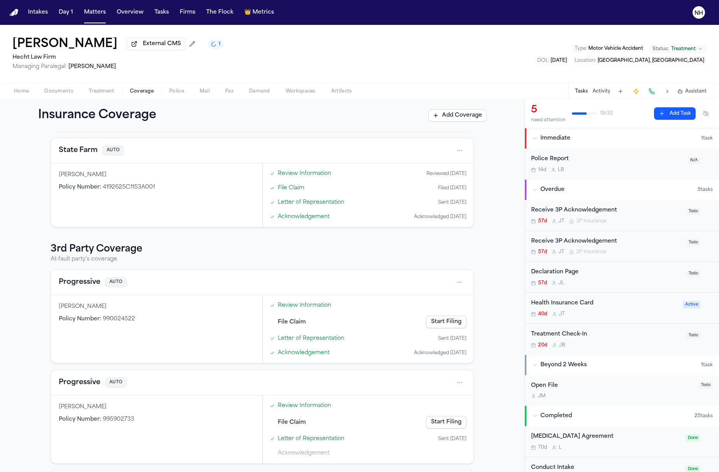
click at [82, 386] on button "Progressive" at bounding box center [80, 382] width 42 height 11
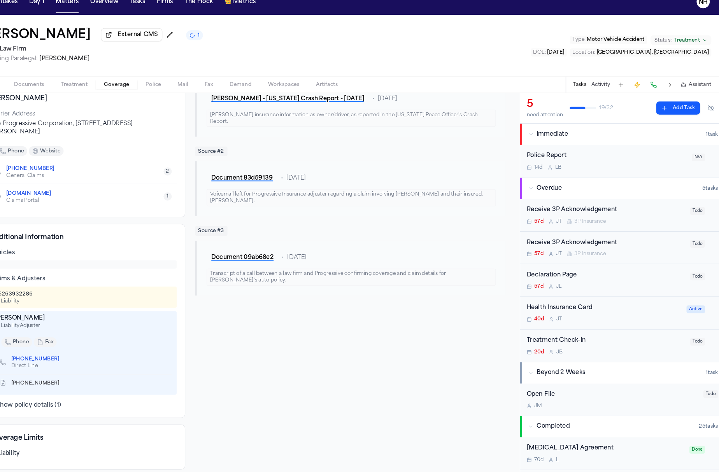
click at [571, 206] on div "Receive 3P Acknowledgement" at bounding box center [606, 210] width 151 height 9
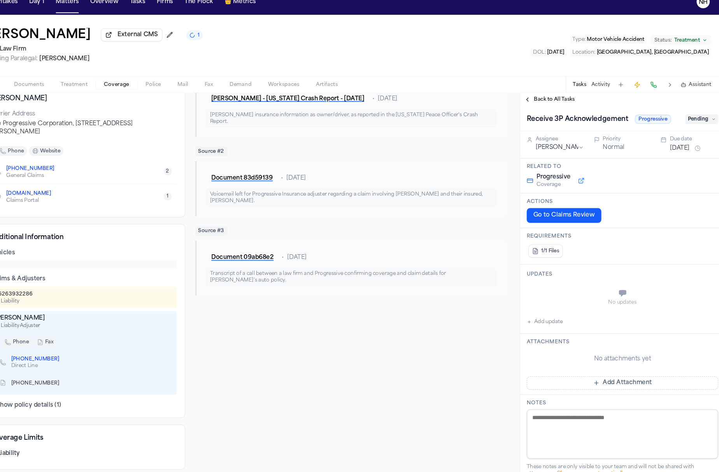
click at [525, 102] on button "Back to All Tasks" at bounding box center [553, 105] width 56 height 6
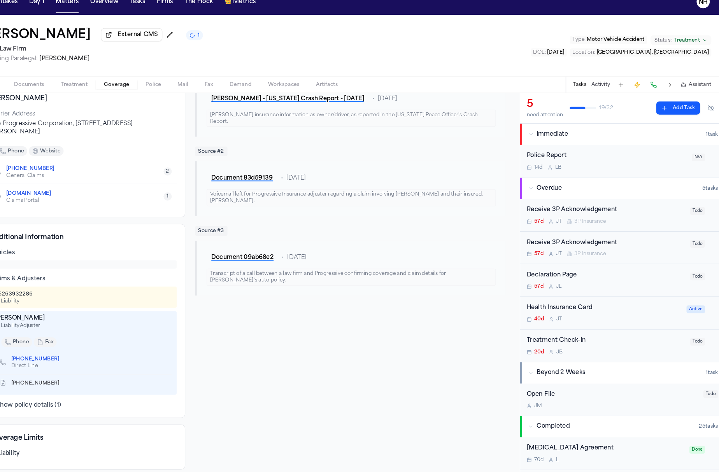
click at [555, 237] on div "Receive 3P Acknowledgement" at bounding box center [606, 241] width 151 height 9
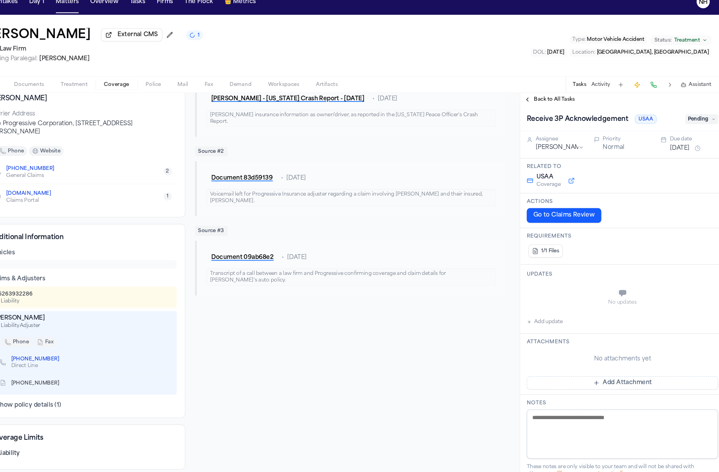
click at [582, 411] on textarea at bounding box center [622, 423] width 182 height 47
click at [672, 121] on div "Receive 3P Acknowledgement USAA Pending" at bounding box center [622, 124] width 182 height 12
click at [682, 119] on span "Pending" at bounding box center [697, 123] width 31 height 9
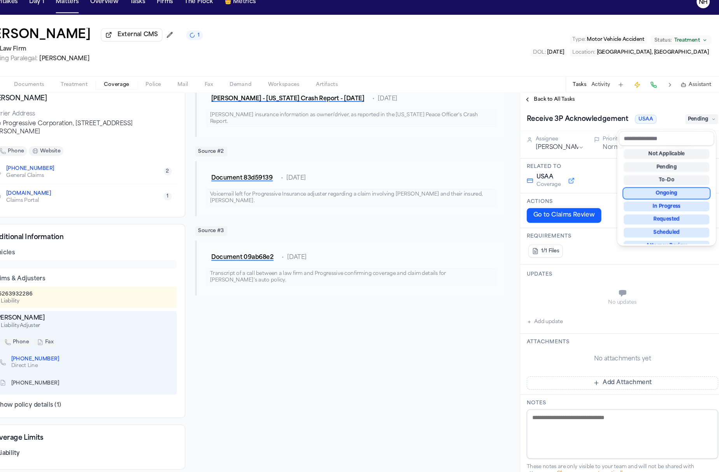
click at [639, 190] on div "Ongoing" at bounding box center [663, 194] width 81 height 9
click at [564, 406] on div "Receive 3P Acknowledgement USAA Ongoing Assignee [PERSON_NAME] Priority Normal …" at bounding box center [622, 367] width 194 height 511
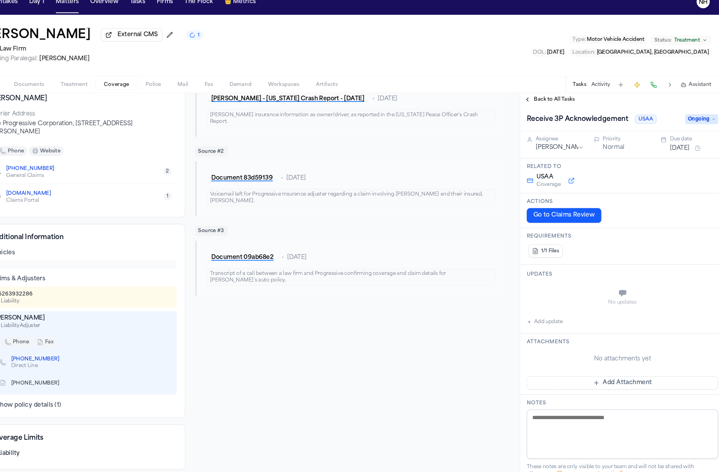
click at [564, 400] on textarea at bounding box center [622, 423] width 182 height 47
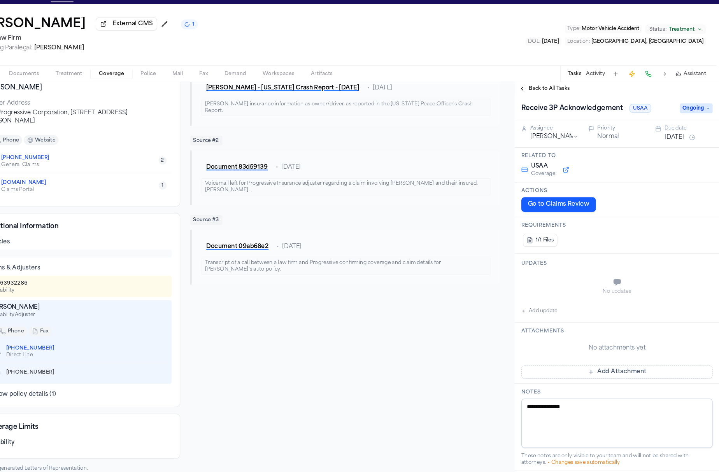
type textarea "**********"
click at [525, 99] on div "Back to All Tasks" at bounding box center [622, 105] width 194 height 12
click at [525, 102] on button "Back to All Tasks" at bounding box center [553, 105] width 56 height 6
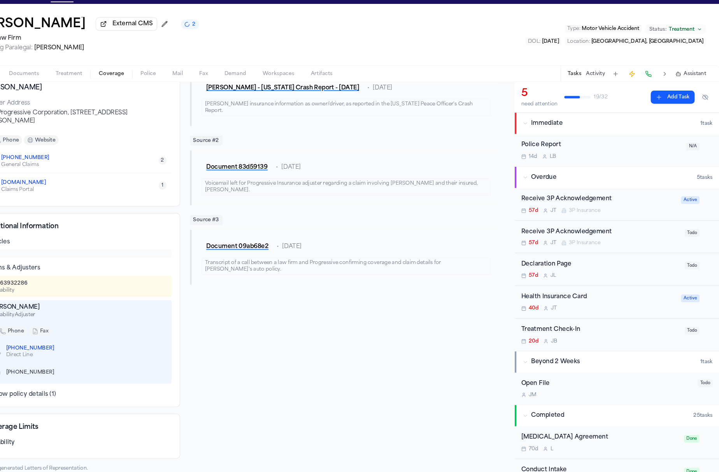
click at [581, 249] on div "57d [PERSON_NAME] 3P Insurance" at bounding box center [606, 252] width 151 height 6
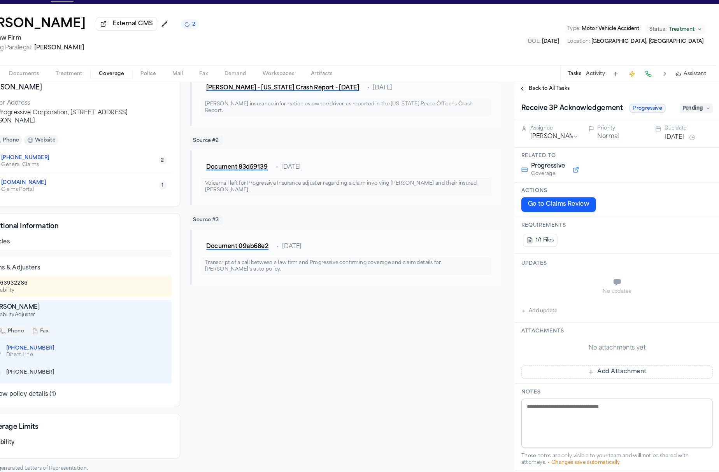
click at [561, 400] on textarea at bounding box center [622, 423] width 182 height 47
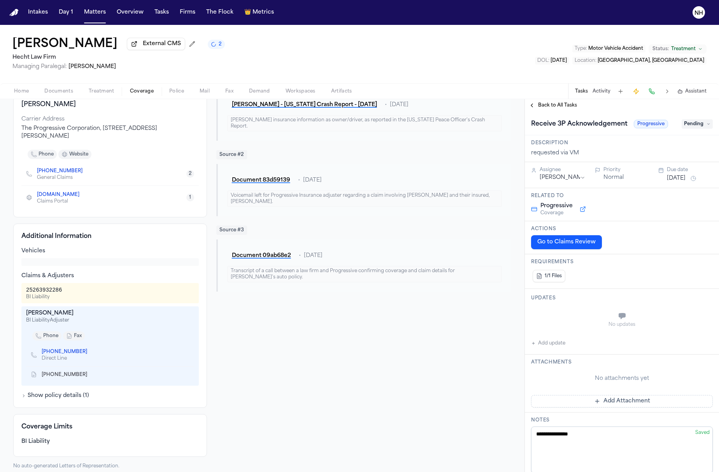
type textarea "**********"
click at [538, 109] on span "Back to All Tasks" at bounding box center [557, 105] width 39 height 6
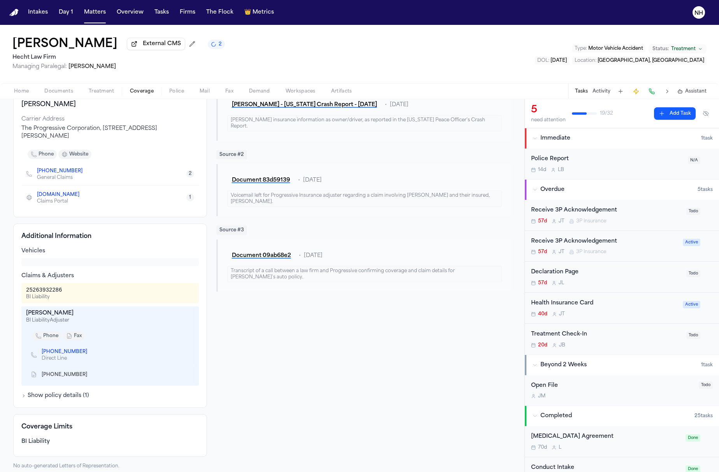
click at [451, 332] on div "Sources Source # 1 [PERSON_NAME] - [US_STATE] Crash Report - [DATE] • [DATE] [P…" at bounding box center [363, 261] width 295 height 415
click at [581, 219] on span "3P Insurance" at bounding box center [591, 221] width 30 height 6
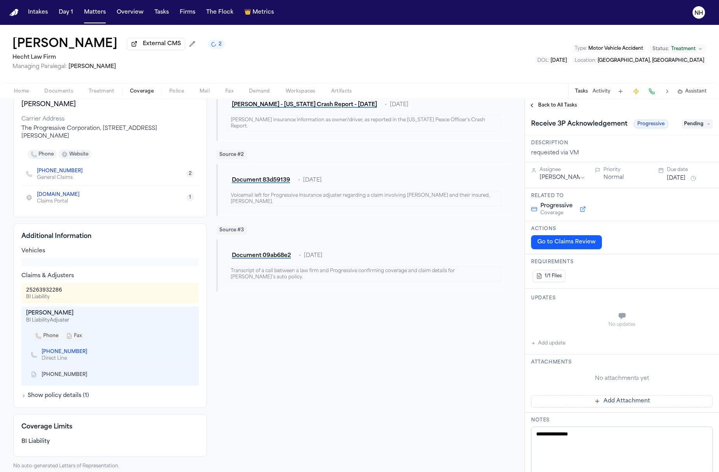
click at [691, 122] on span "Pending" at bounding box center [697, 123] width 31 height 9
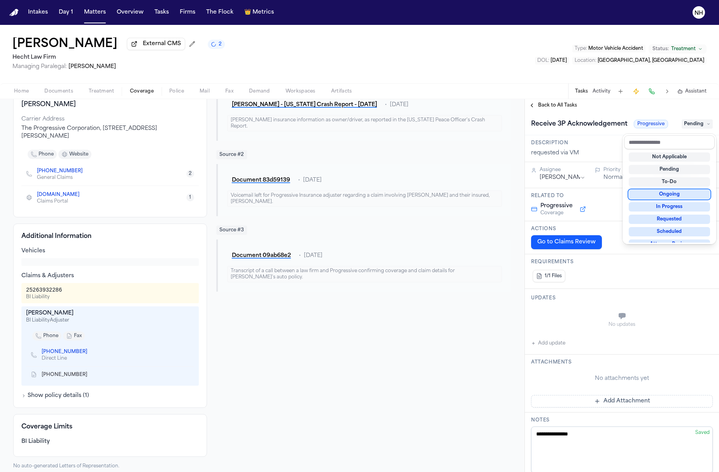
click at [679, 192] on div "Ongoing" at bounding box center [669, 194] width 81 height 9
click at [644, 276] on div "**********" at bounding box center [622, 381] width 194 height 538
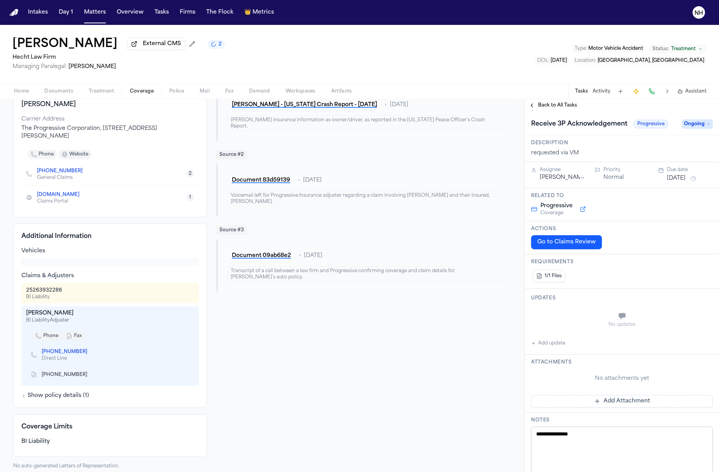
click at [529, 104] on button "Back to All Tasks" at bounding box center [553, 105] width 56 height 6
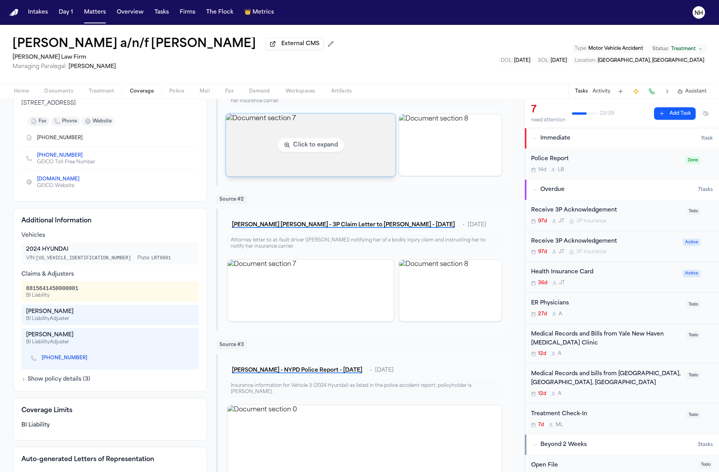
scroll to position [110, 0]
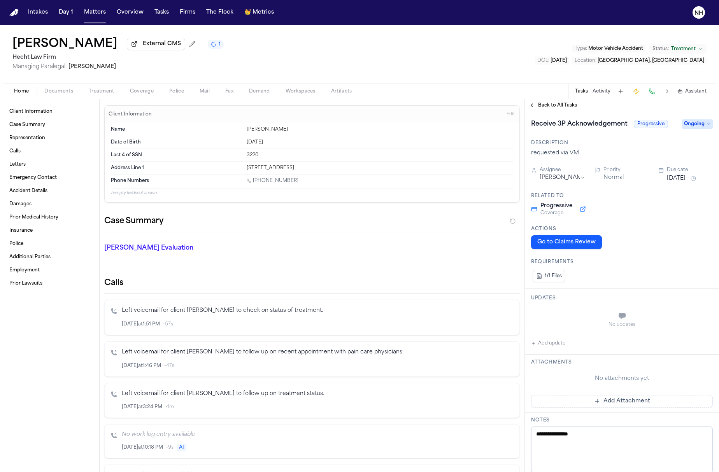
click at [136, 111] on div "Client Information Edit" at bounding box center [312, 115] width 415 height 18
click at [142, 89] on span "Coverage" at bounding box center [142, 91] width 24 height 6
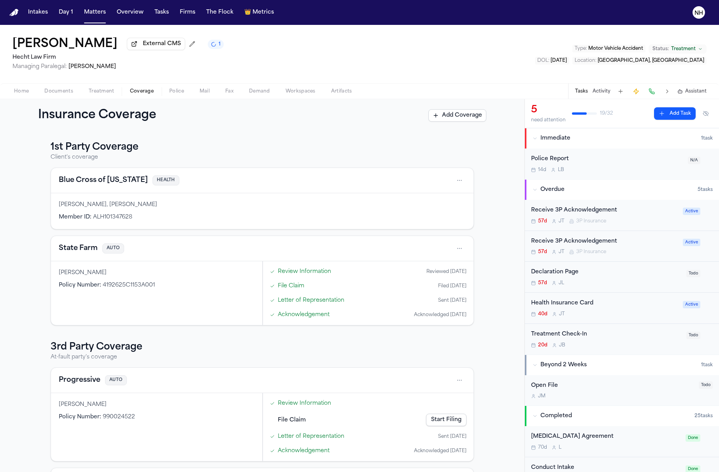
click at [573, 223] on icon "Open task: Receive 3P Acknowledgement" at bounding box center [572, 221] width 2 height 4
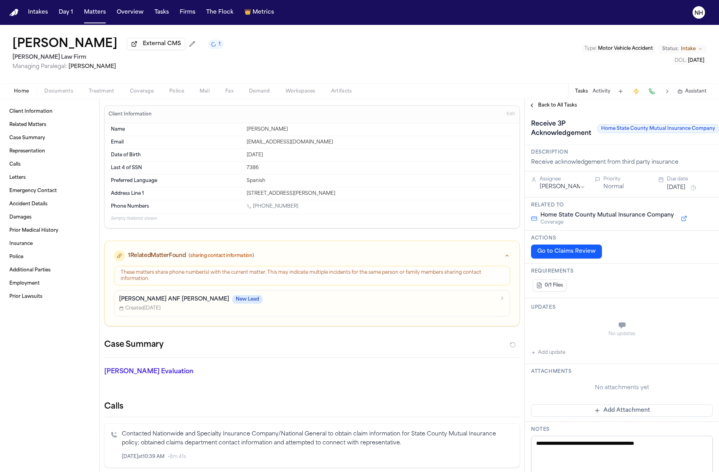
click at [145, 91] on span "Coverage" at bounding box center [142, 91] width 24 height 6
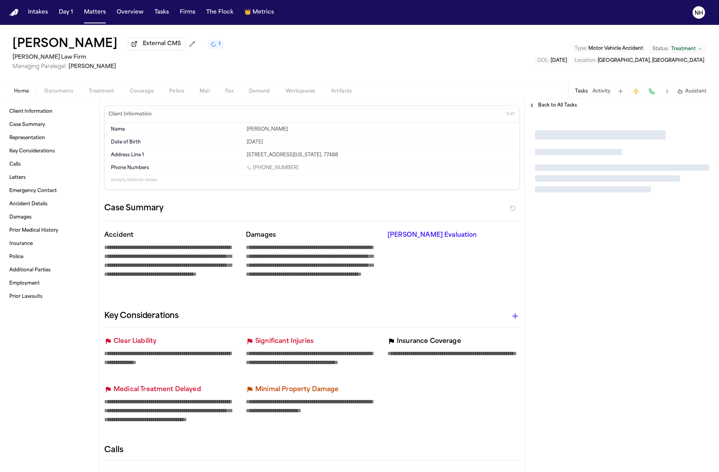
type textarea "*"
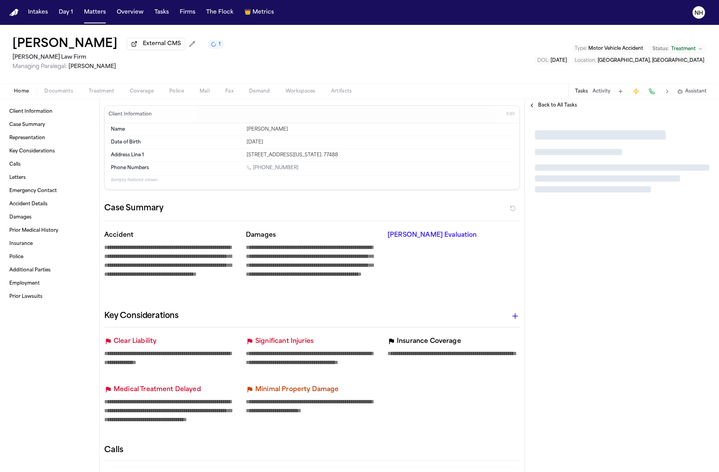
type textarea "*"
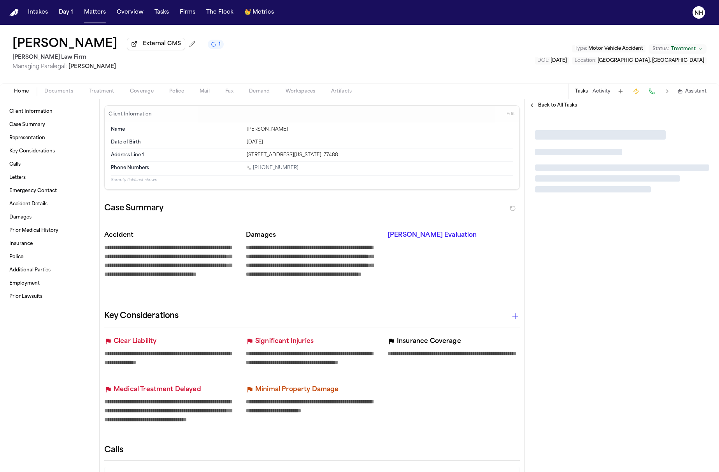
type textarea "*"
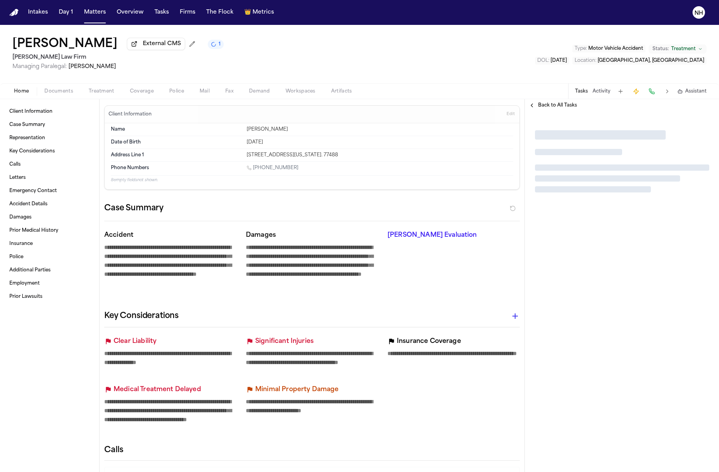
type textarea "*"
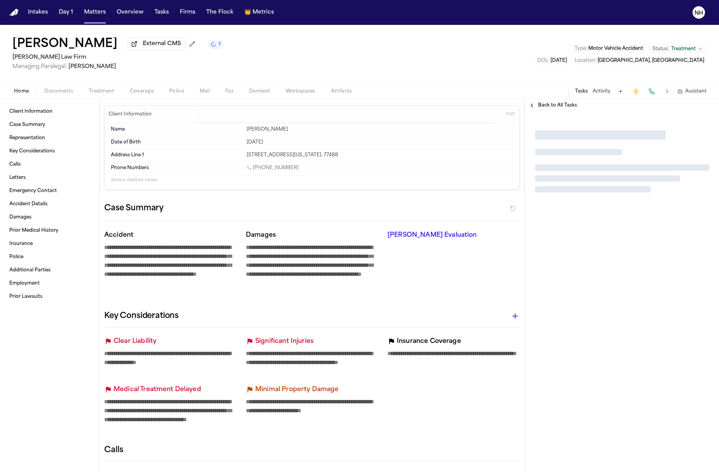
type textarea "*"
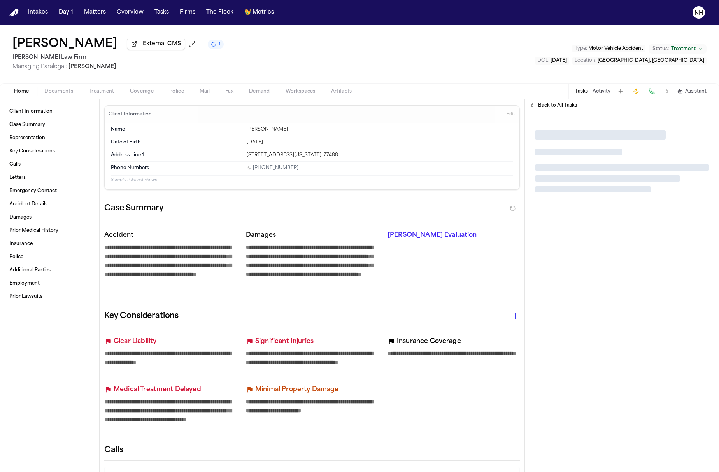
type textarea "*"
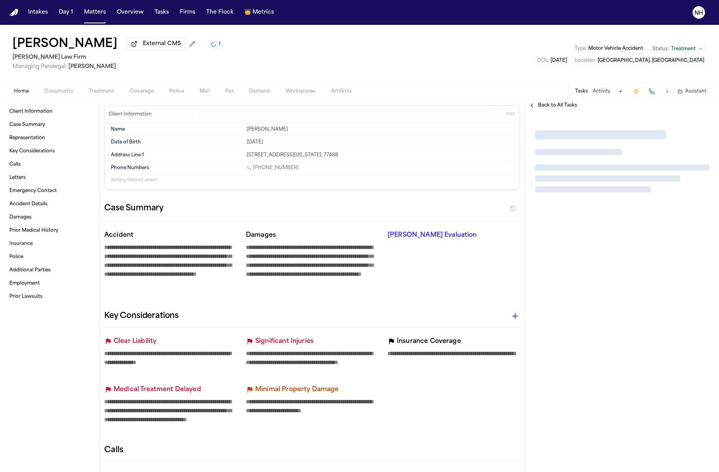
type textarea "*"
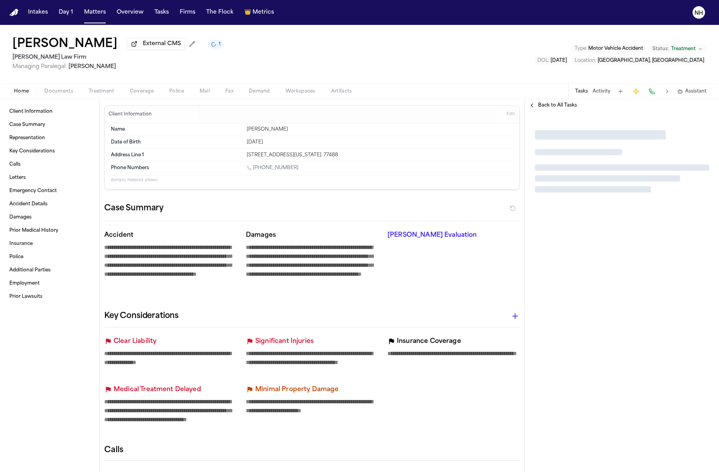
type textarea "*"
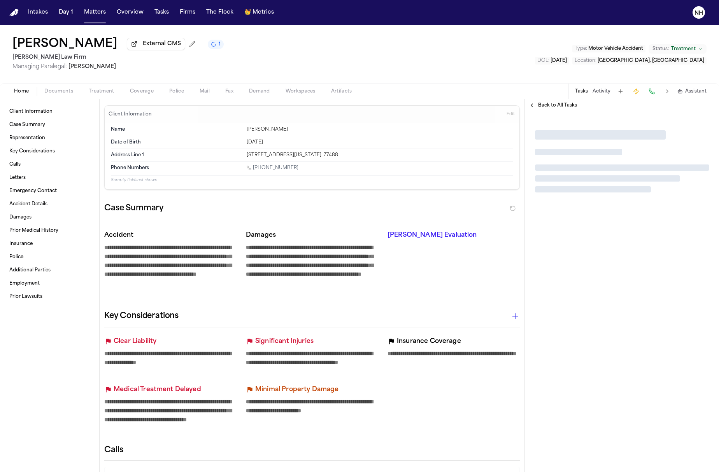
type textarea "*"
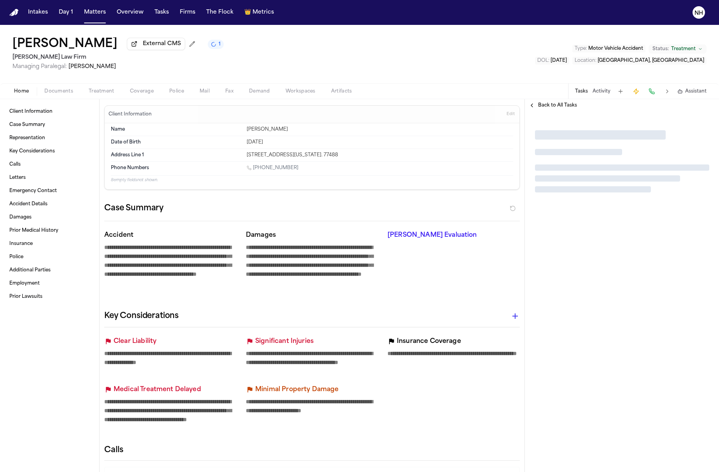
type textarea "*"
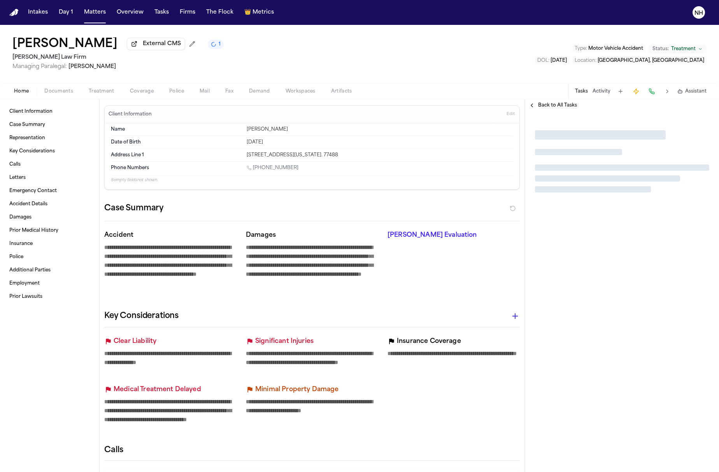
type textarea "*"
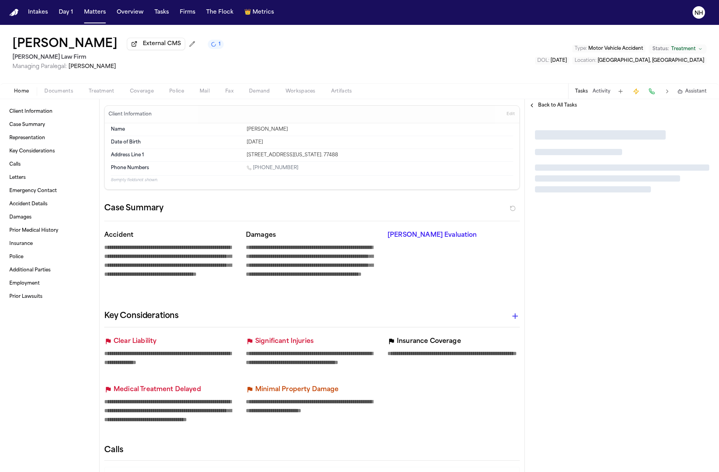
type textarea "*"
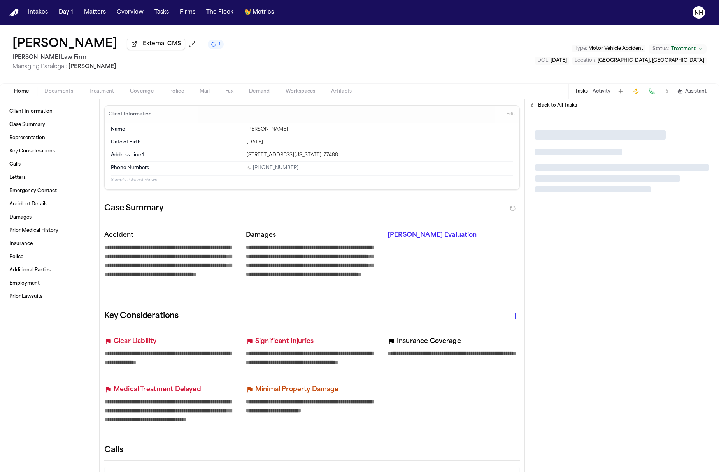
type textarea "*"
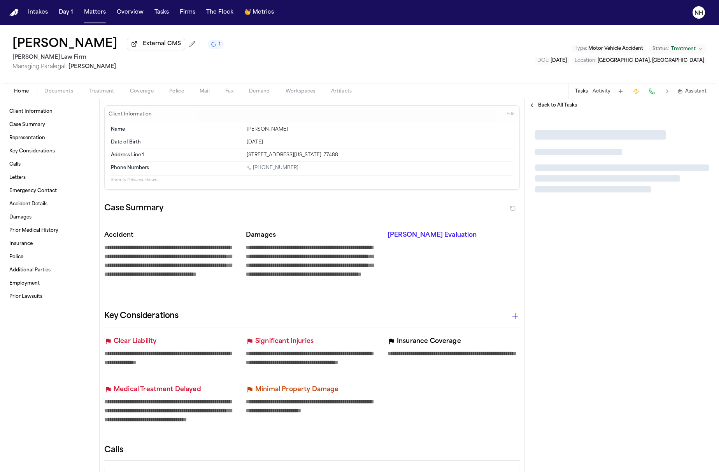
type textarea "*"
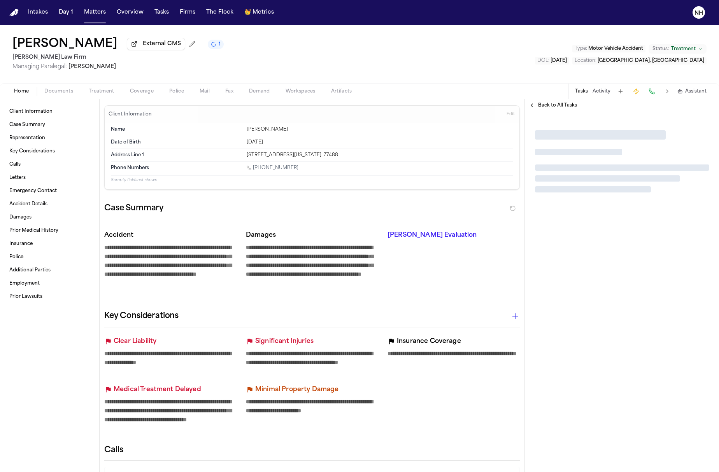
type textarea "*"
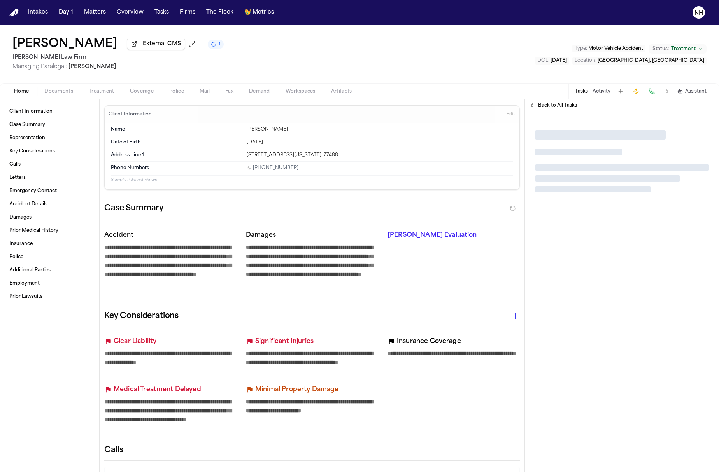
type textarea "*"
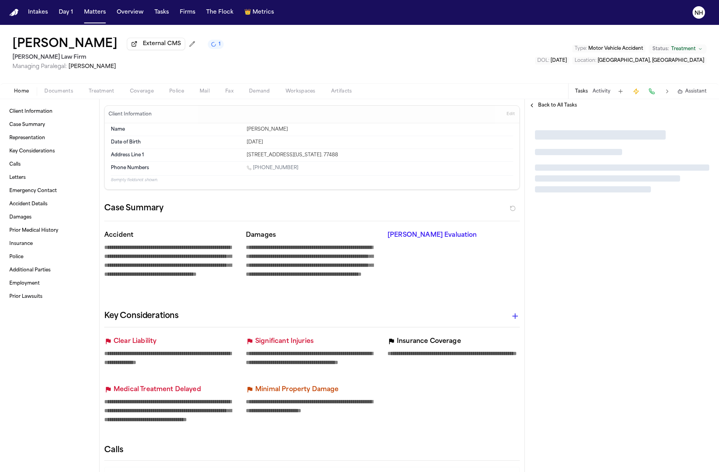
type textarea "*"
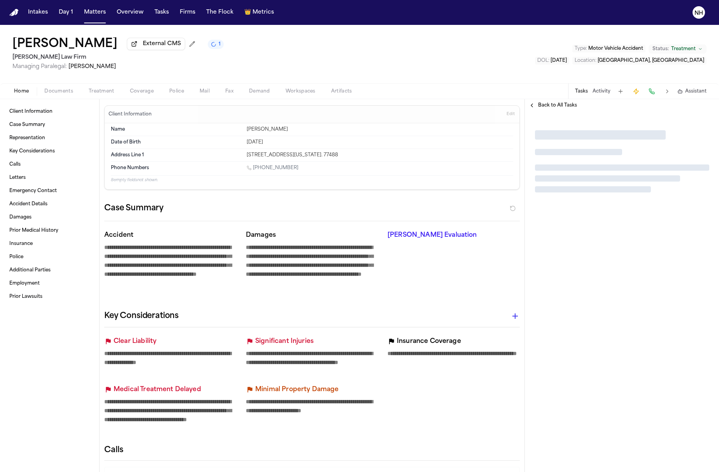
type textarea "*"
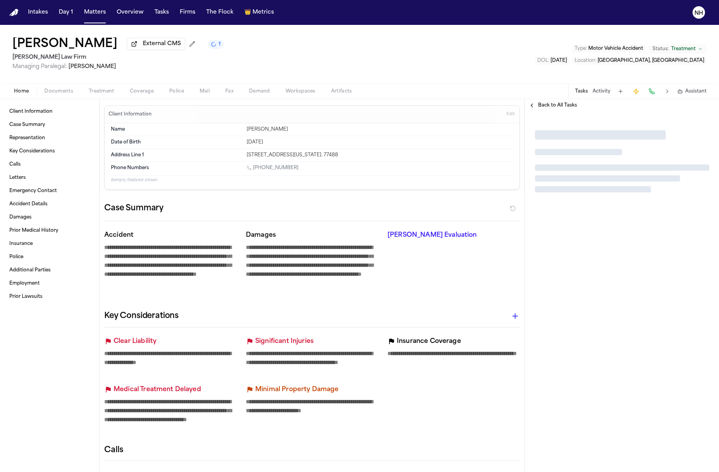
type textarea "*"
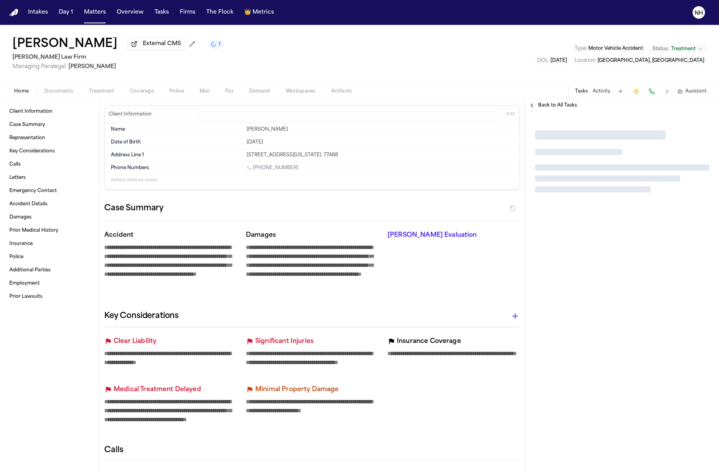
type textarea "*"
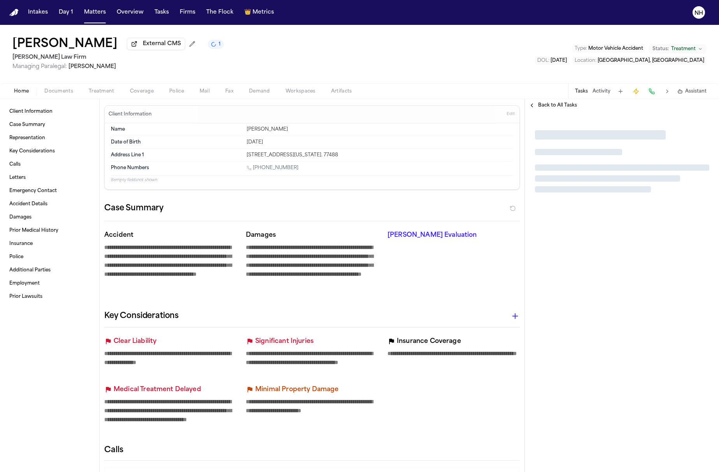
type textarea "*"
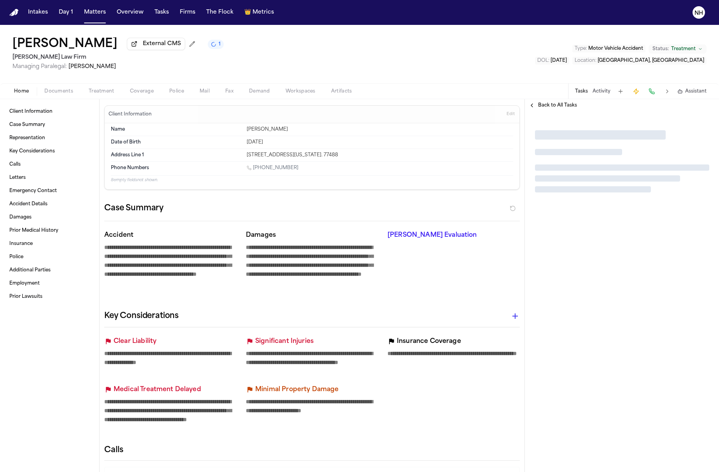
type textarea "*"
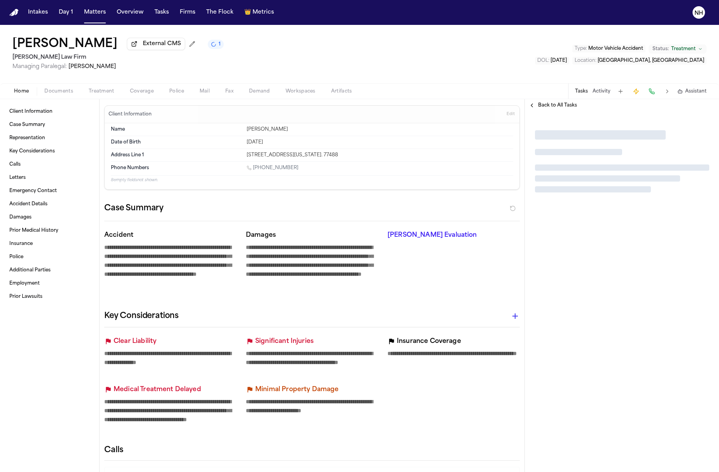
type textarea "*"
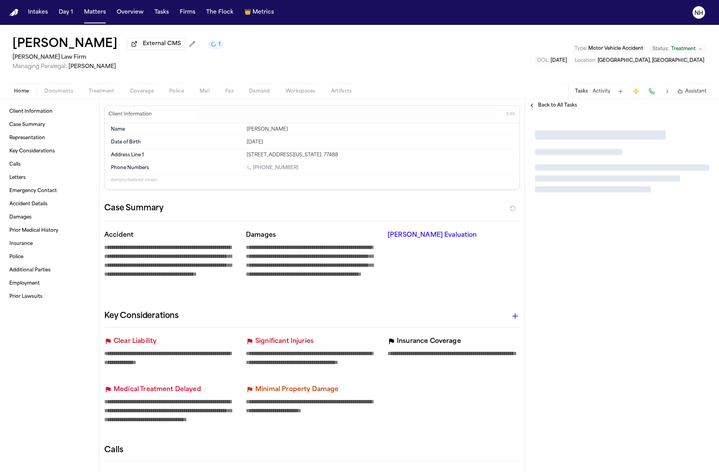
type textarea "*"
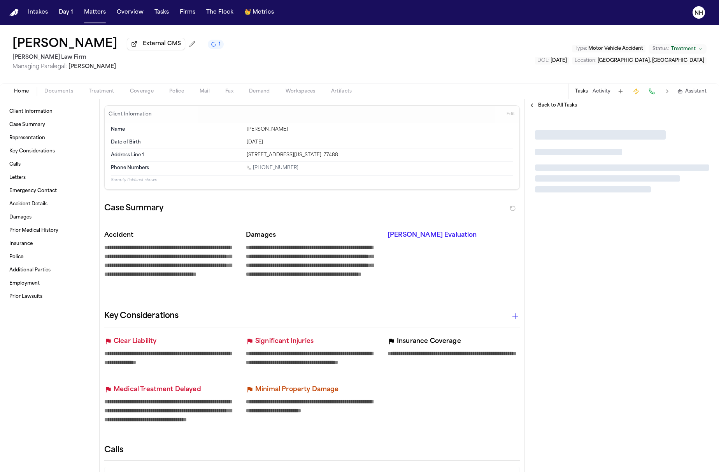
type textarea "*"
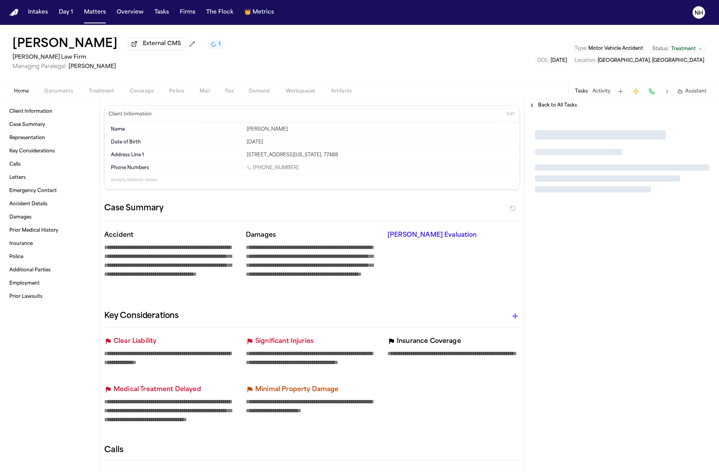
type textarea "*"
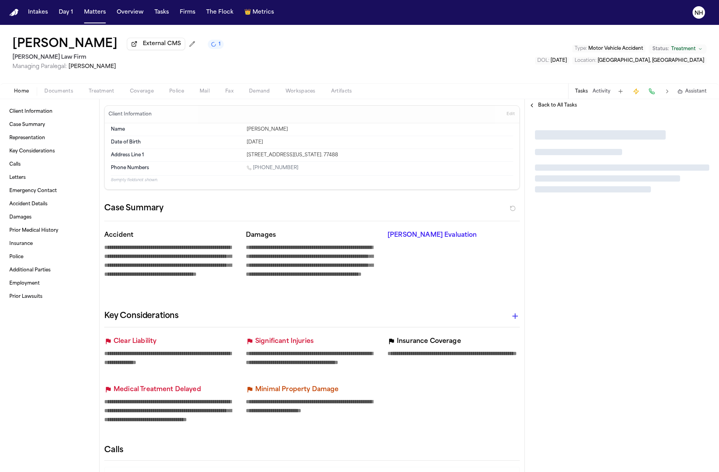
type textarea "*"
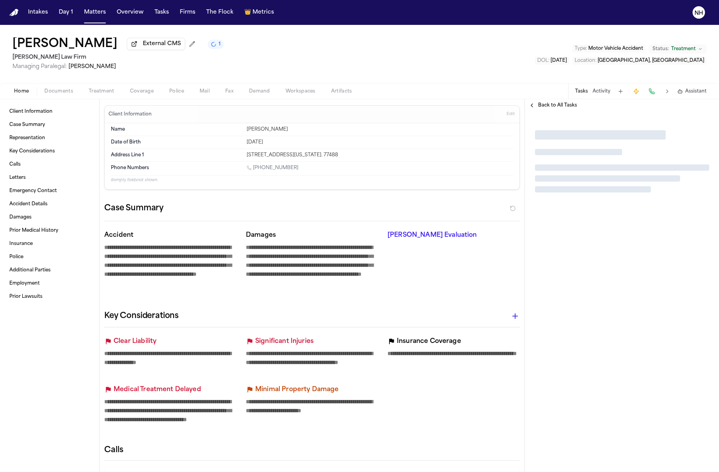
type textarea "*"
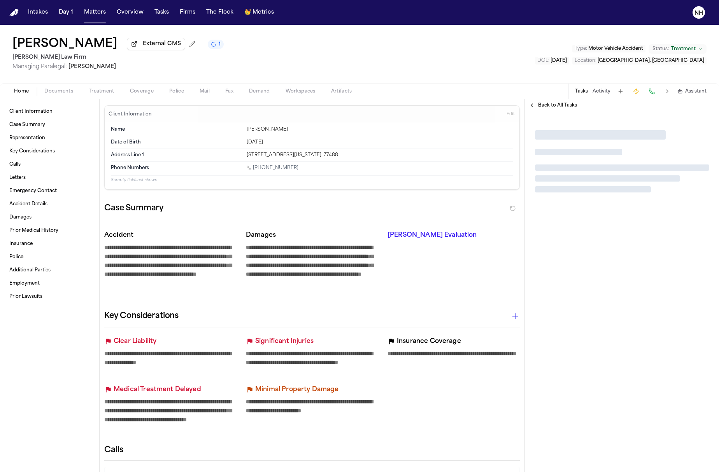
type textarea "*"
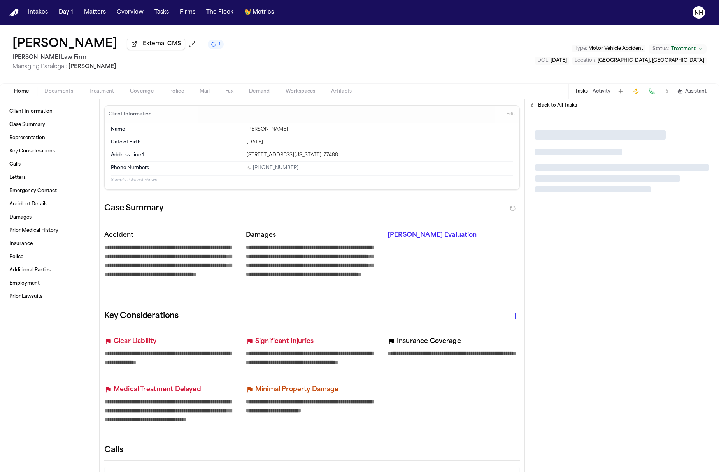
type textarea "*"
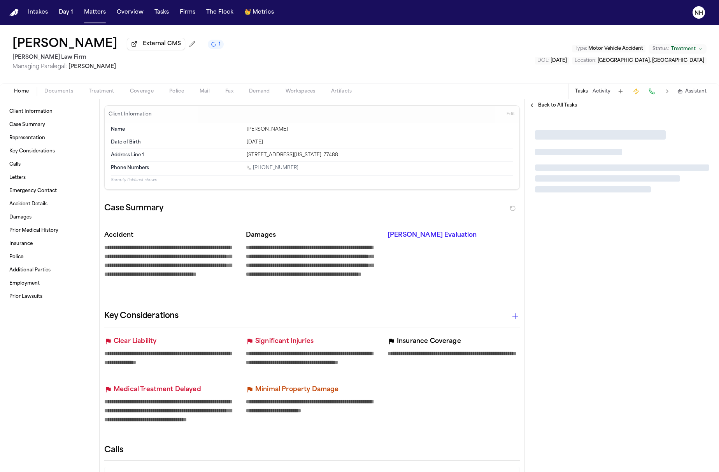
type textarea "*"
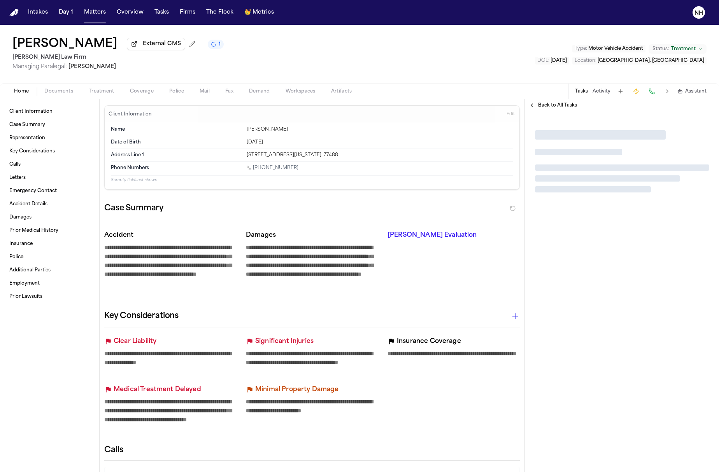
type textarea "*"
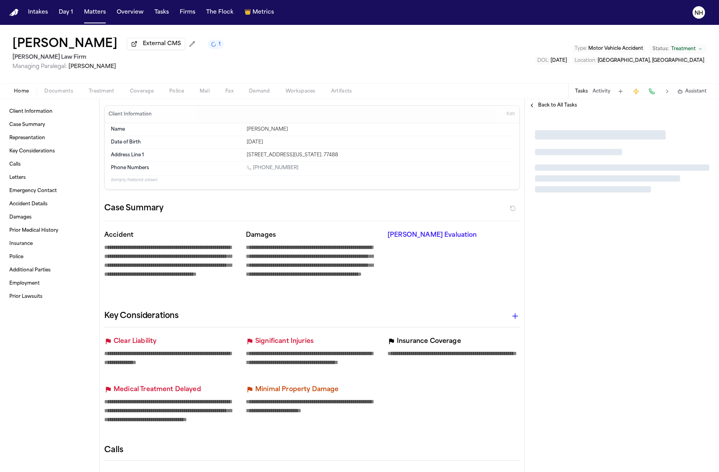
type textarea "*"
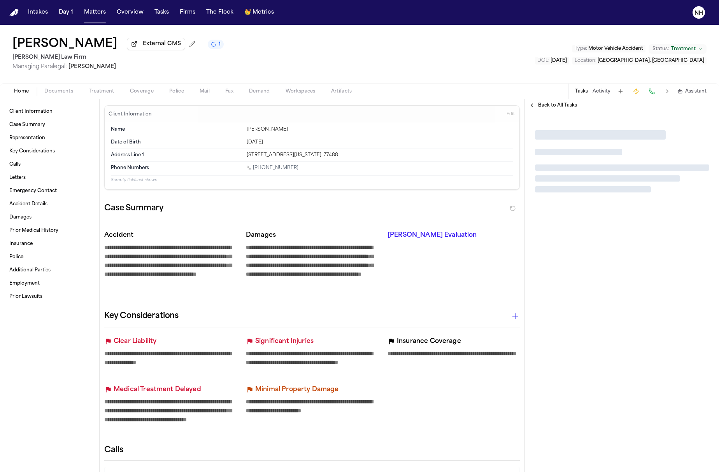
type textarea "*"
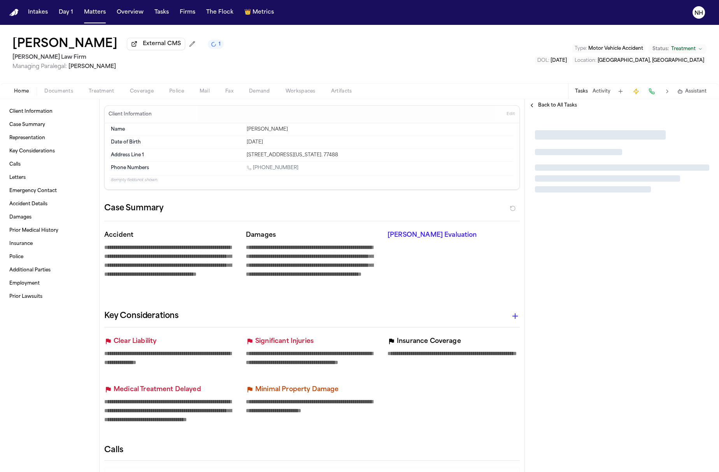
type textarea "*"
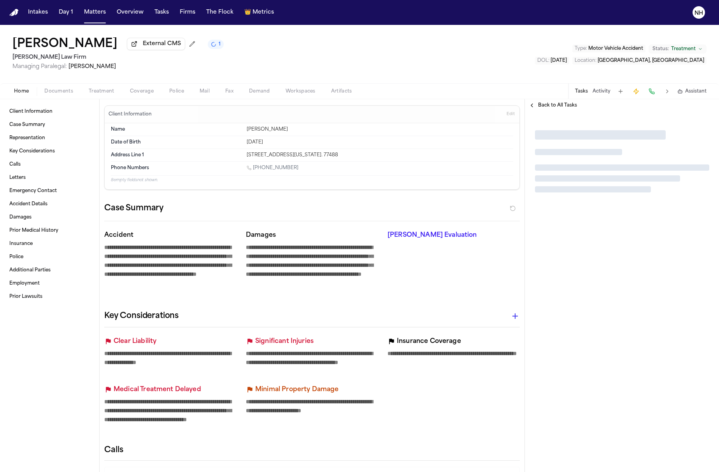
type textarea "*"
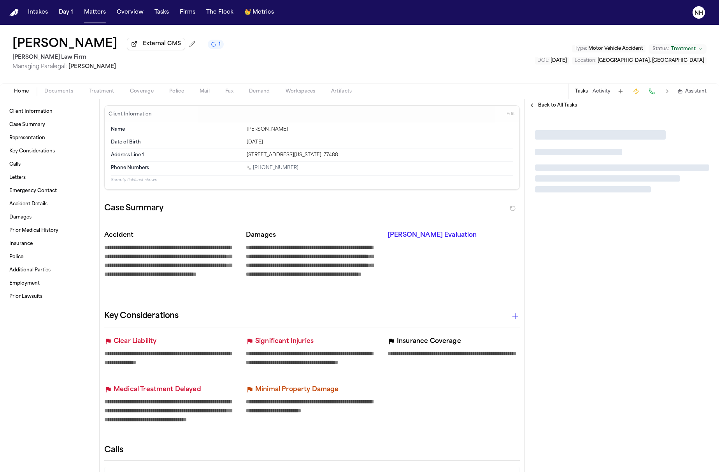
type textarea "*"
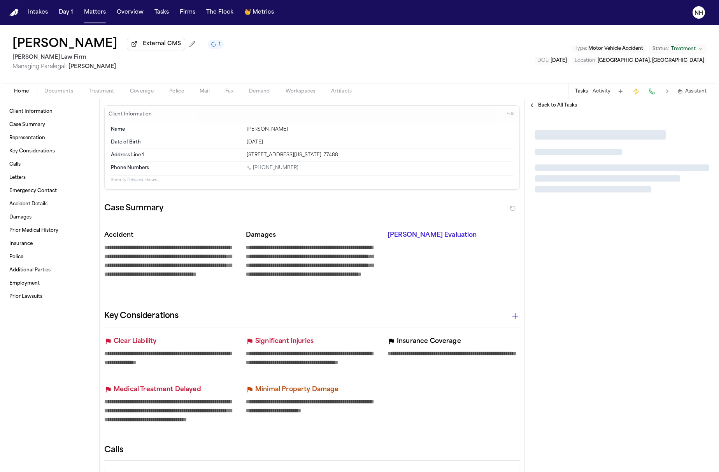
type textarea "*"
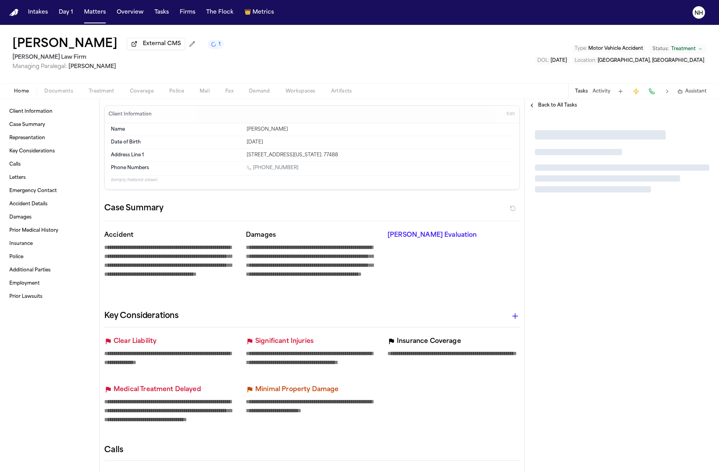
type textarea "*"
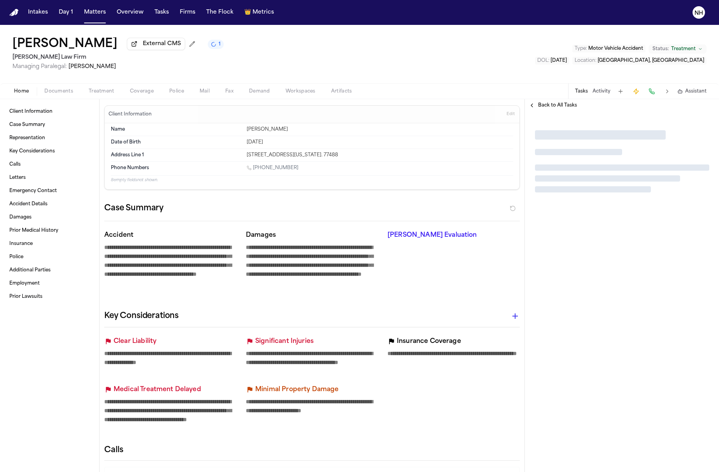
type textarea "*"
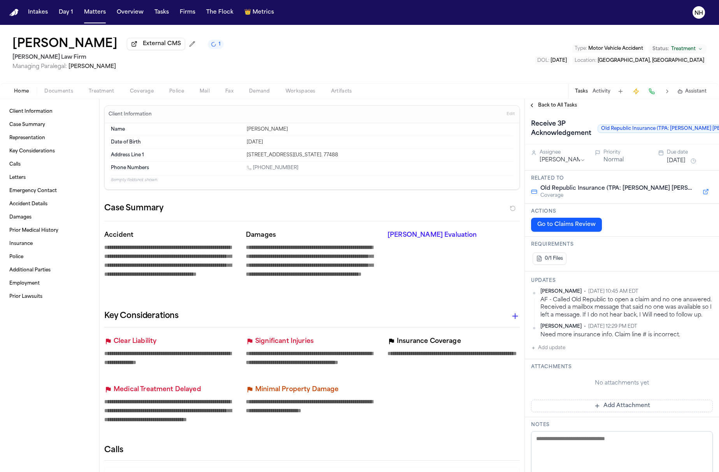
click at [149, 90] on span "Coverage" at bounding box center [142, 91] width 24 height 6
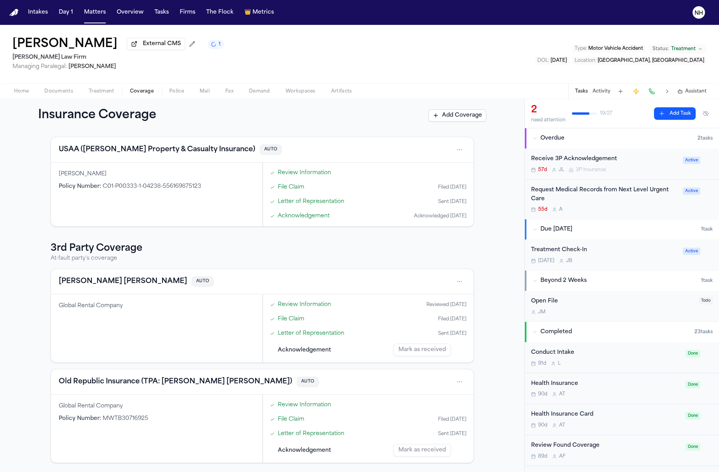
scroll to position [98, 0]
click at [108, 280] on button "[PERSON_NAME] [PERSON_NAME]" at bounding box center [123, 282] width 128 height 11
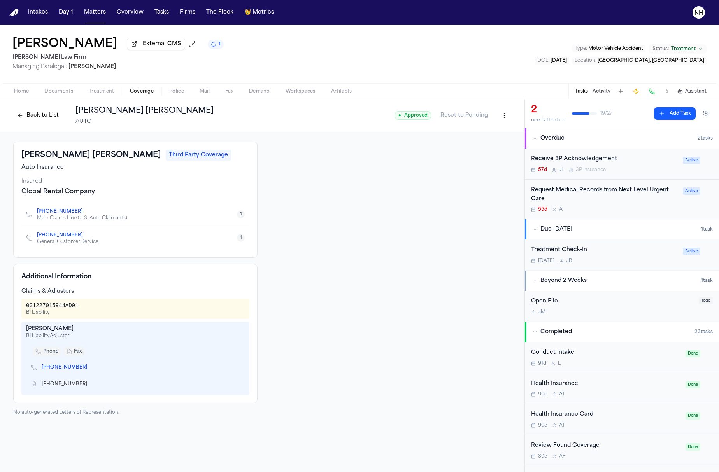
click at [630, 162] on div "Receive 3P Acknowledgement" at bounding box center [604, 159] width 147 height 9
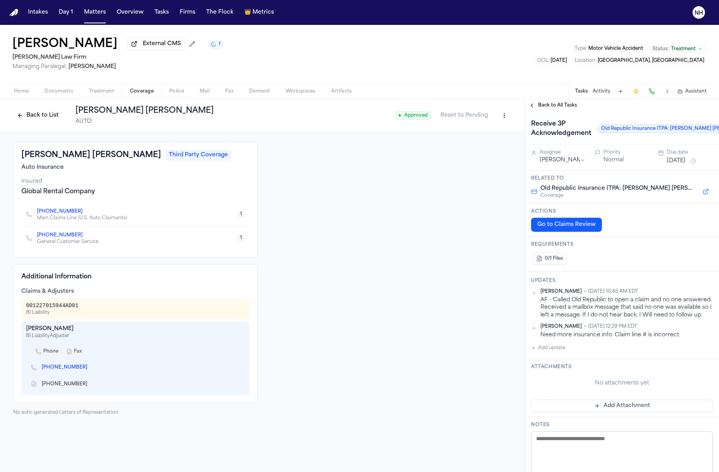
click at [531, 107] on button "Back to All Tasks" at bounding box center [553, 105] width 56 height 6
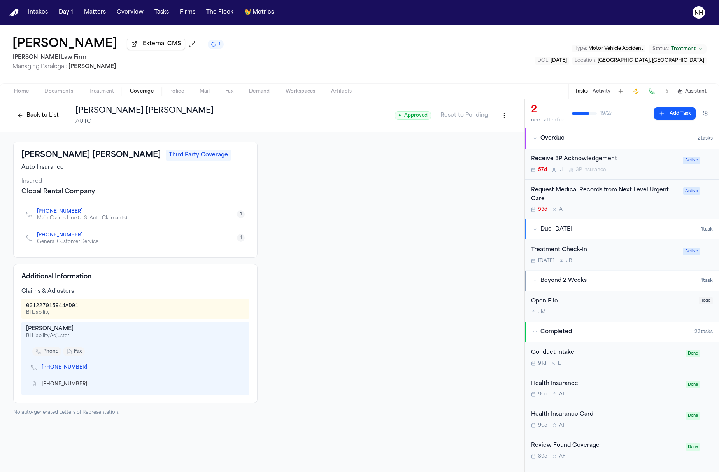
click at [632, 170] on div "57d [PERSON_NAME] 3P Insurance" at bounding box center [604, 170] width 147 height 6
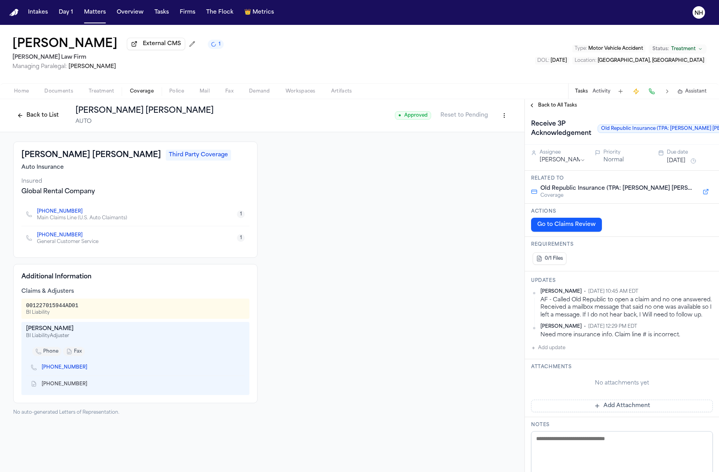
click at [612, 441] on textarea at bounding box center [622, 455] width 182 height 47
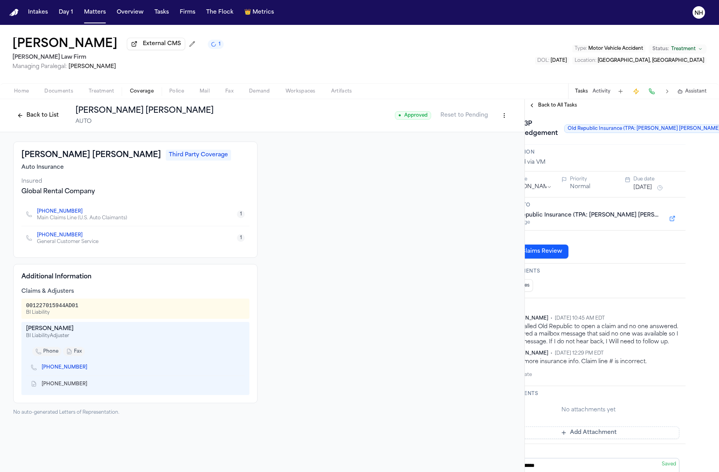
scroll to position [0, 33]
click at [530, 105] on button "Back to All Tasks" at bounding box center [553, 105] width 56 height 6
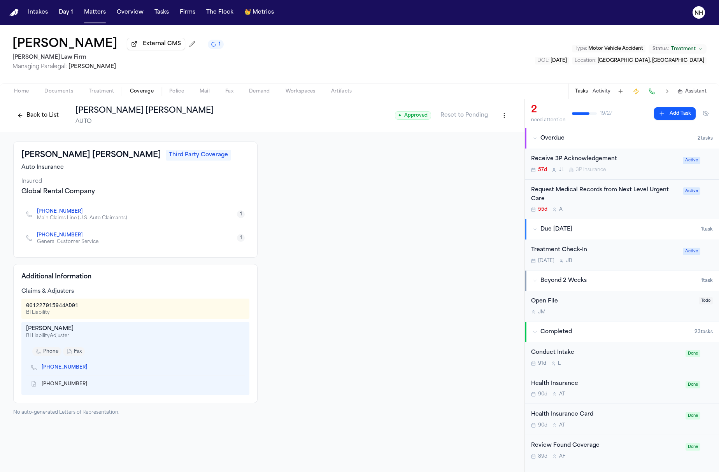
click at [610, 170] on div "57d [PERSON_NAME] 3P Insurance" at bounding box center [604, 170] width 147 height 6
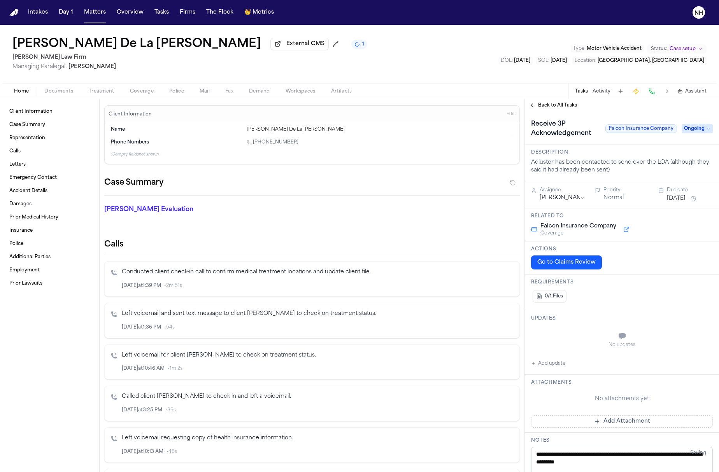
click at [142, 88] on div "Home Documents Treatment Coverage Police Mail Fax Demand Workspaces Artifacts T…" at bounding box center [359, 91] width 719 height 16
click at [141, 95] on span "Coverage" at bounding box center [142, 91] width 24 height 6
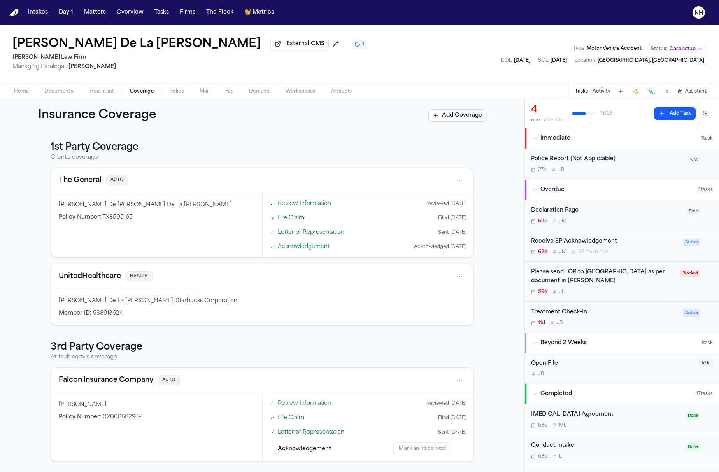
click at [135, 378] on button "Falcon Insurance Company" at bounding box center [106, 380] width 95 height 11
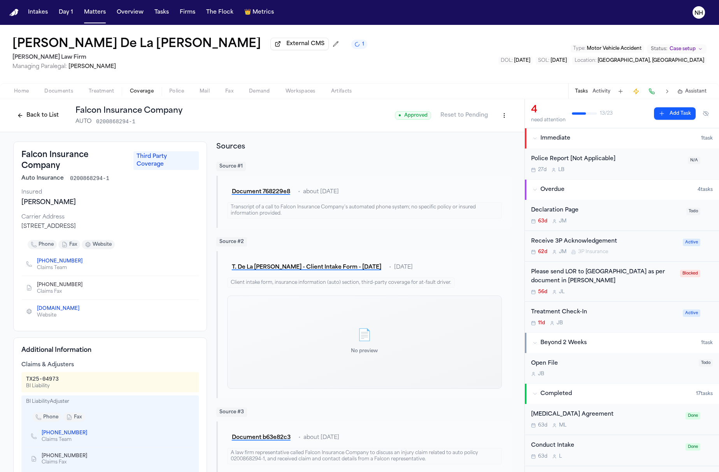
scroll to position [14, 0]
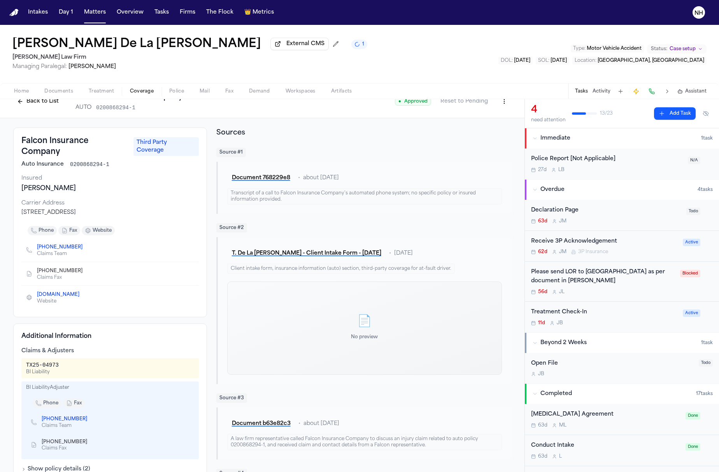
click at [621, 241] on div "Receive 3P Acknowledgement" at bounding box center [604, 241] width 147 height 9
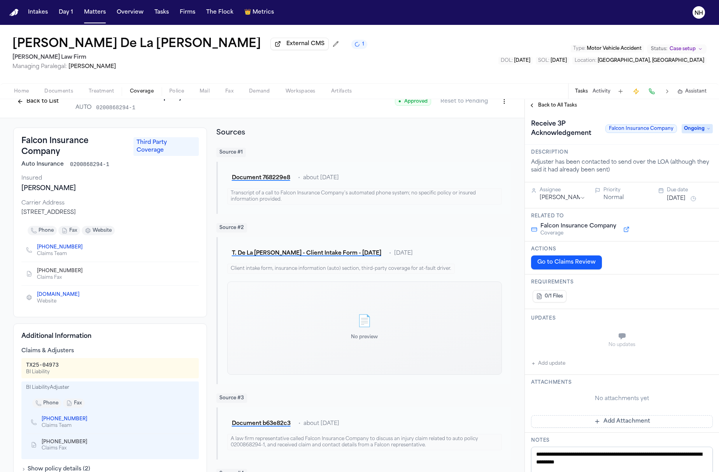
click at [528, 108] on button "Back to All Tasks" at bounding box center [553, 105] width 56 height 6
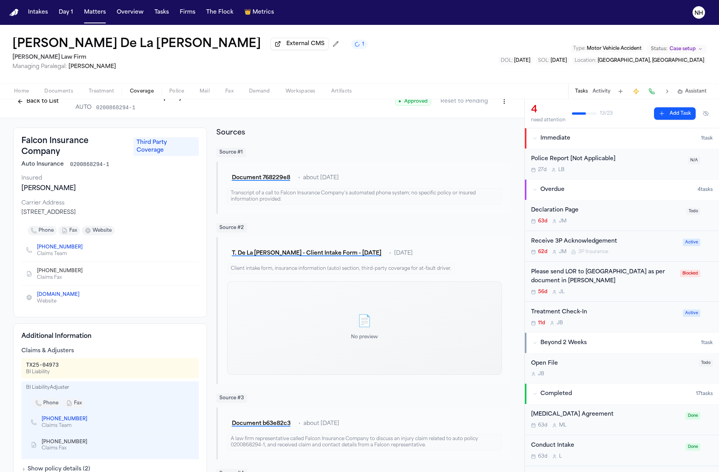
click at [322, 2] on nav "Intakes Day 1 Matters Overview Tasks Firms The Flock 👑 Metrics NH" at bounding box center [359, 12] width 719 height 25
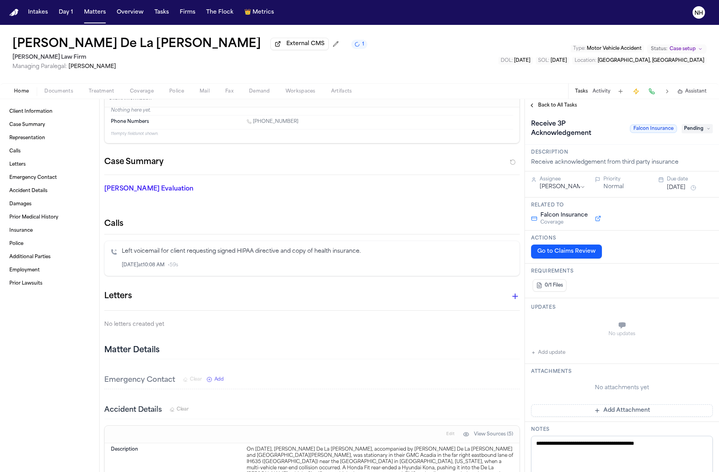
scroll to position [2, 0]
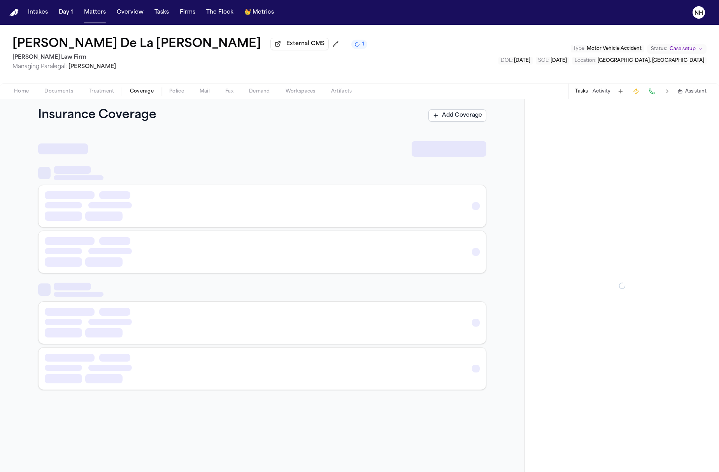
click at [148, 96] on span "button" at bounding box center [141, 95] width 33 height 1
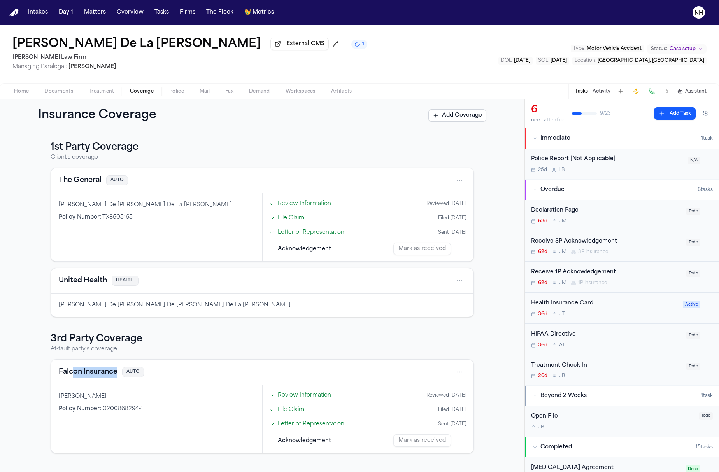
click at [74, 379] on div "Falcon Insurance AUTO" at bounding box center [262, 372] width 407 height 12
click at [76, 370] on button "Falcon Insurance" at bounding box center [88, 372] width 59 height 11
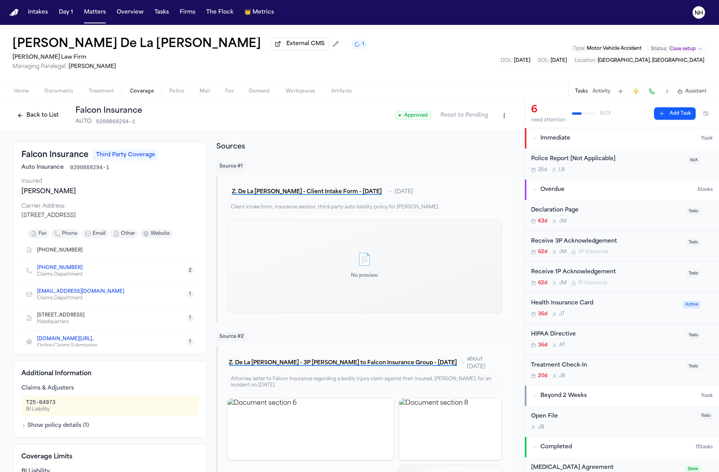
click at [587, 246] on div "Receive 3P Acknowledgement" at bounding box center [606, 241] width 151 height 9
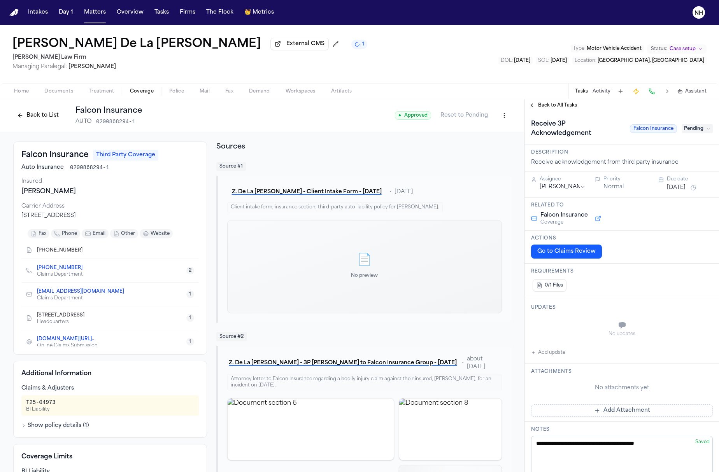
click at [534, 109] on button "Back to All Tasks" at bounding box center [553, 105] width 56 height 6
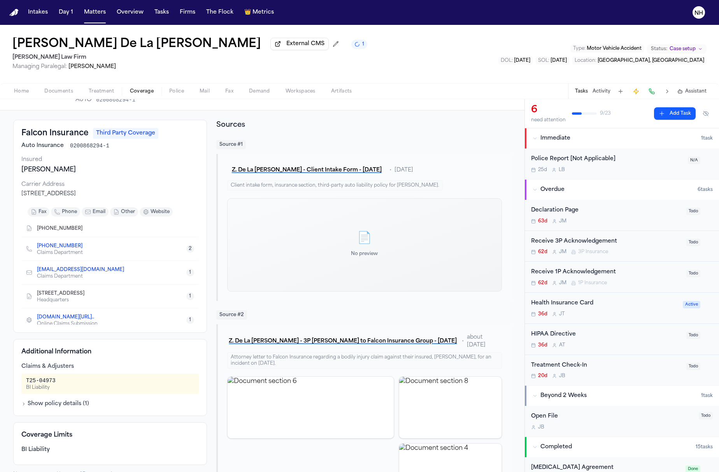
scroll to position [23, 0]
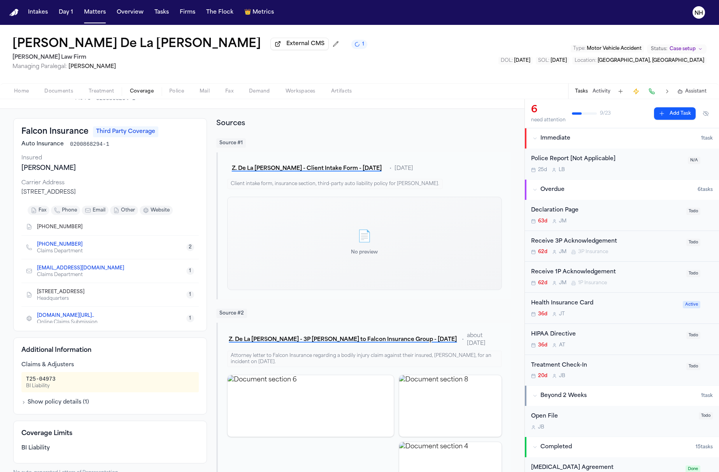
click at [613, 242] on div "Receive 3P Acknowledgement" at bounding box center [606, 241] width 151 height 9
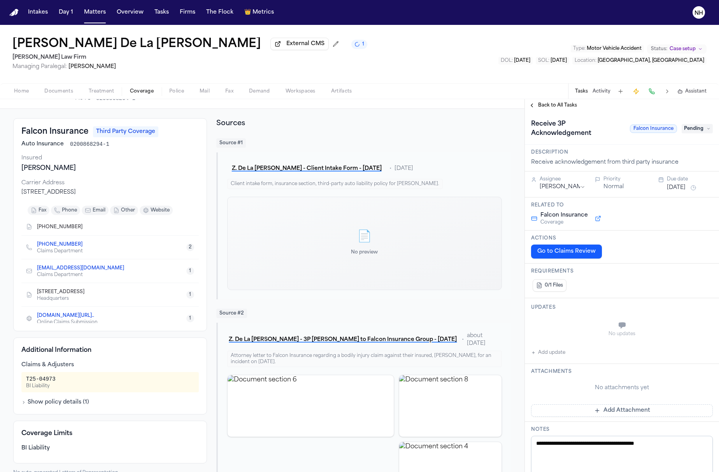
click at [613, 456] on textarea "**********" at bounding box center [622, 459] width 182 height 47
click at [704, 130] on span "Pending" at bounding box center [697, 128] width 31 height 9
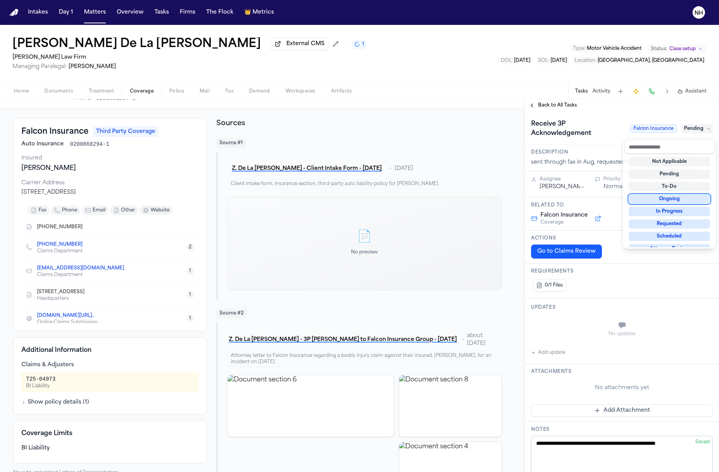
click at [692, 198] on div "Ongoing" at bounding box center [669, 199] width 81 height 9
click at [674, 198] on div "Ongoing" at bounding box center [669, 195] width 81 height 9
click at [665, 385] on div "**********" at bounding box center [622, 385] width 194 height 547
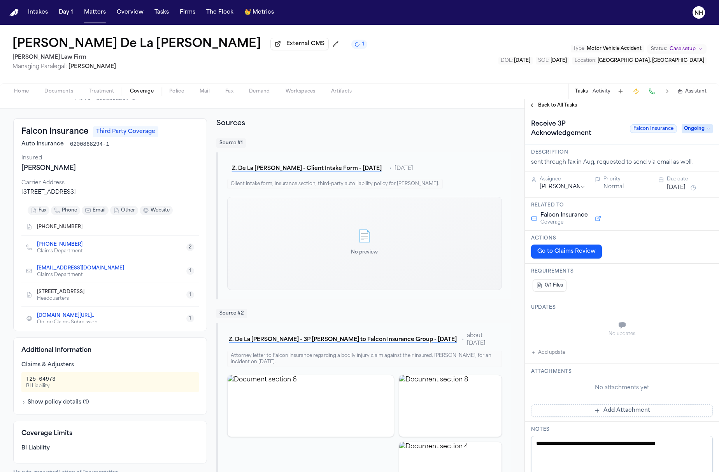
click at [702, 446] on textarea "**********" at bounding box center [622, 459] width 182 height 47
click at [634, 448] on textarea "**********" at bounding box center [622, 459] width 182 height 47
click at [633, 448] on textarea "**********" at bounding box center [622, 459] width 182 height 47
type textarea "**********"
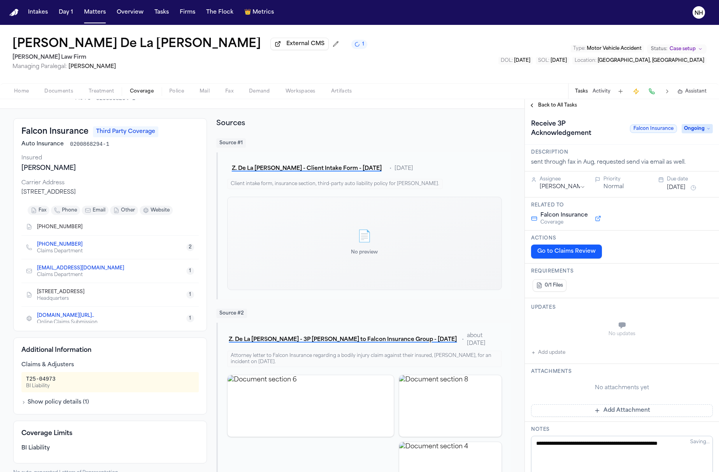
click at [532, 108] on button "Back to All Tasks" at bounding box center [553, 105] width 56 height 6
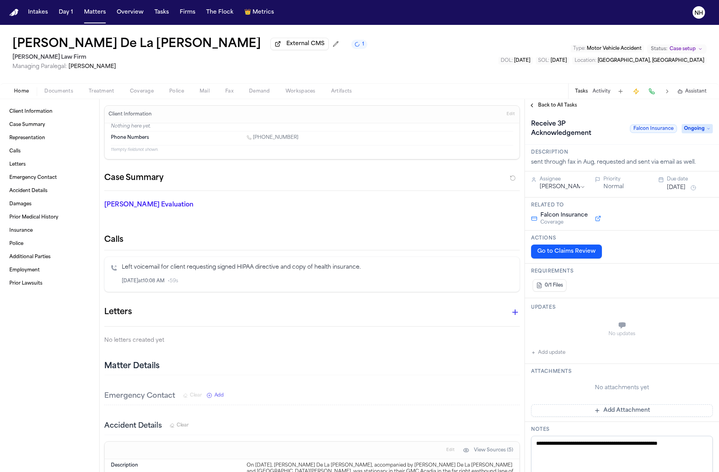
click at [531, 108] on button "Back to All Tasks" at bounding box center [553, 105] width 56 height 6
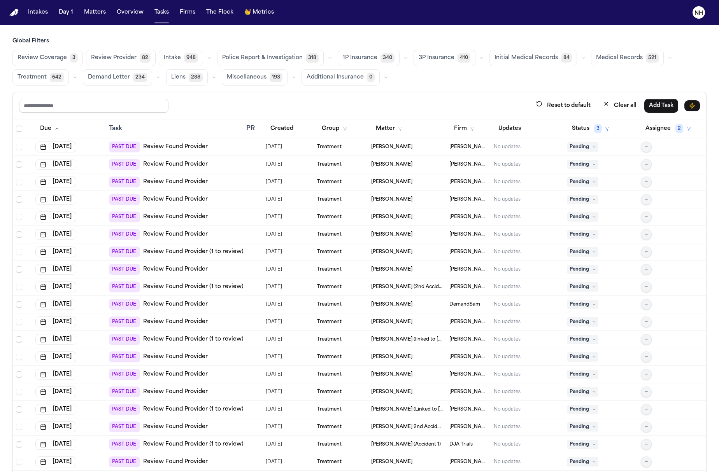
click at [477, 61] on button "button" at bounding box center [481, 57] width 9 height 9
click at [446, 116] on span "LOR Acknowledgement" at bounding box center [446, 112] width 54 height 16
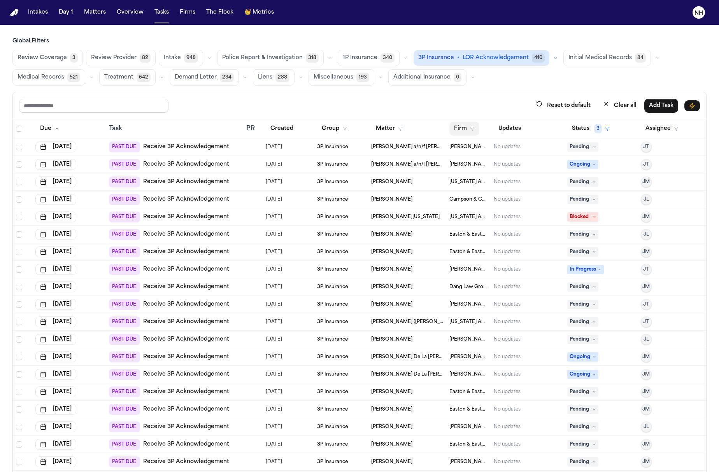
click at [465, 130] on button "Firm" at bounding box center [464, 129] width 30 height 14
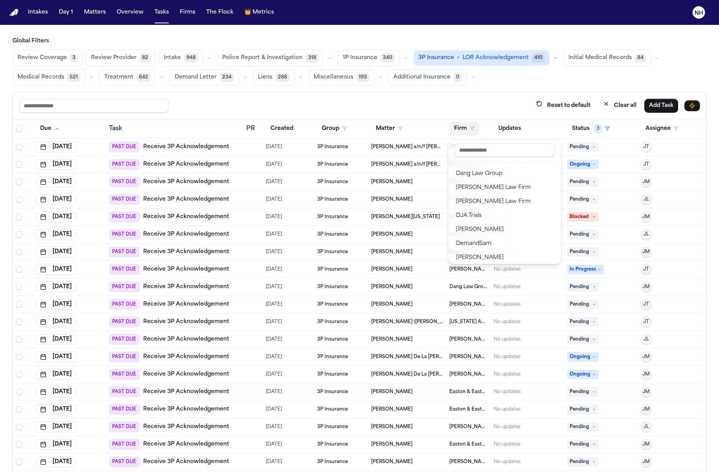
scroll to position [64, 0]
click at [483, 209] on div "[PERSON_NAME] Law Firm" at bounding box center [504, 204] width 97 height 9
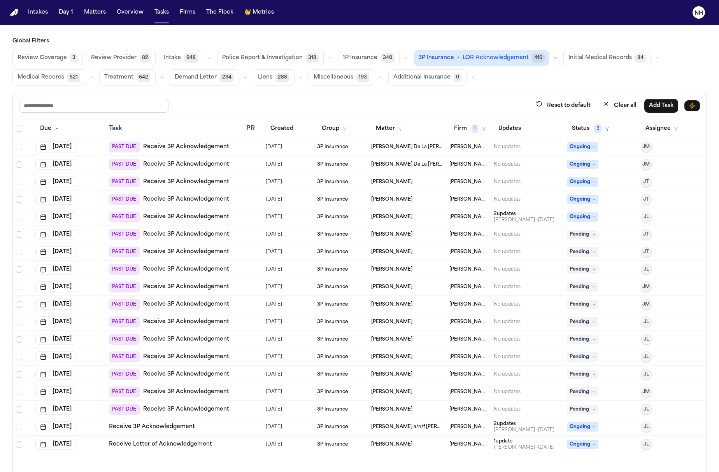
click at [209, 240] on div "PAST DUE Receive 3P Acknowledgement" at bounding box center [169, 234] width 120 height 11
click at [209, 235] on link "Receive 3P Acknowledgement" at bounding box center [186, 235] width 86 height 8
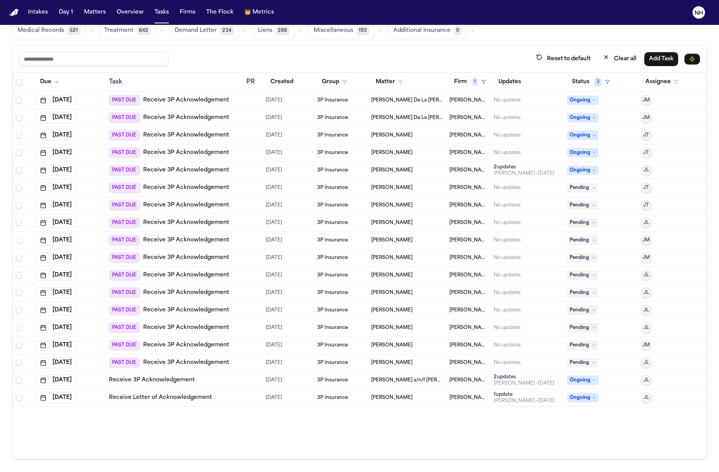
scroll to position [47, 0]
click at [196, 191] on link "Receive 3P Acknowledgement" at bounding box center [186, 188] width 86 height 8
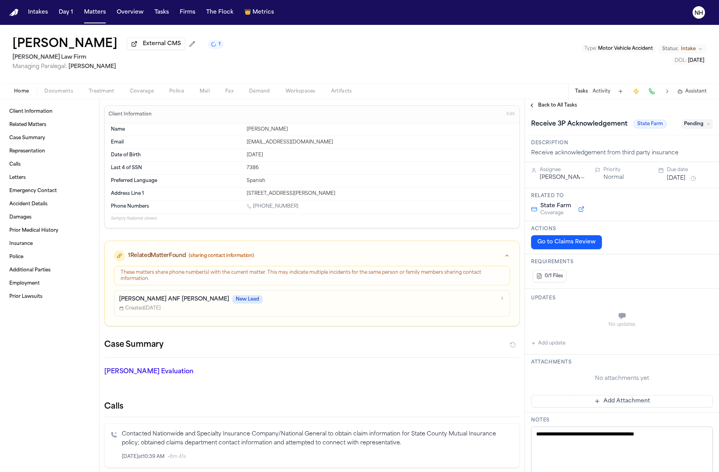
click at [135, 94] on span "Coverage" at bounding box center [142, 91] width 24 height 6
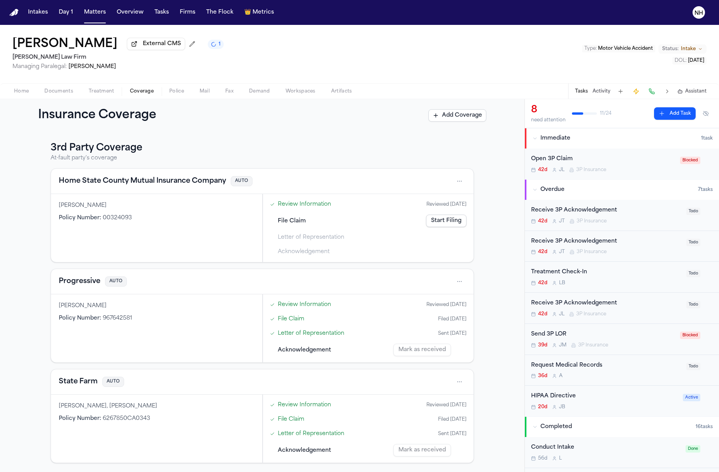
scroll to position [98, 0]
click at [202, 181] on button "Home State County Mutual Insurance Company" at bounding box center [142, 181] width 167 height 11
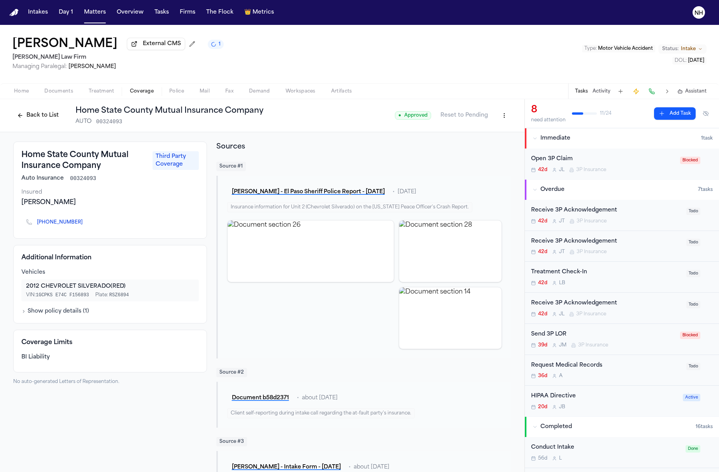
click at [654, 4] on nav "Intakes Day 1 Matters Overview Tasks Firms The Flock 👑 Metrics NH" at bounding box center [359, 12] width 719 height 25
click at [68, 311] on button "Show policy details ( 1 )" at bounding box center [55, 312] width 68 height 8
click at [34, 118] on button "Back to List" at bounding box center [37, 115] width 49 height 12
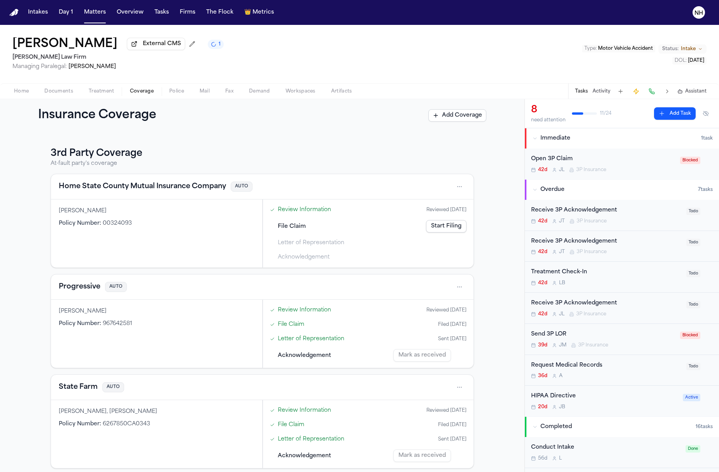
scroll to position [92, 0]
click at [86, 290] on button "Progressive" at bounding box center [80, 288] width 42 height 11
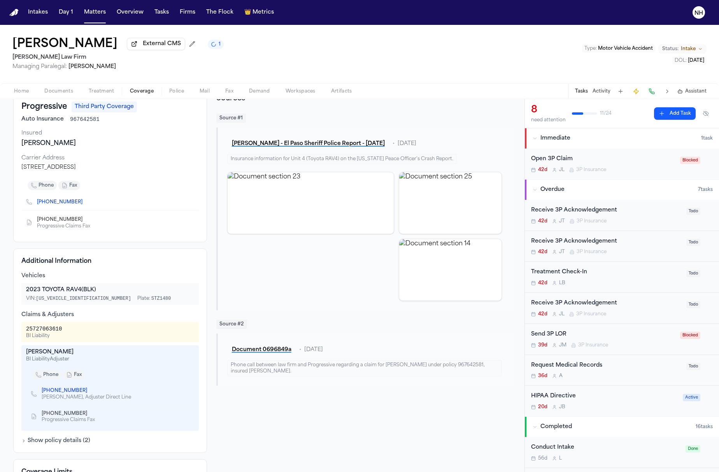
scroll to position [39, 0]
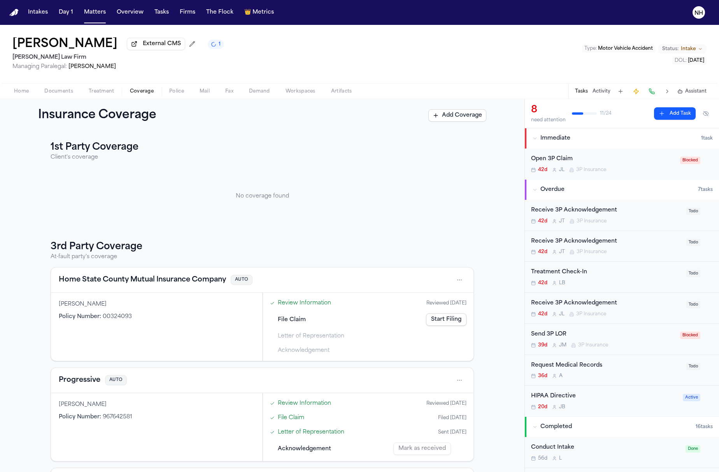
click at [174, 284] on button "Home State County Mutual Insurance Company" at bounding box center [142, 280] width 167 height 11
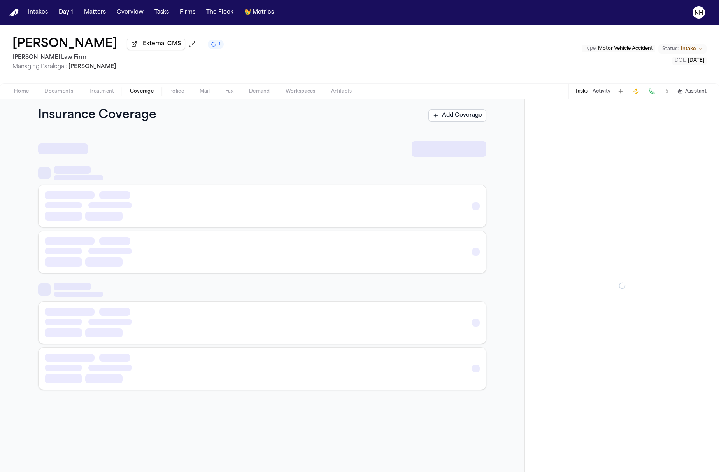
click at [156, 92] on button "Coverage" at bounding box center [141, 91] width 39 height 9
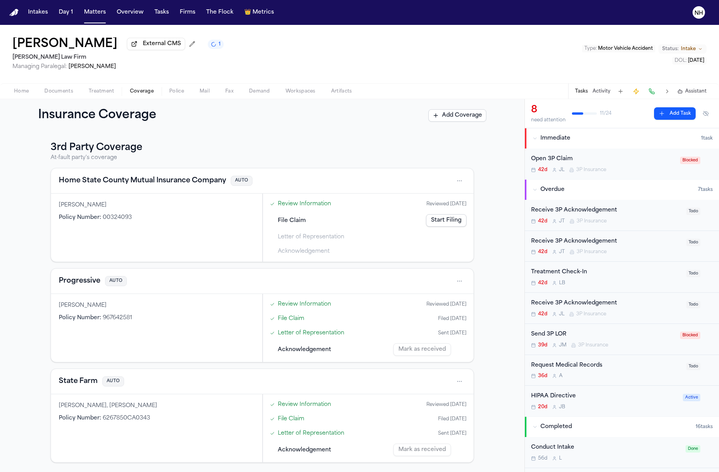
scroll to position [98, 0]
click at [181, 181] on button "Home State County Mutual Insurance Company" at bounding box center [142, 181] width 167 height 11
click at [80, 283] on button "Progressive" at bounding box center [80, 282] width 42 height 11
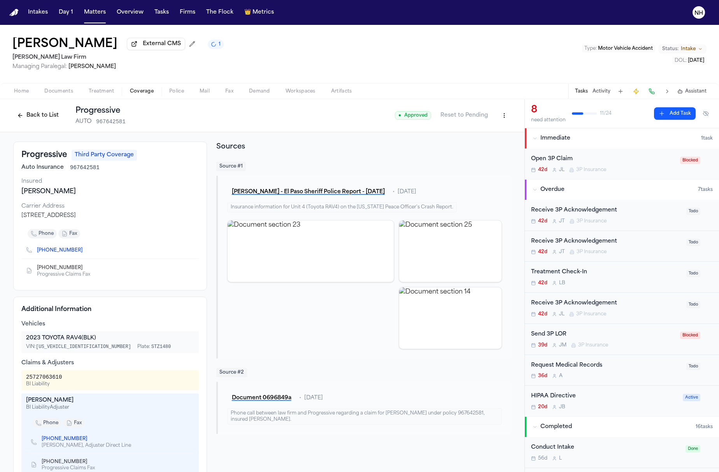
scroll to position [7, 0]
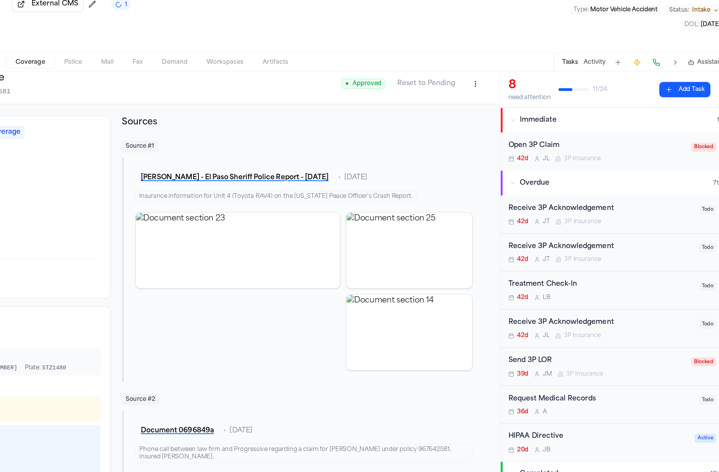
click at [531, 206] on div "Receive 3P Acknowledgement 42d [PERSON_NAME] 3P Insurance" at bounding box center [606, 215] width 151 height 18
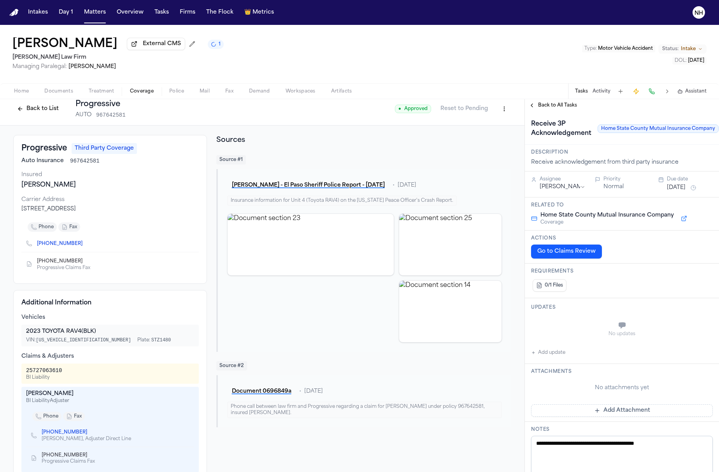
click at [535, 111] on div "Back to All Tasks" at bounding box center [622, 105] width 194 height 12
click at [528, 106] on button "Back to All Tasks" at bounding box center [553, 105] width 56 height 6
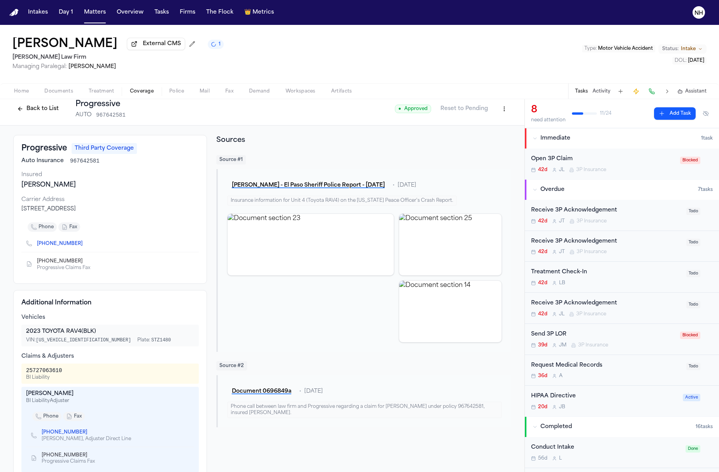
click at [605, 220] on span "3P Insurance" at bounding box center [592, 221] width 30 height 6
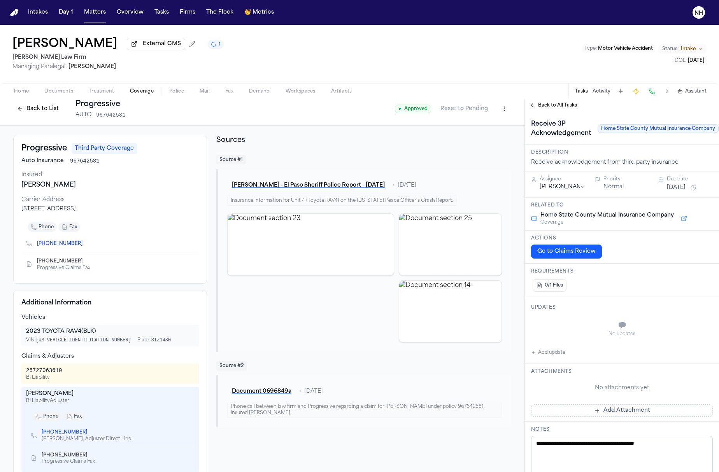
click at [620, 444] on textarea "**********" at bounding box center [622, 459] width 182 height 47
type textarea "**********"
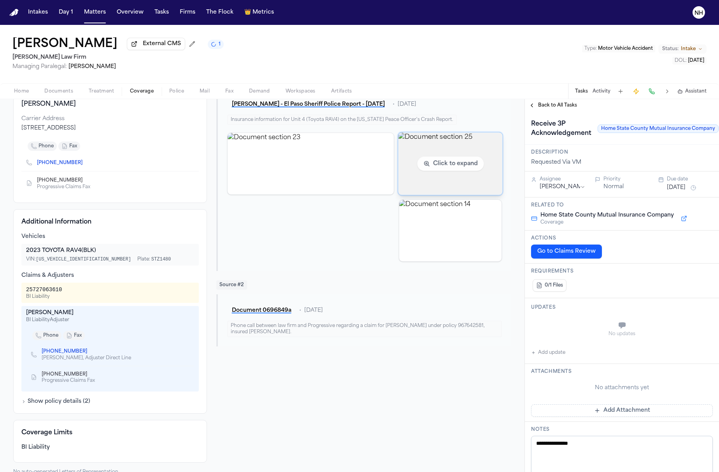
scroll to position [88, 0]
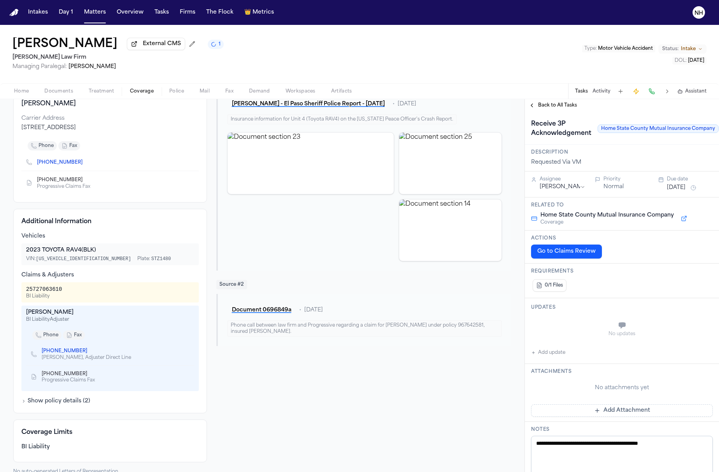
type textarea "**********"
click at [531, 109] on button "Back to All Tasks" at bounding box center [553, 105] width 56 height 6
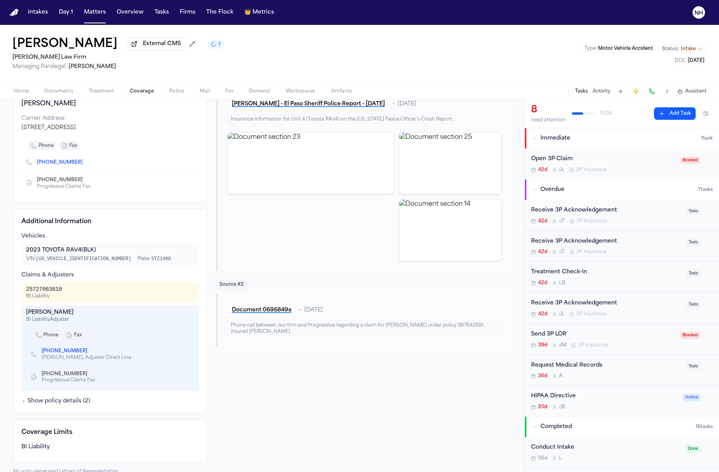
click at [589, 242] on div "Receive 3P Acknowledgement" at bounding box center [606, 241] width 151 height 9
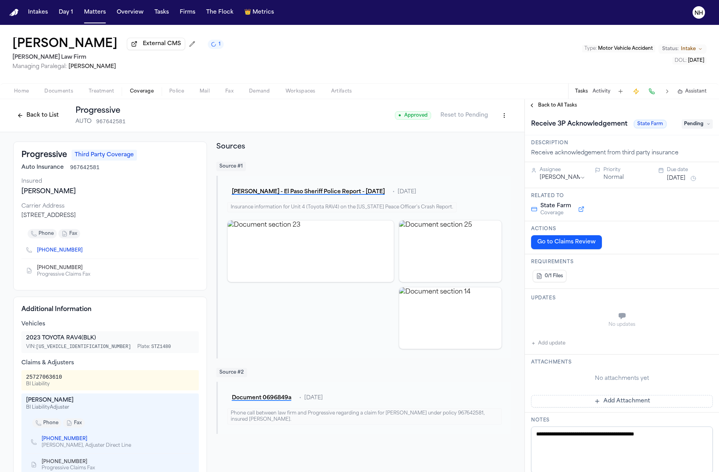
click at [528, 108] on button "Back to All Tasks" at bounding box center [553, 105] width 56 height 6
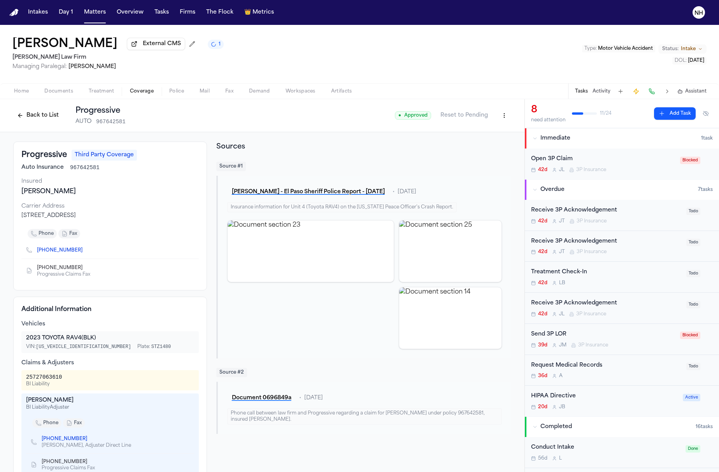
click at [627, 307] on div "Receive 3P Acknowledgement" at bounding box center [606, 303] width 151 height 9
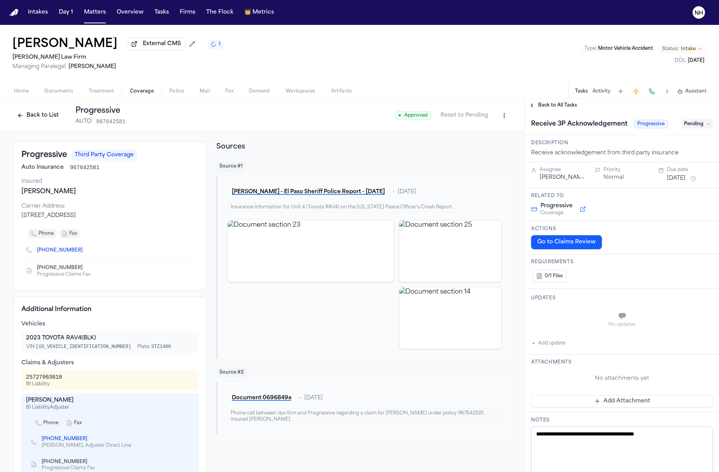
click at [599, 442] on textarea "**********" at bounding box center [622, 450] width 182 height 47
paste textarea
type textarea "**********"
click at [532, 108] on button "Back to All Tasks" at bounding box center [553, 105] width 56 height 6
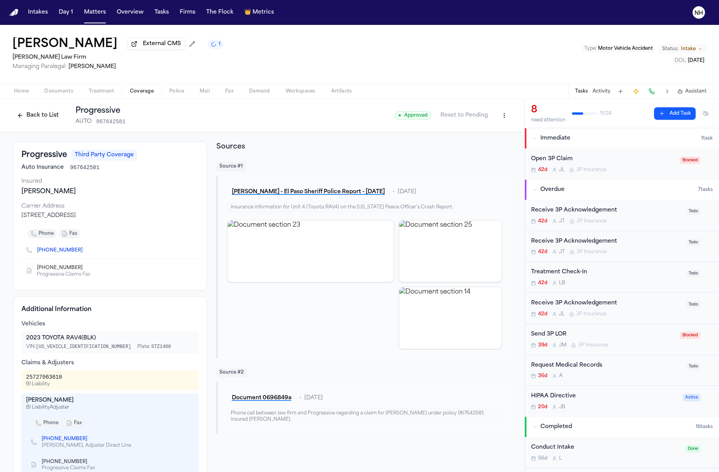
click at [592, 243] on div "Receive 3P Acknowledgement" at bounding box center [606, 241] width 151 height 9
